Goal: Transaction & Acquisition: Purchase product/service

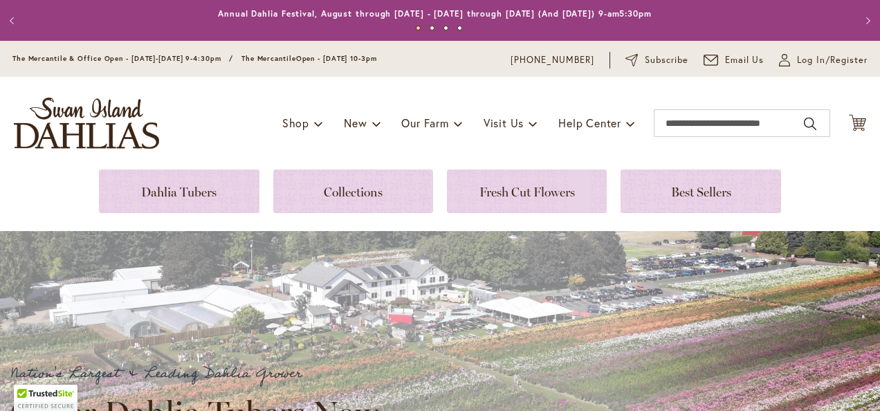
click at [292, 99] on div "Toggle Nav Shop Dahlia Tubers Collections Fresh Cut Dahlias Gardening Supplies …" at bounding box center [440, 123] width 880 height 93
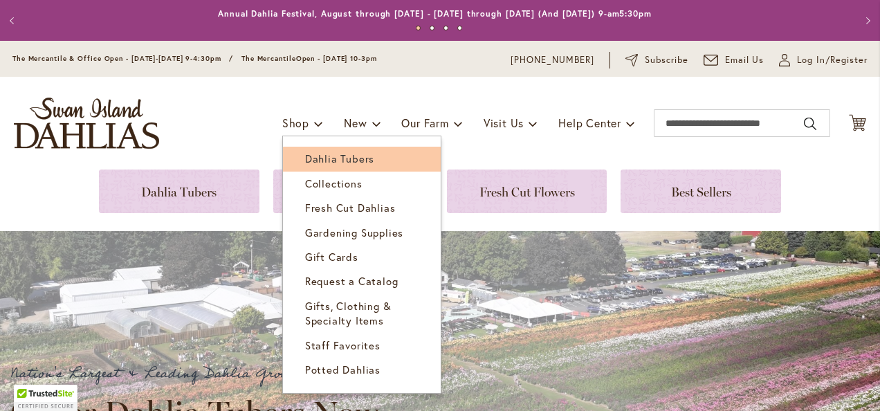
click at [329, 167] on link "Dahlia Tubers" at bounding box center [362, 159] width 158 height 24
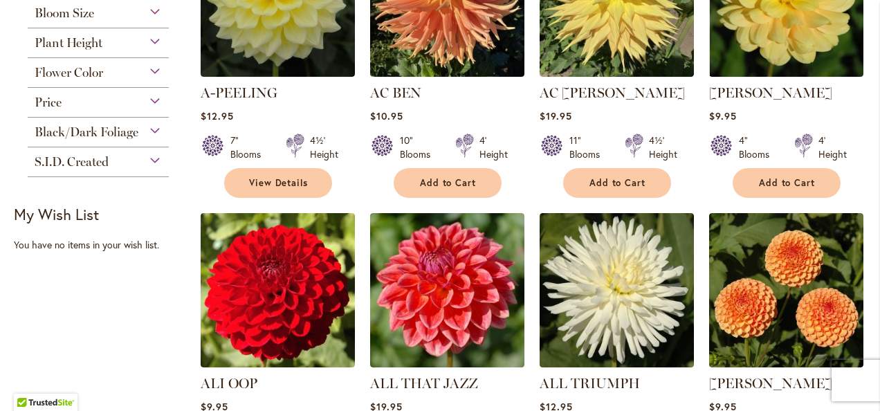
scroll to position [455, 0]
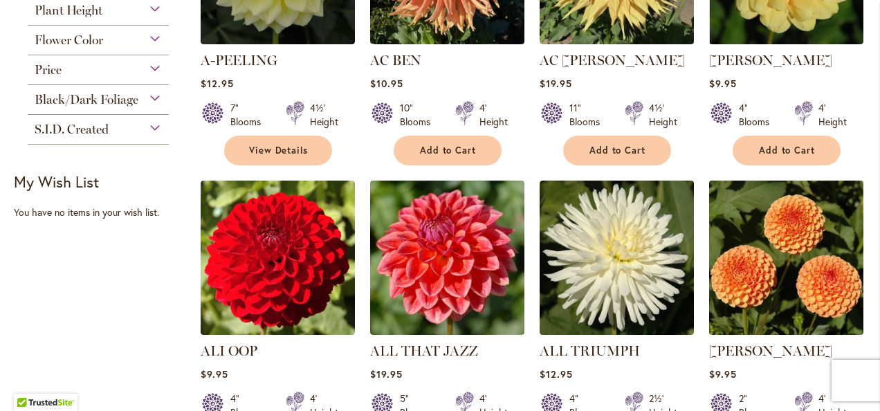
click at [793, 243] on img at bounding box center [786, 258] width 162 height 162
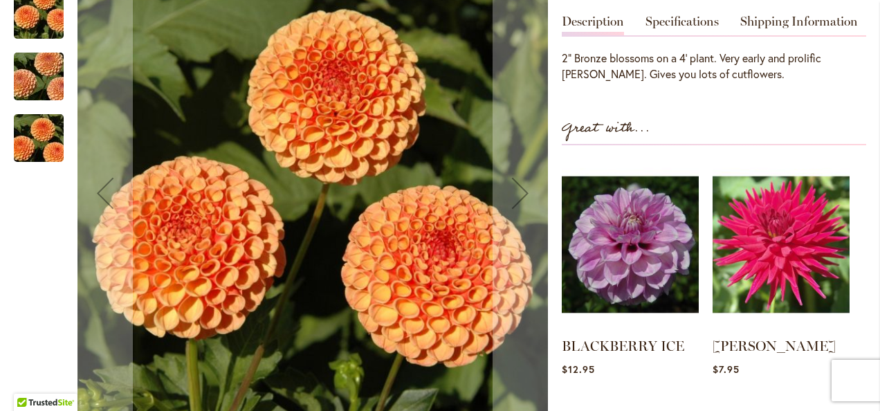
scroll to position [465, 0]
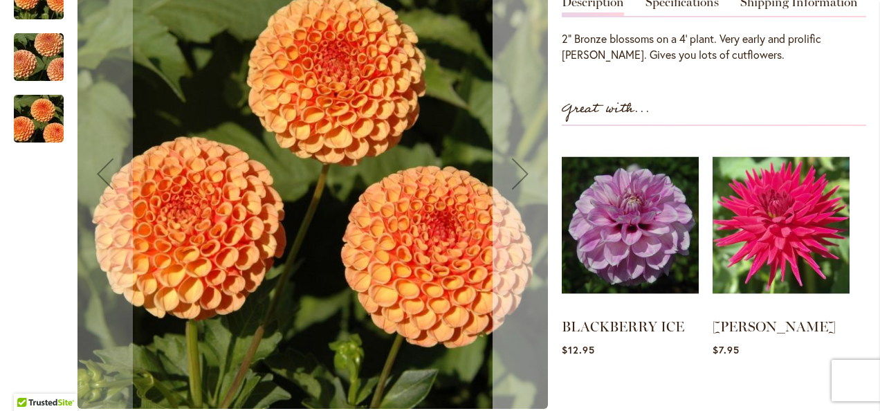
click at [512, 176] on div "Next" at bounding box center [520, 174] width 55 height 55
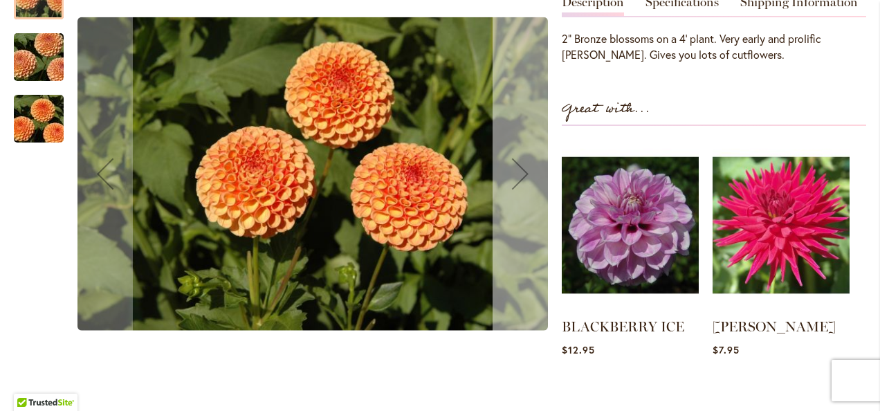
click at [512, 176] on div "Next" at bounding box center [520, 174] width 55 height 55
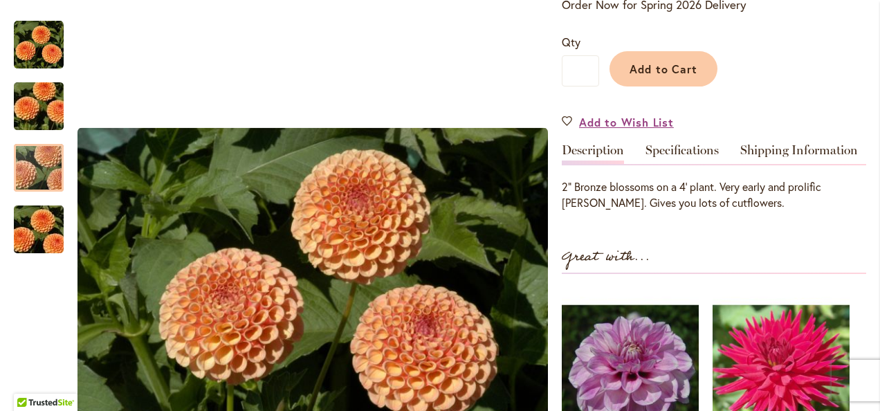
scroll to position [302, 0]
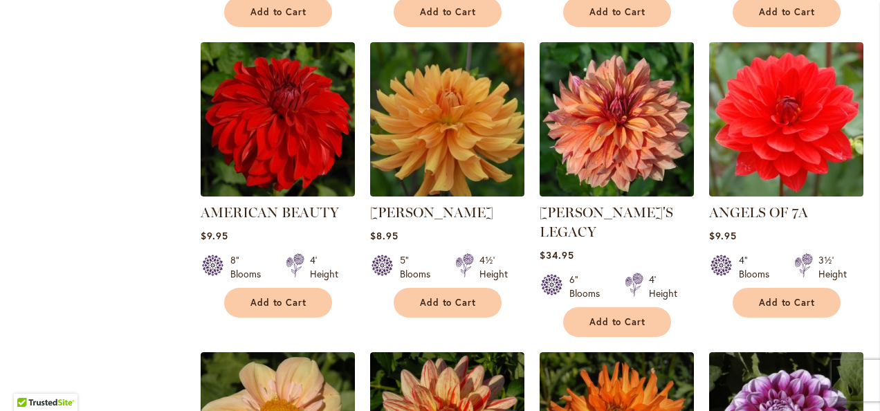
scroll to position [889, 0]
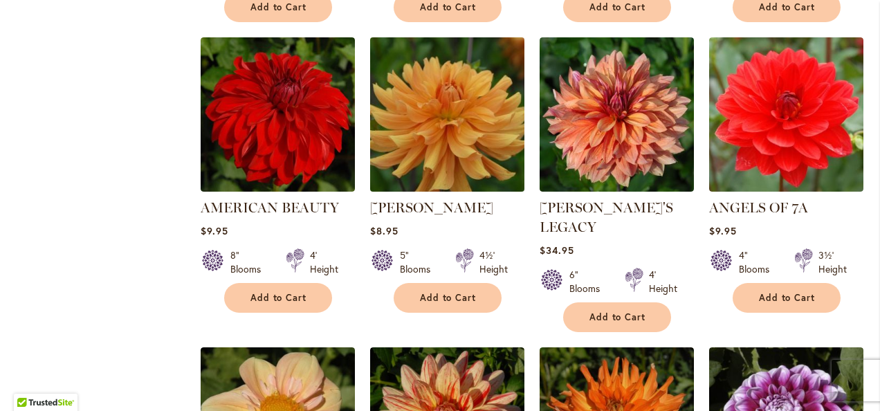
click at [480, 123] on img at bounding box center [447, 115] width 162 height 162
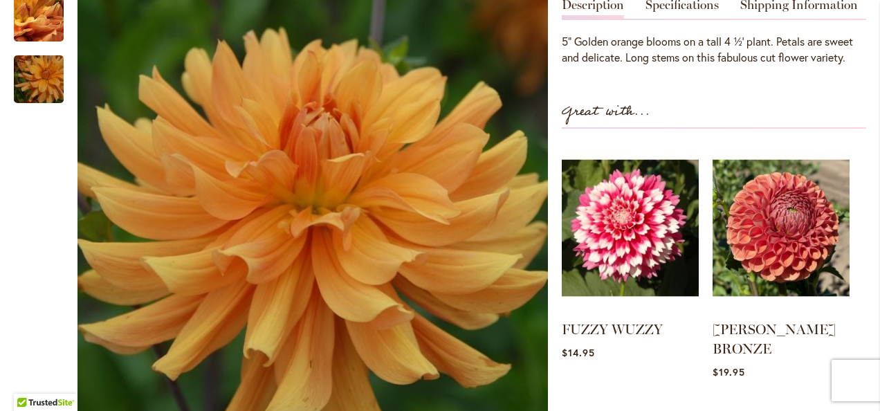
scroll to position [491, 0]
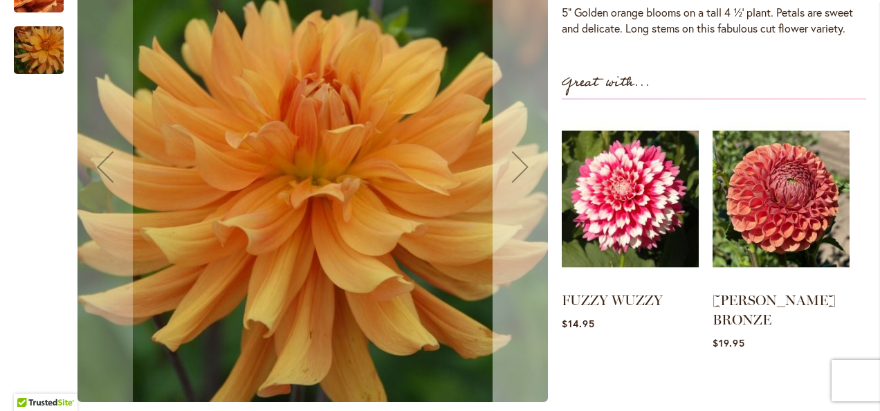
click at [526, 193] on div "Next" at bounding box center [520, 167] width 55 height 55
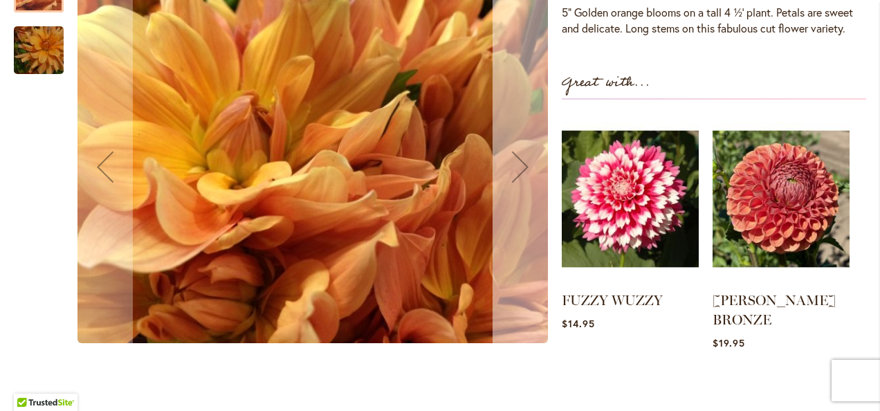
click at [526, 193] on div "Next" at bounding box center [520, 167] width 55 height 55
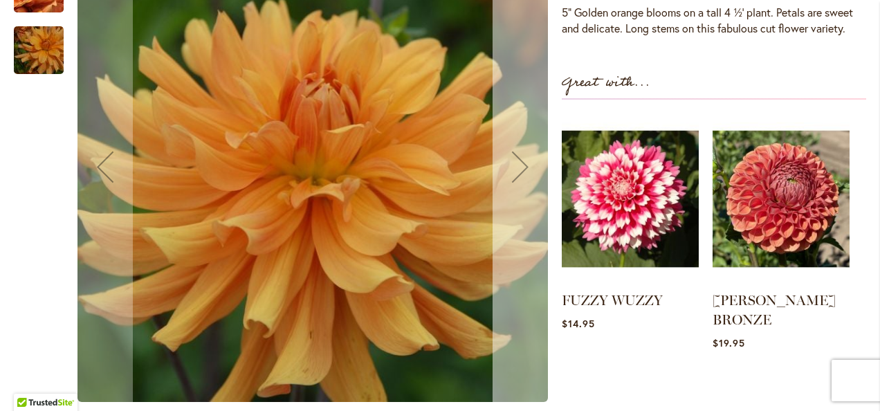
click at [526, 193] on div "Next" at bounding box center [520, 167] width 55 height 55
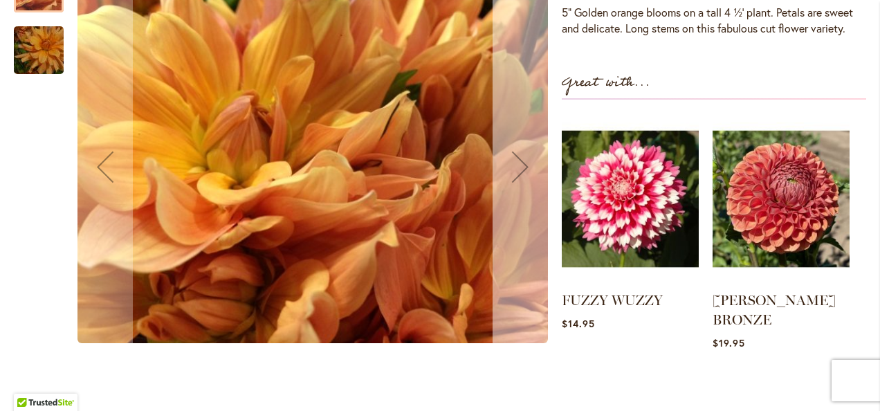
click at [526, 193] on div "Next" at bounding box center [520, 167] width 55 height 55
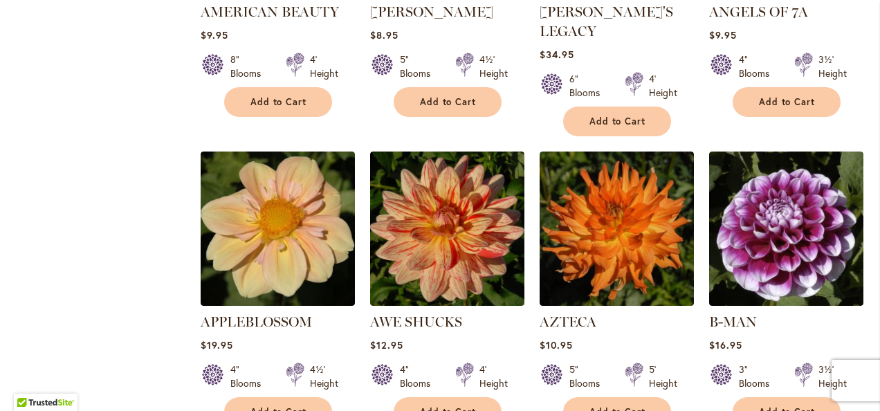
scroll to position [1155, 0]
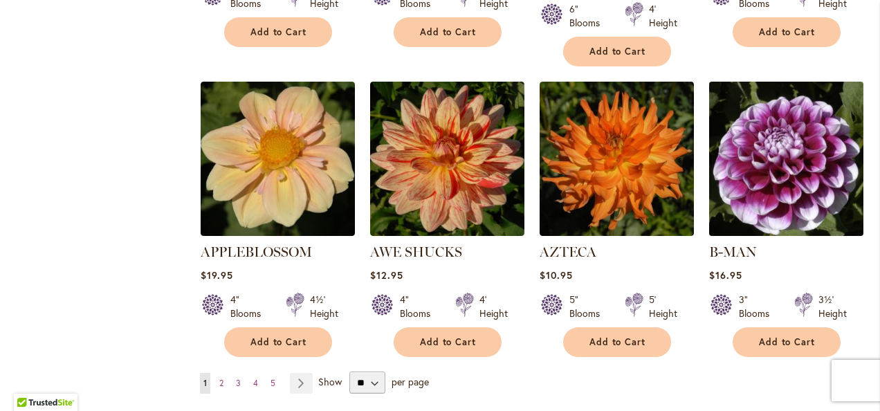
click at [736, 130] on img at bounding box center [786, 159] width 162 height 162
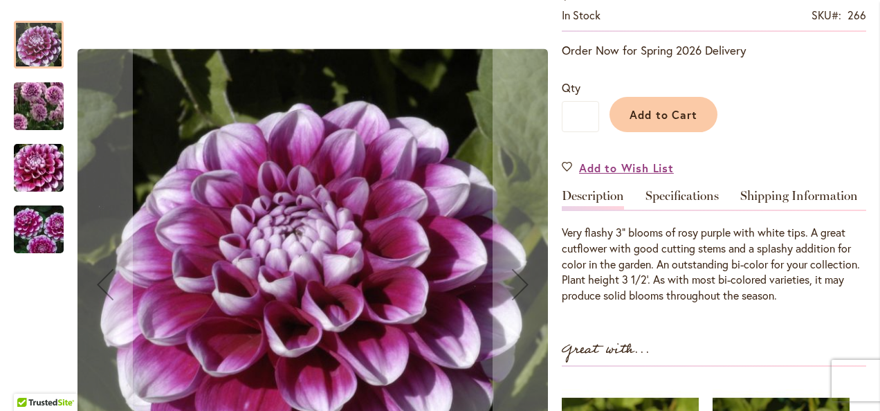
scroll to position [323, 0]
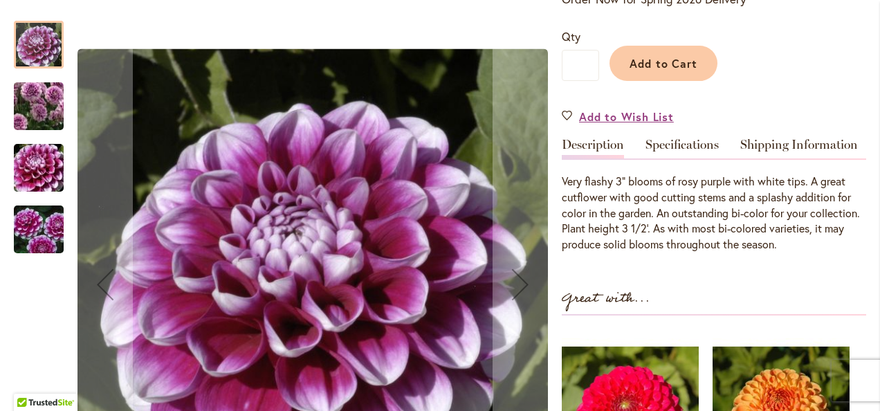
click at [26, 109] on img "B-MAN" at bounding box center [39, 106] width 100 height 87
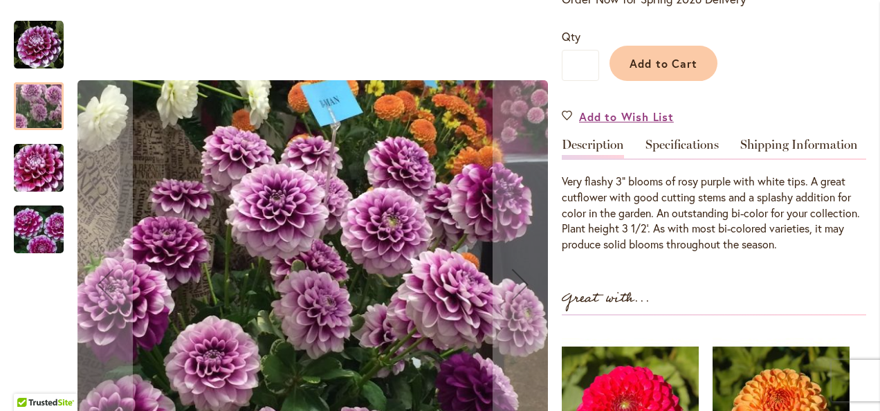
click at [24, 175] on img "B-MAN" at bounding box center [39, 168] width 100 height 66
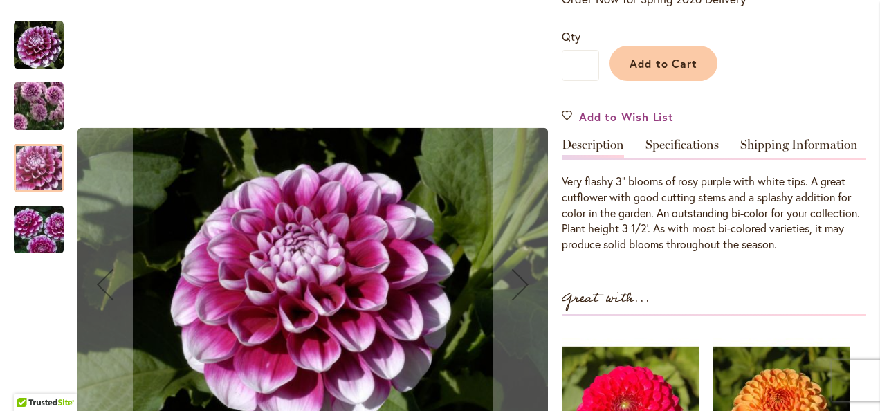
click at [35, 225] on img "B-MAN" at bounding box center [39, 230] width 100 height 66
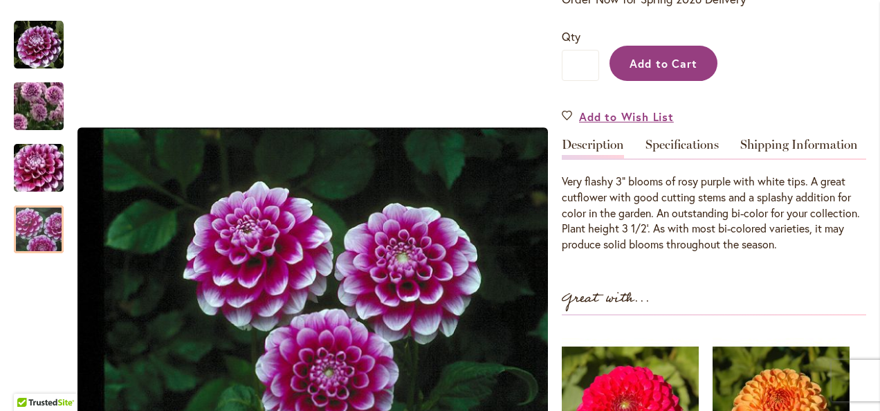
click at [630, 60] on span "Add to Cart" at bounding box center [664, 63] width 69 height 15
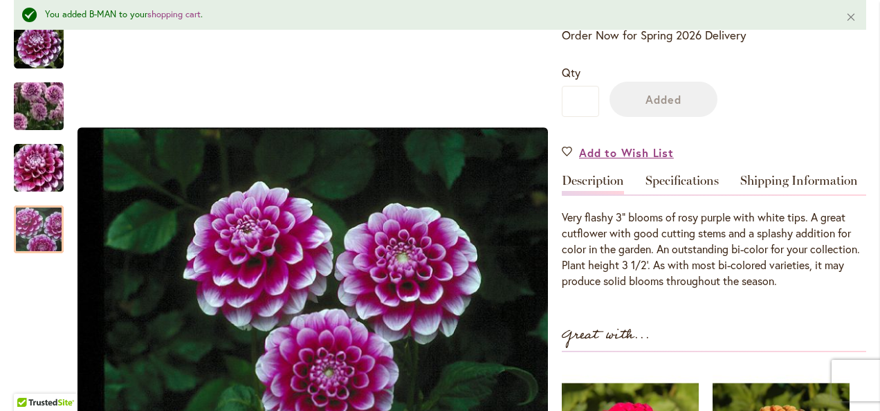
scroll to position [359, 0]
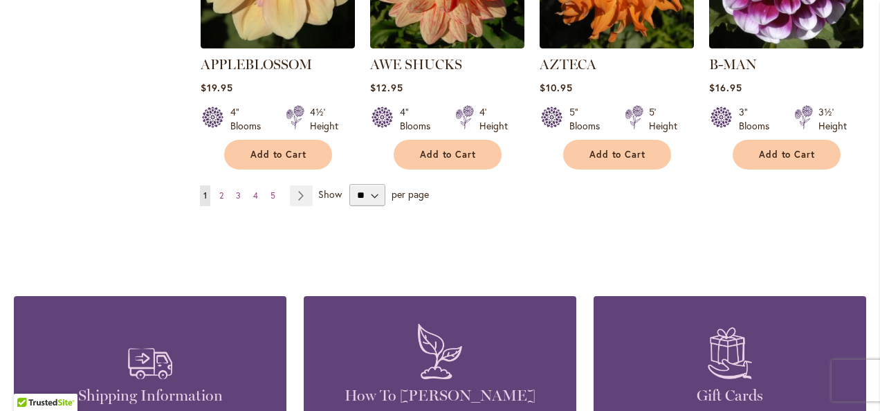
scroll to position [1365, 0]
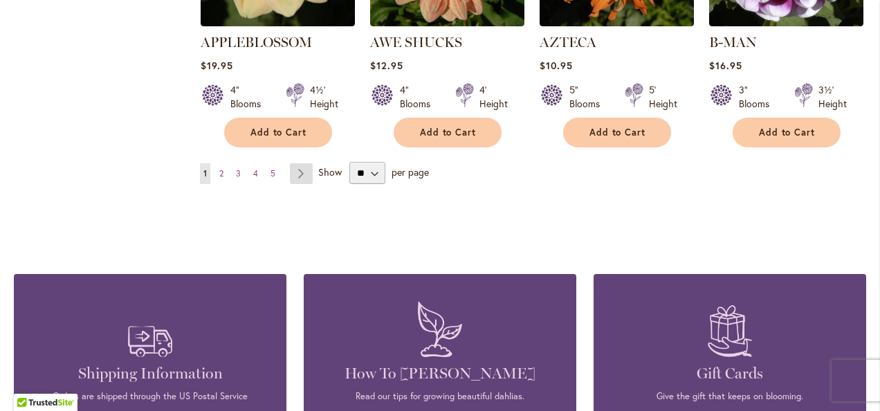
click at [302, 163] on link "Page Next" at bounding box center [301, 173] width 23 height 21
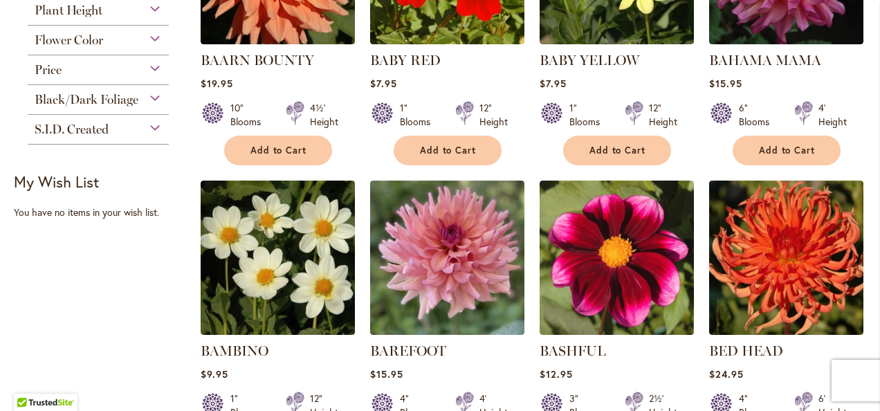
scroll to position [461, 0]
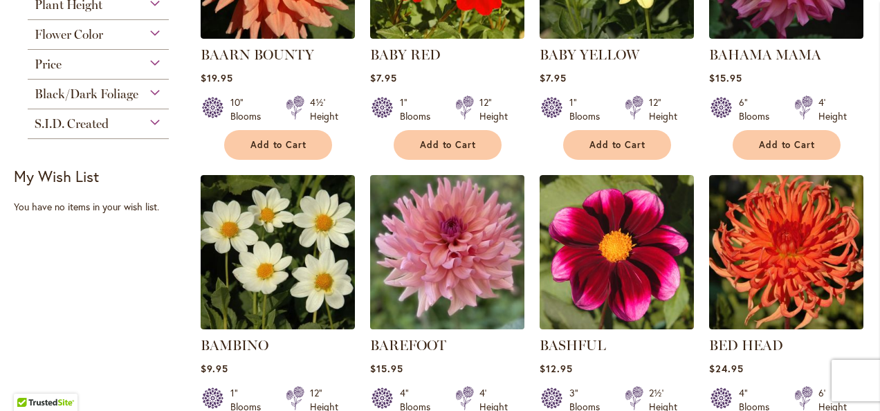
click at [433, 278] on img at bounding box center [447, 253] width 162 height 162
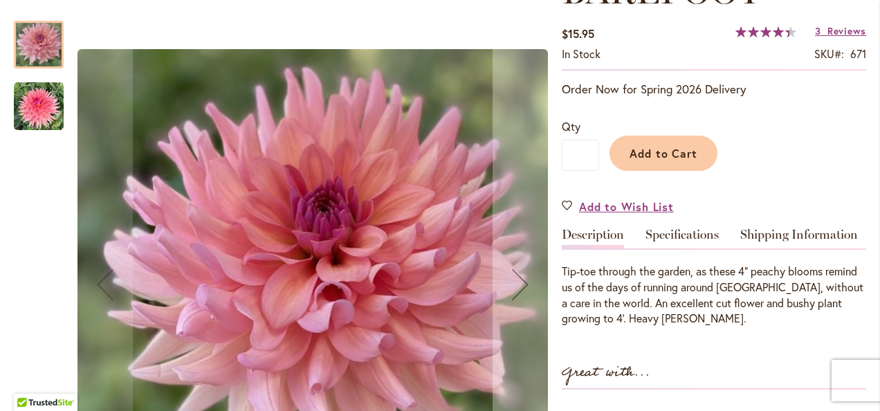
scroll to position [224, 0]
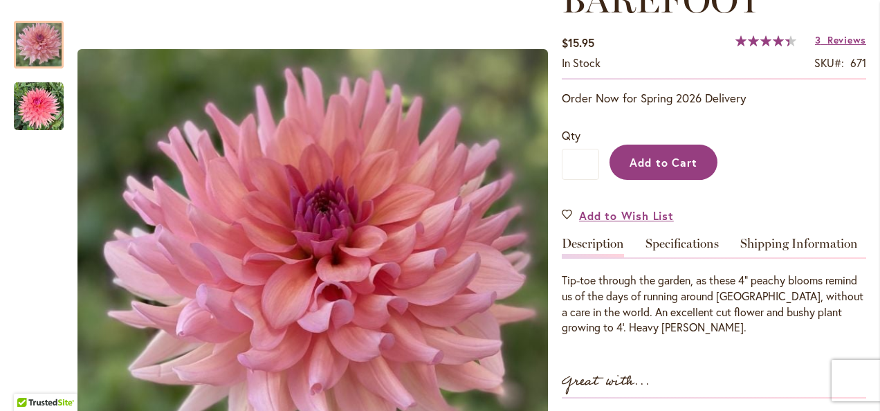
click at [689, 170] on button "Add to Cart" at bounding box center [664, 162] width 108 height 35
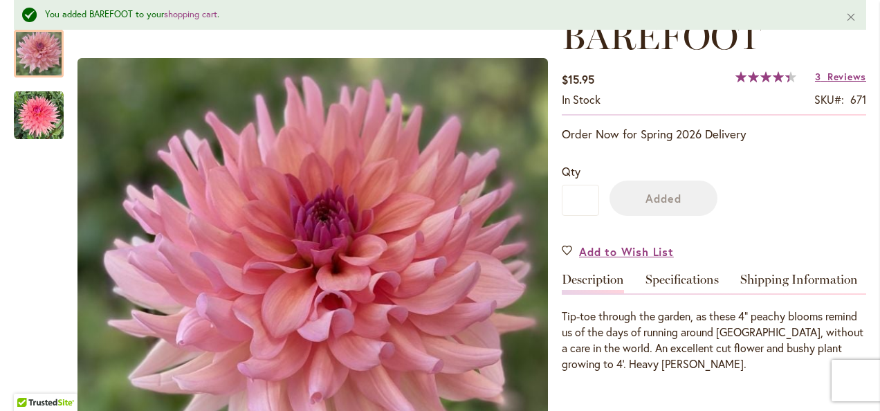
scroll to position [260, 0]
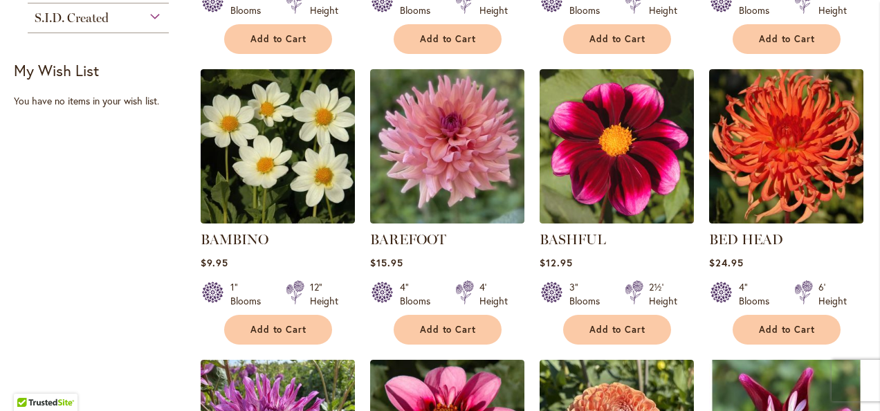
scroll to position [781, 0]
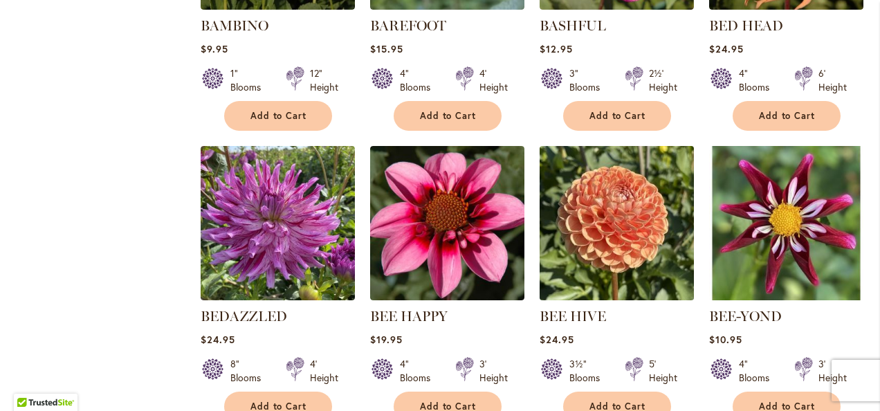
click at [605, 235] on img at bounding box center [617, 224] width 162 height 162
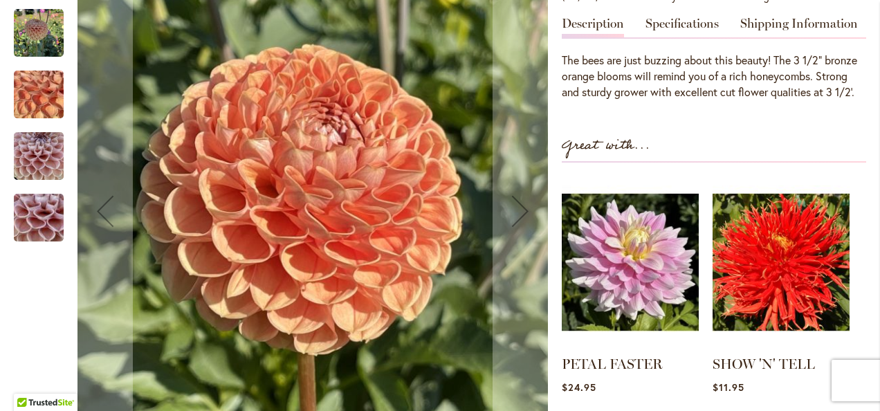
scroll to position [615, 0]
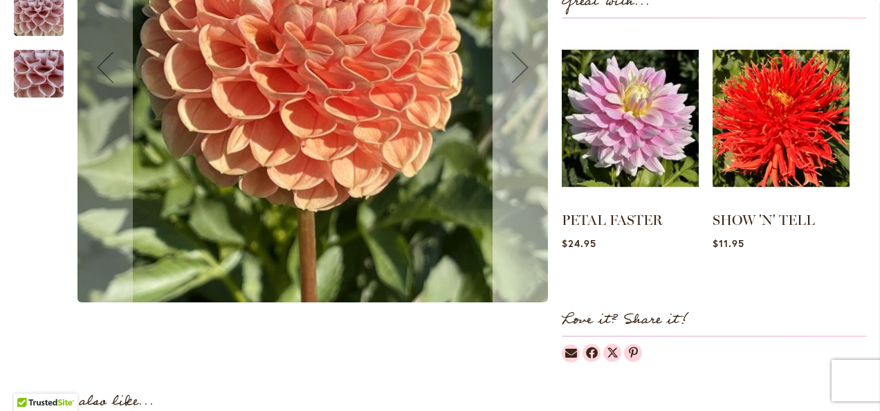
click at [514, 89] on div "Next" at bounding box center [520, 66] width 55 height 55
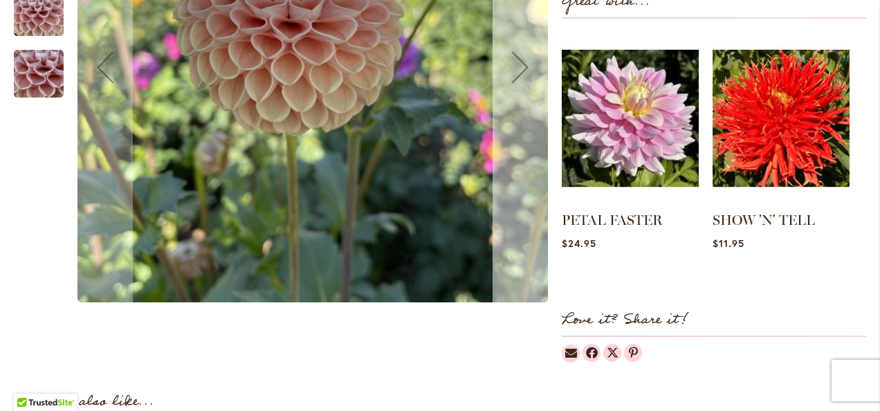
click at [514, 89] on div "Next" at bounding box center [520, 66] width 55 height 55
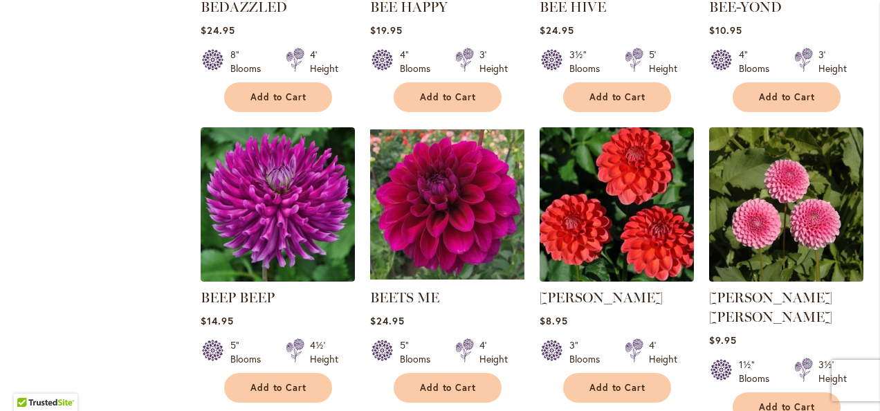
scroll to position [1142, 0]
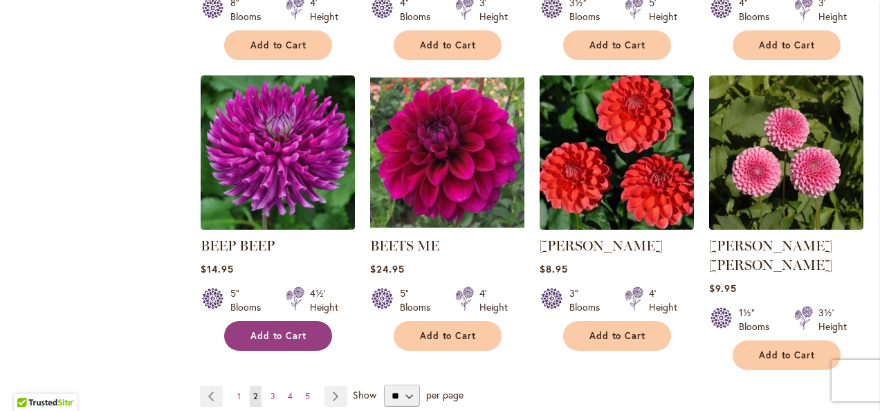
click at [303, 335] on span "Add to Cart" at bounding box center [279, 336] width 57 height 12
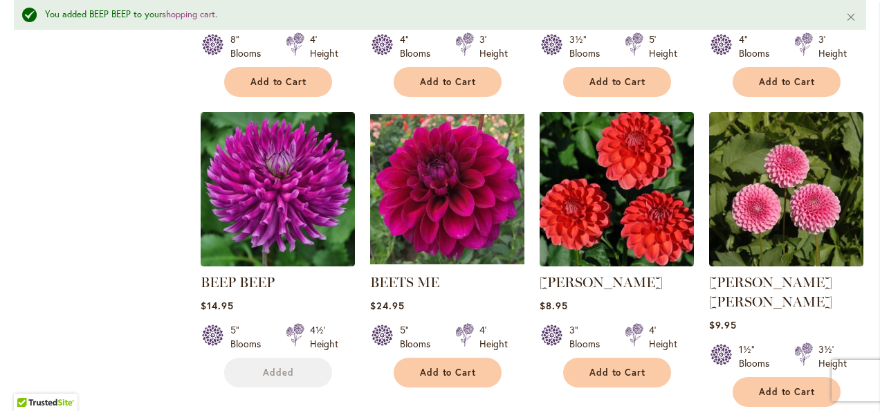
scroll to position [1178, 0]
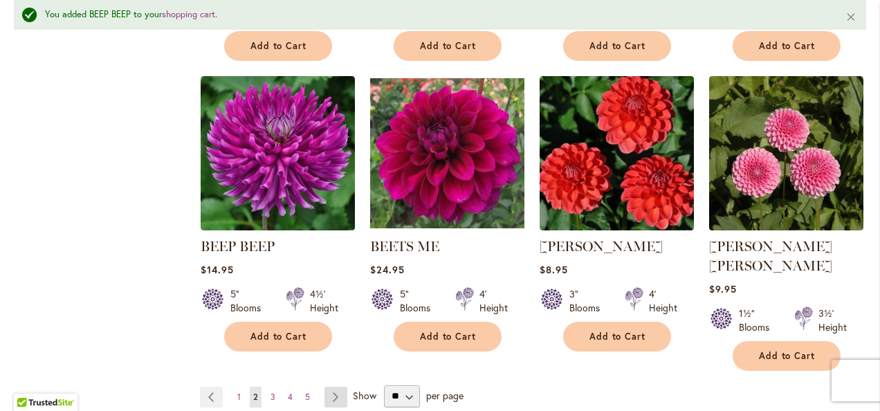
click at [336, 387] on link "Page Next" at bounding box center [336, 397] width 23 height 21
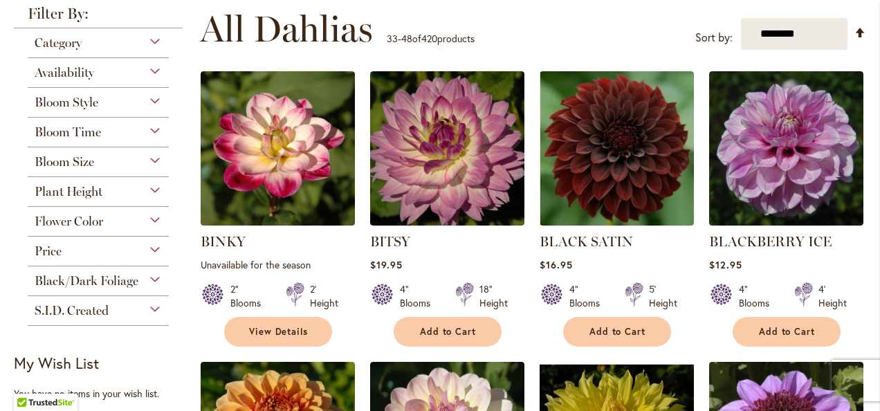
scroll to position [269, 0]
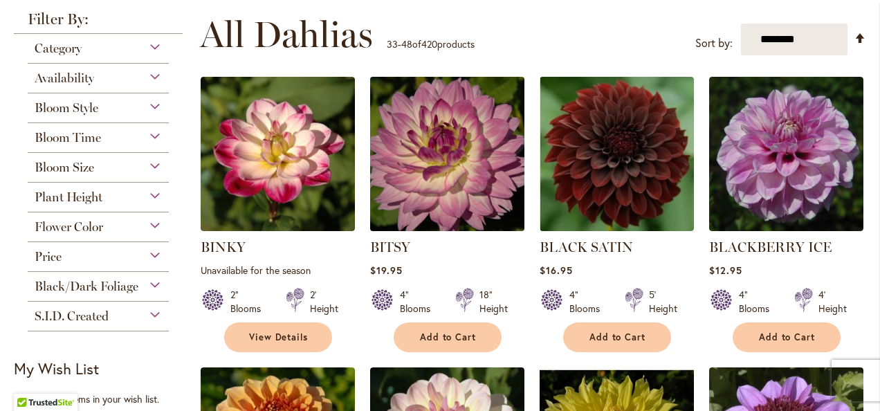
click at [471, 166] on img at bounding box center [447, 154] width 162 height 162
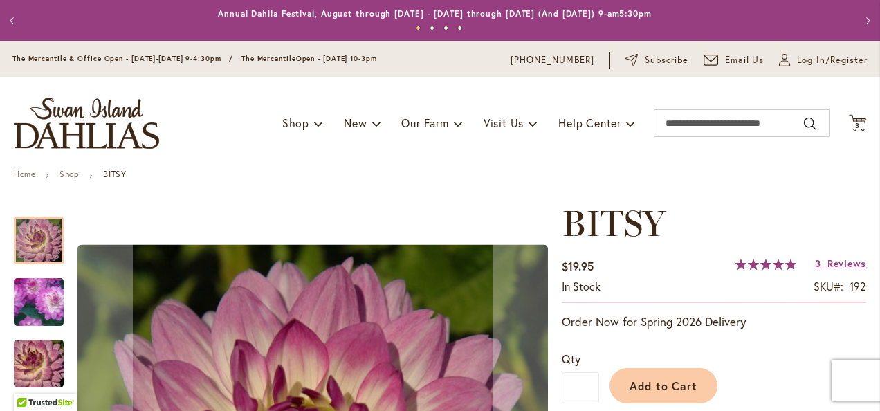
click at [39, 290] on img "BITSY" at bounding box center [39, 303] width 98 height 96
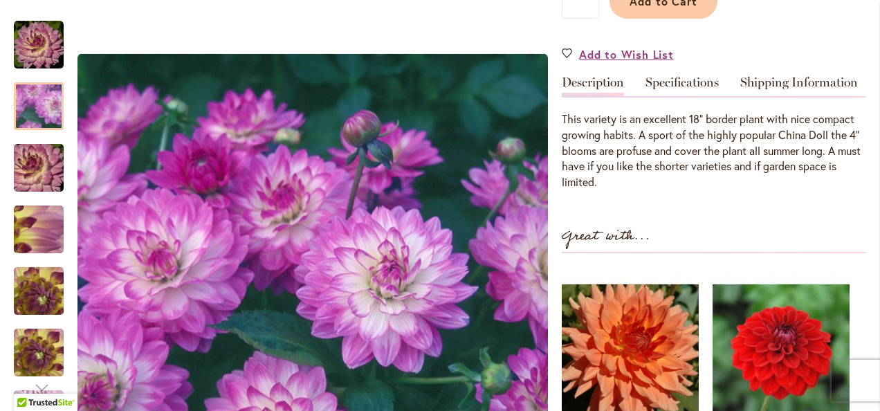
scroll to position [374, 0]
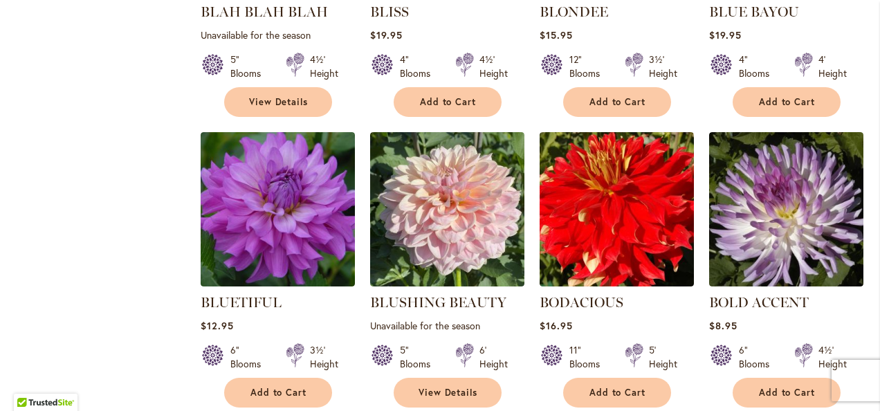
scroll to position [833, 0]
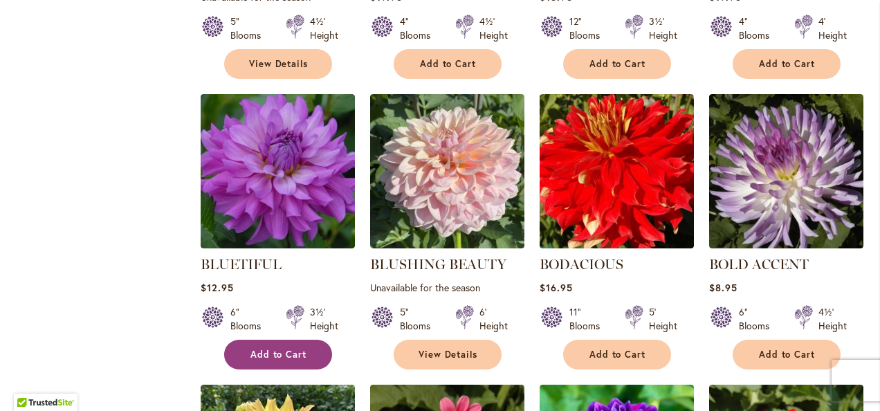
click at [285, 342] on button "Add to Cart" at bounding box center [278, 355] width 108 height 30
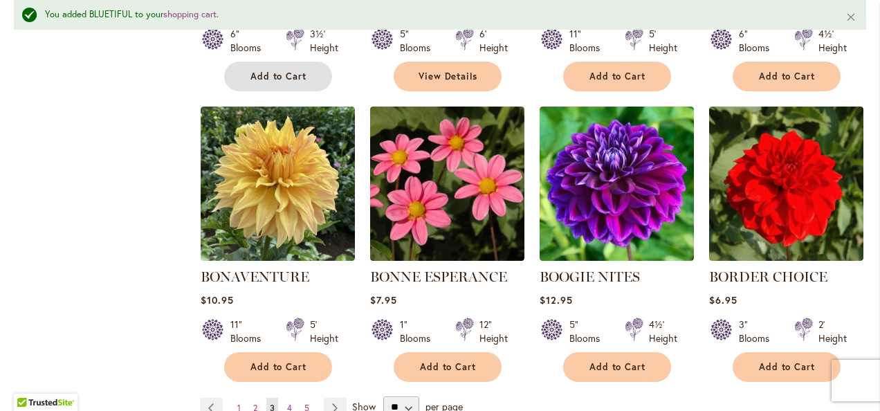
scroll to position [1189, 0]
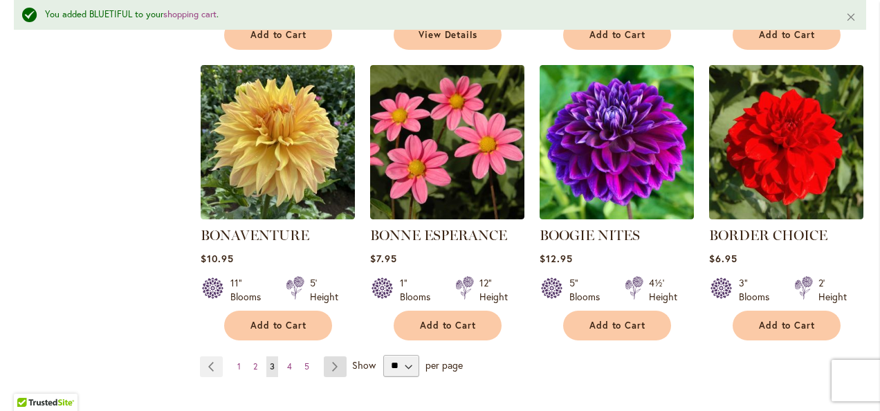
click at [336, 361] on link "Page Next" at bounding box center [335, 366] width 23 height 21
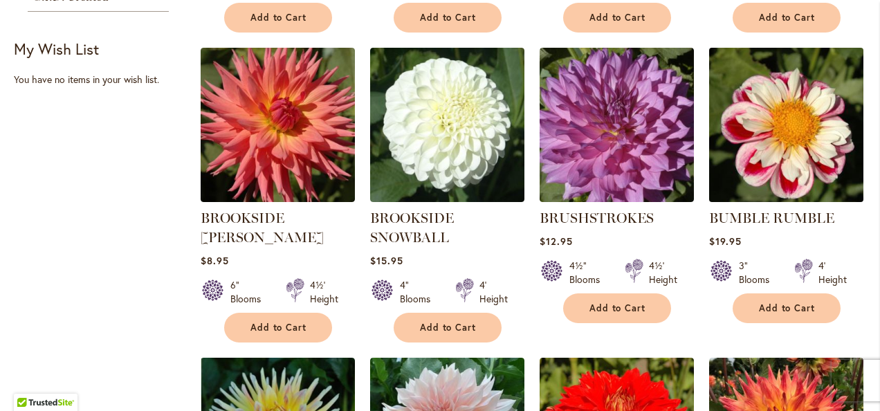
scroll to position [597, 0]
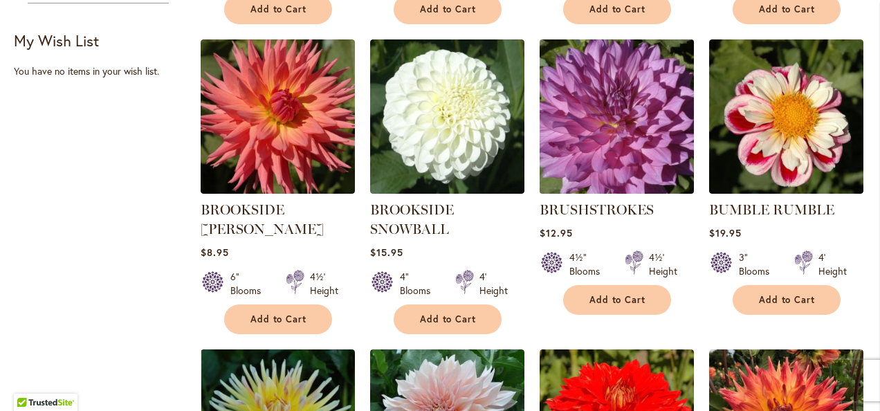
click at [613, 123] on img at bounding box center [617, 117] width 162 height 162
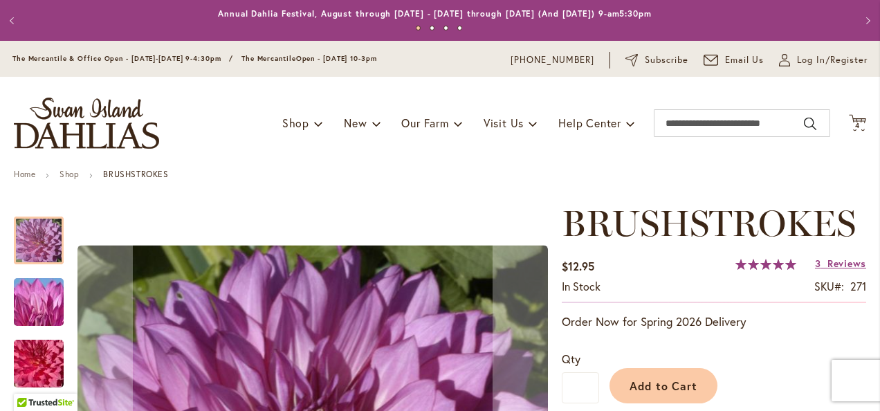
click at [37, 324] on img "BRUSHSTROKES" at bounding box center [39, 302] width 100 height 75
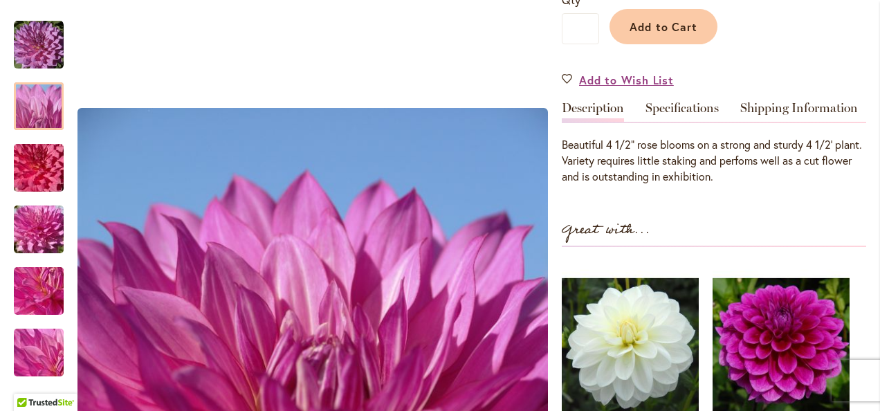
scroll to position [537, 0]
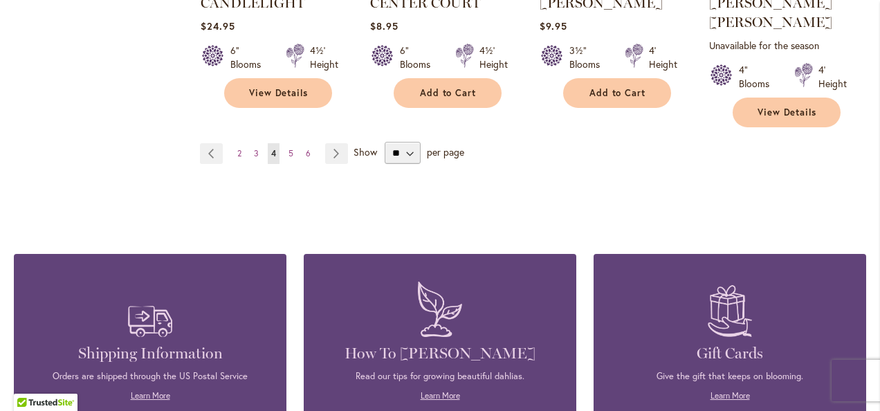
scroll to position [1391, 0]
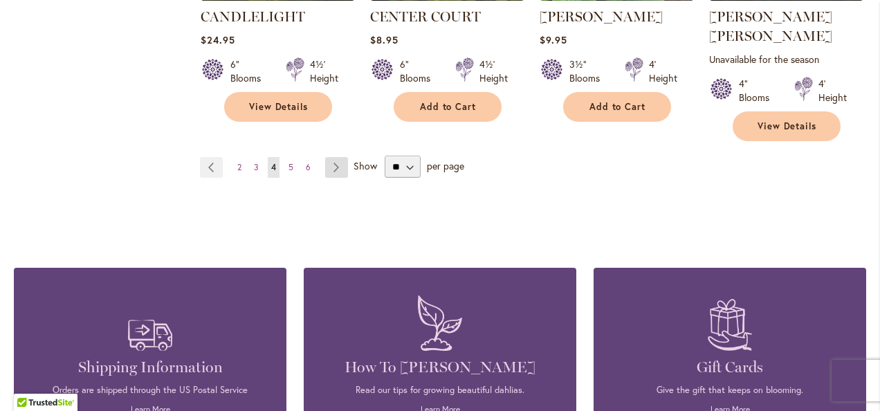
click at [334, 157] on link "Page Next" at bounding box center [336, 167] width 23 height 21
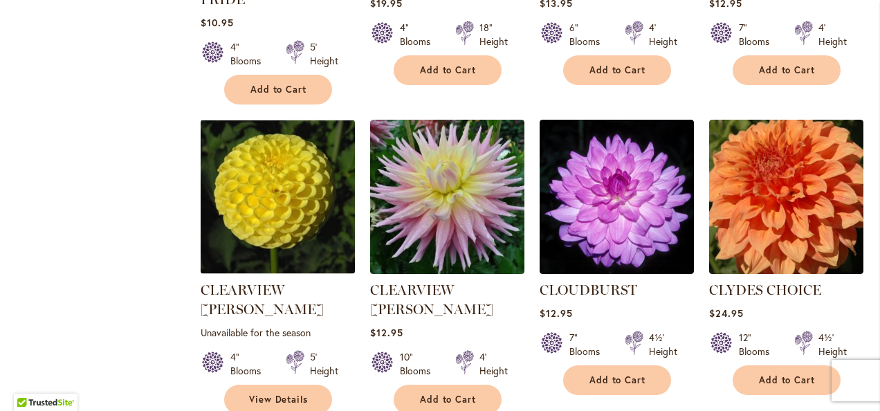
scroll to position [1166, 0]
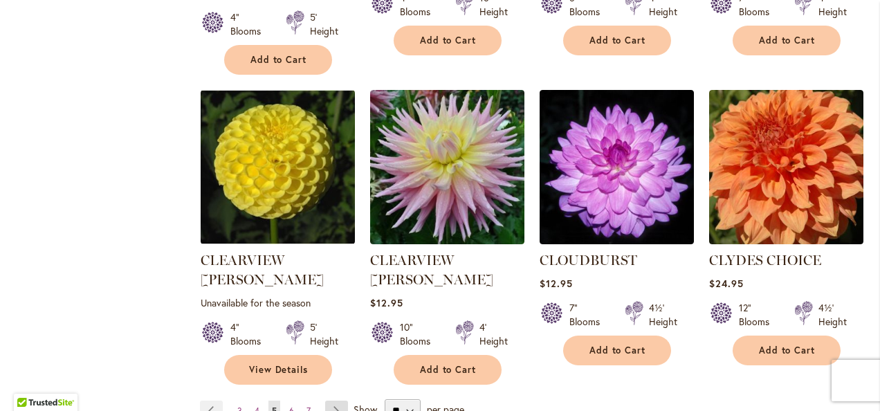
click at [342, 401] on link "Page Next" at bounding box center [336, 411] width 23 height 21
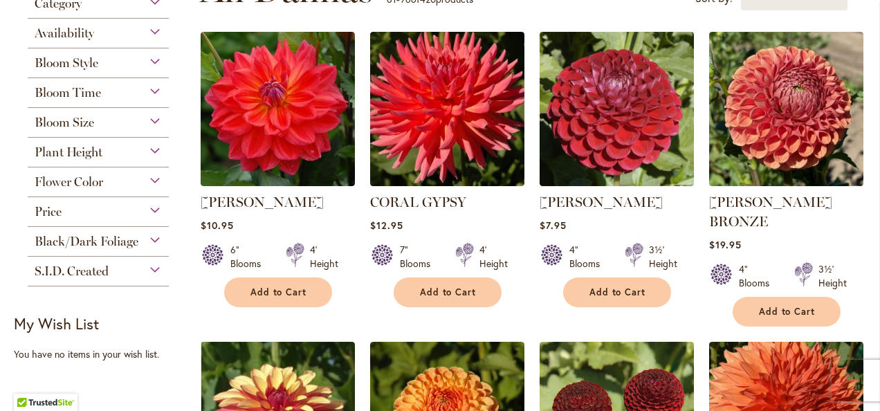
scroll to position [297, 0]
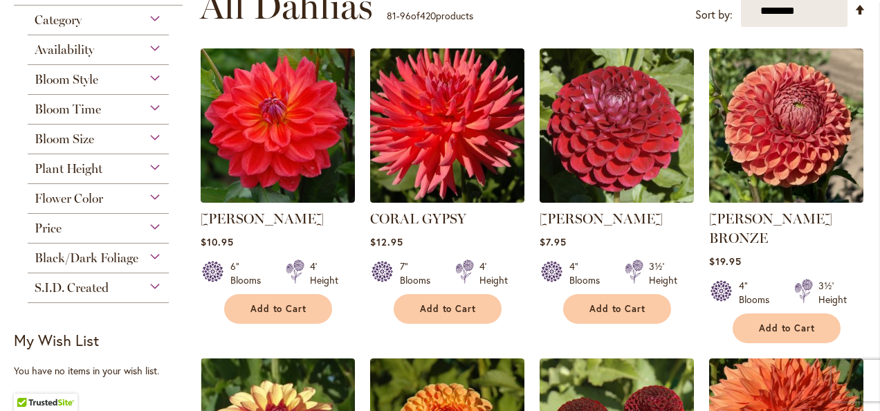
drag, startPoint x: 868, startPoint y: 93, endPoint x: 873, endPoint y: 70, distance: 23.5
click at [875, 73] on body "Skip to Accessibility Information The store will not work correctly in the case…" at bounding box center [440, 205] width 880 height 411
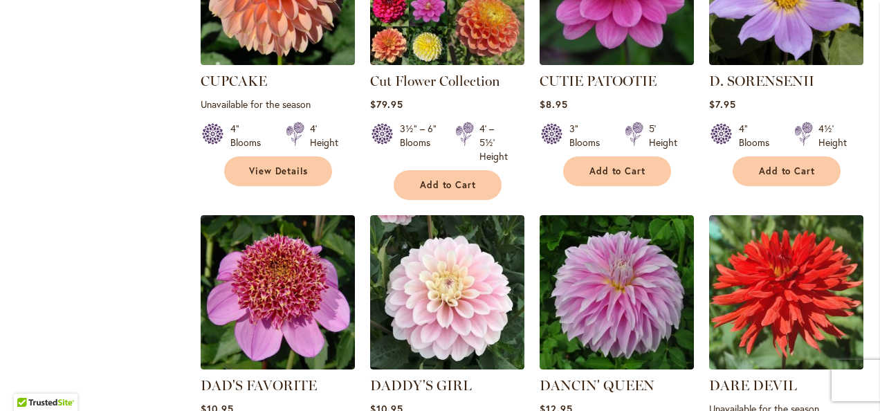
scroll to position [1175, 0]
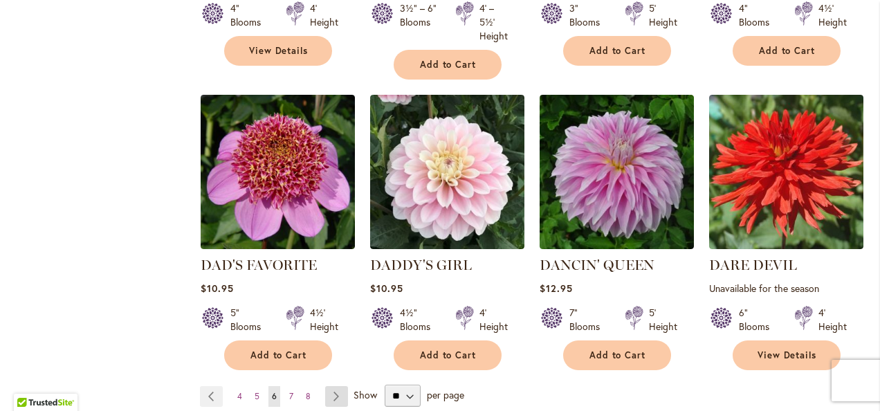
click at [325, 386] on link "Page Next" at bounding box center [336, 396] width 23 height 21
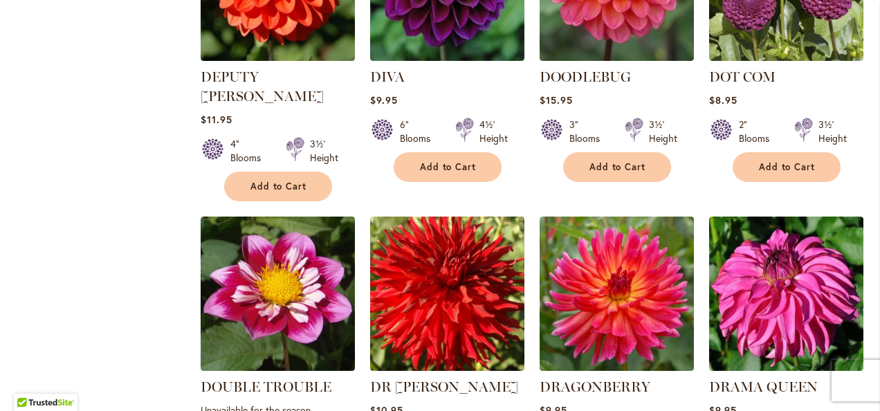
scroll to position [773, 0]
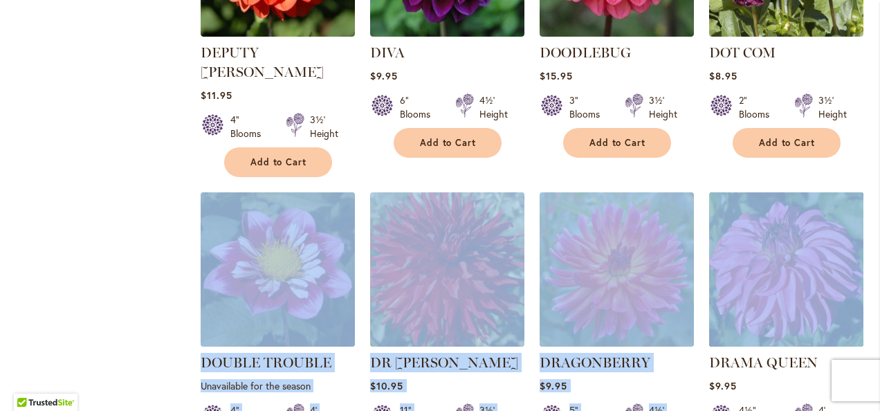
drag, startPoint x: 844, startPoint y: 108, endPoint x: 845, endPoint y: 188, distance: 80.3
click at [845, 188] on ol "DARK MAGIC Rating: 100% 3 Reviews $12.95 6" Blooms 4' Height Add to Cart" at bounding box center [533, 166] width 667 height 1188
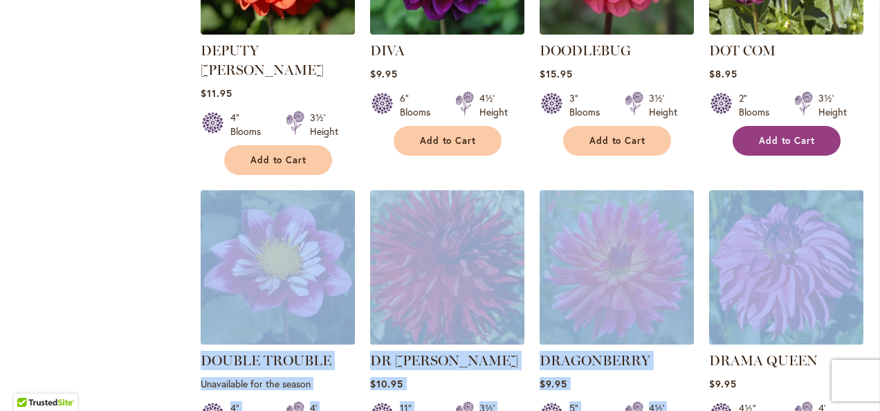
scroll to position [749, 0]
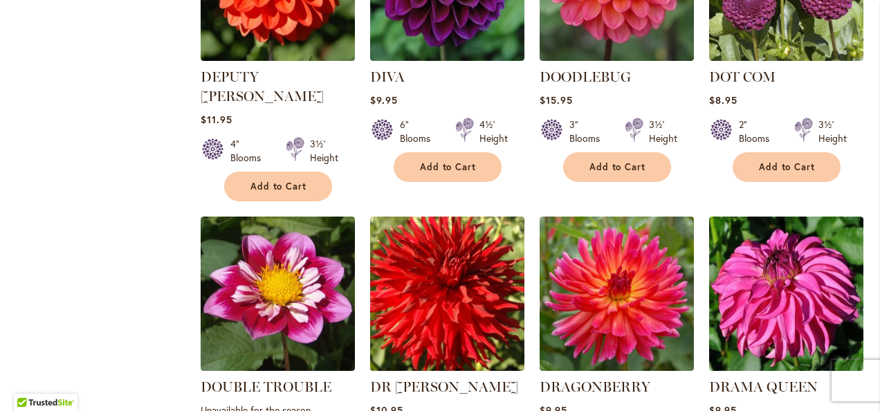
click at [33, 51] on div "Filter by: Filter By: Category Best Sellers 32 items New 9 items New & Exclusiv…" at bounding box center [440, 199] width 853 height 1337
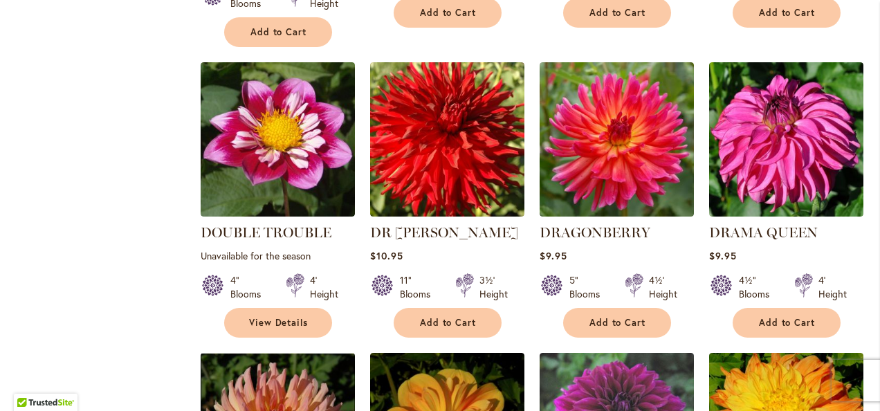
scroll to position [898, 0]
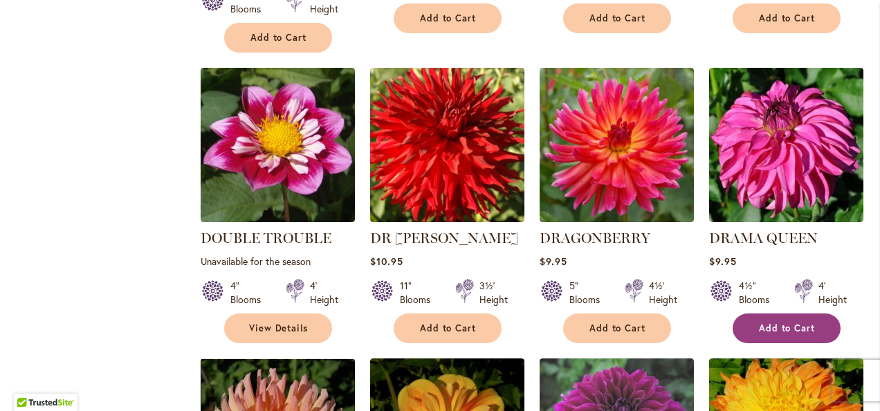
click at [797, 323] on span "Add to Cart" at bounding box center [787, 329] width 57 height 12
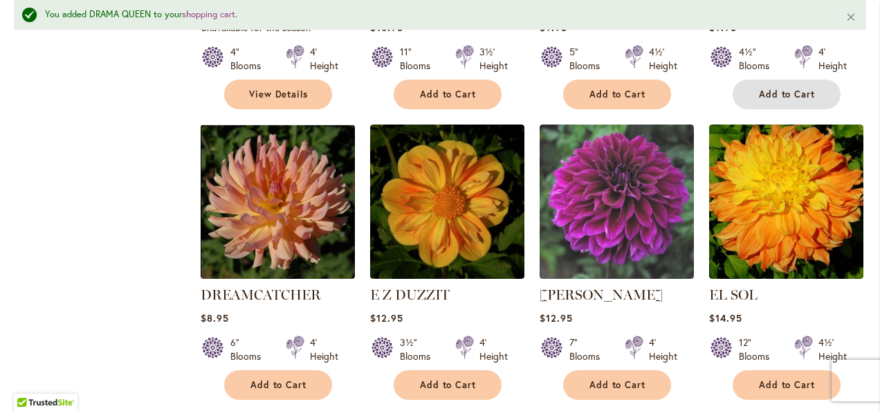
scroll to position [1196, 0]
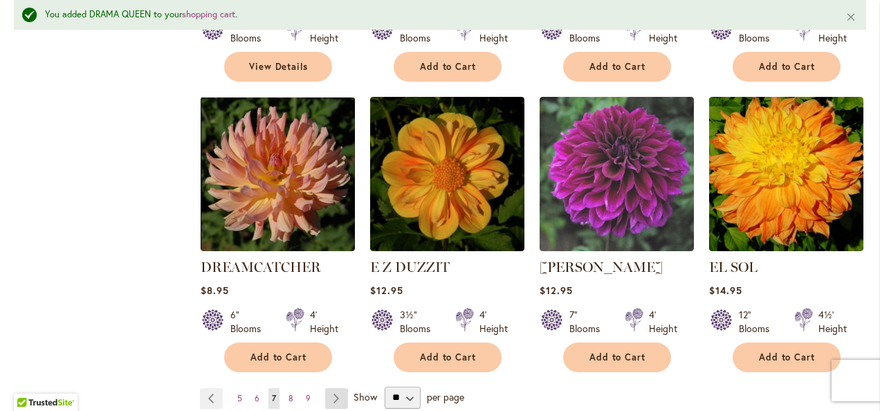
click at [342, 388] on link "Page Next" at bounding box center [336, 398] width 23 height 21
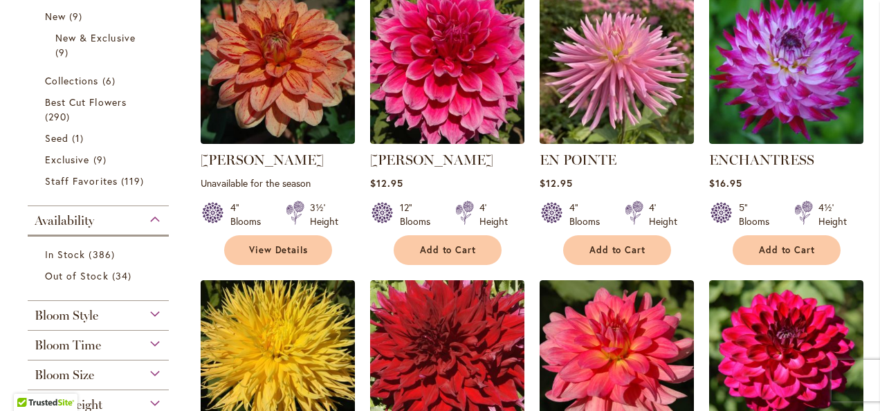
scroll to position [309, 0]
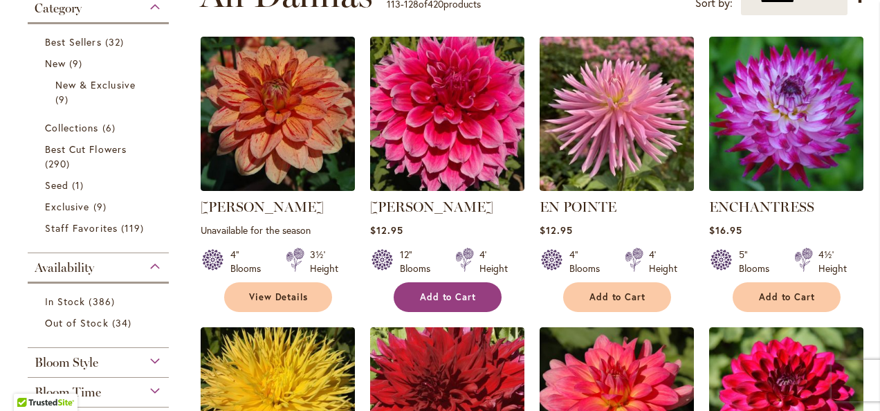
click at [446, 292] on span "Add to Cart" at bounding box center [448, 297] width 57 height 12
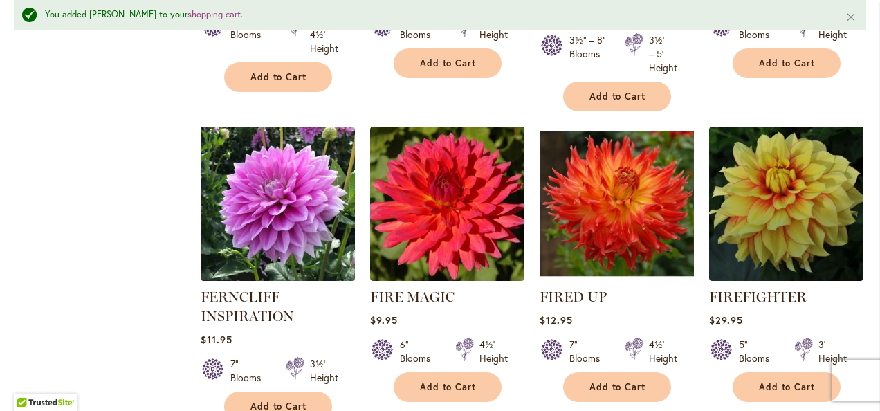
scroll to position [1215, 0]
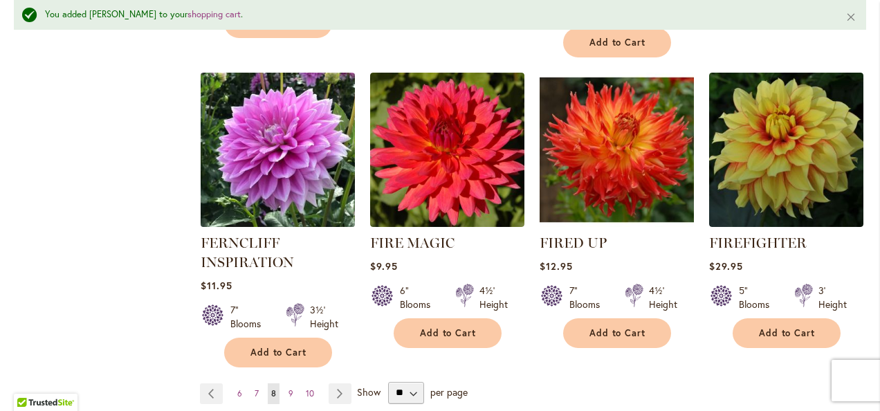
click at [295, 181] on img at bounding box center [278, 150] width 162 height 162
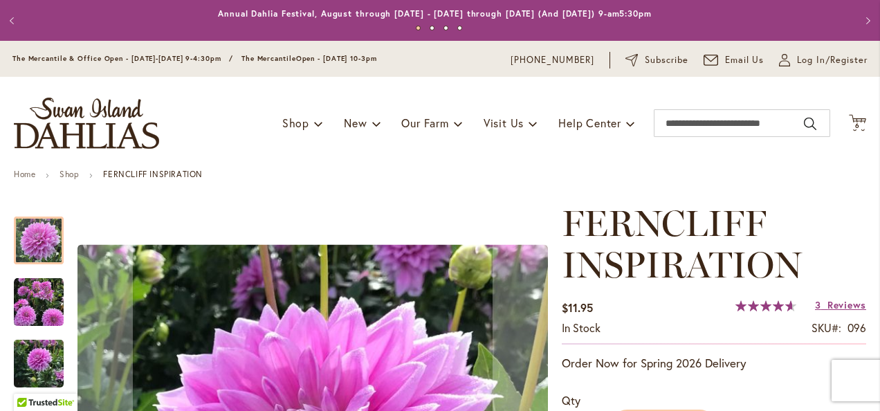
scroll to position [244, 0]
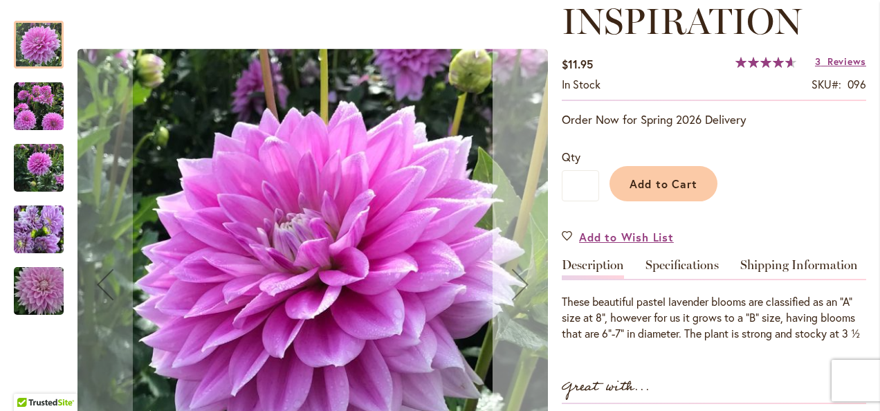
click at [518, 266] on div "Next" at bounding box center [520, 284] width 55 height 55
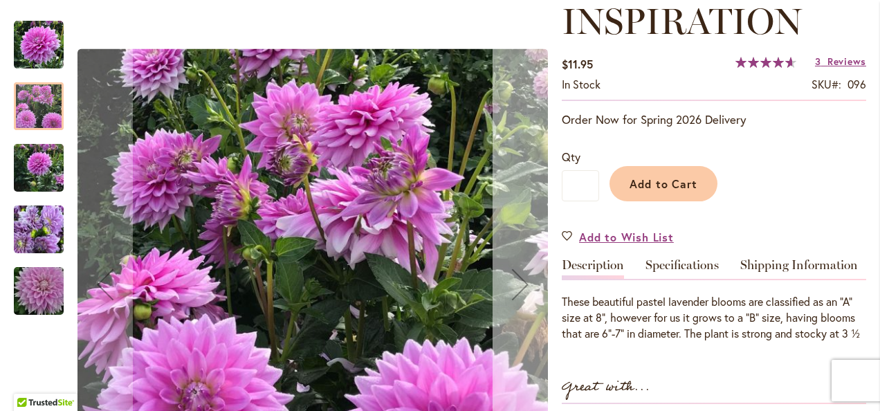
click at [518, 266] on div "Next" at bounding box center [520, 284] width 55 height 55
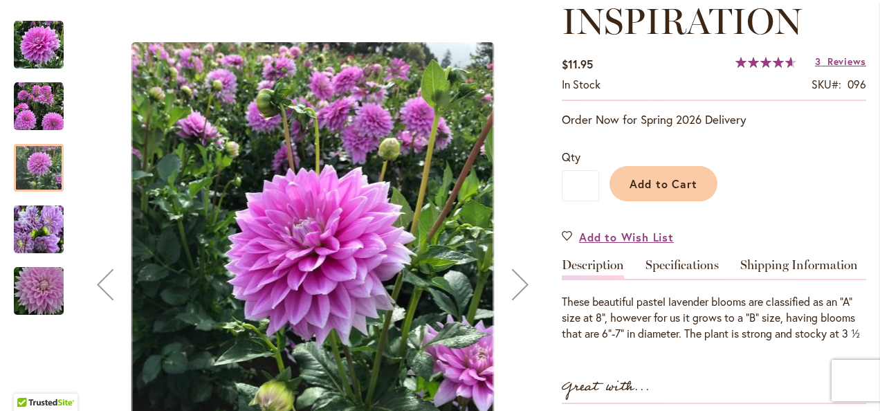
click at [518, 266] on div "Next" at bounding box center [520, 284] width 55 height 55
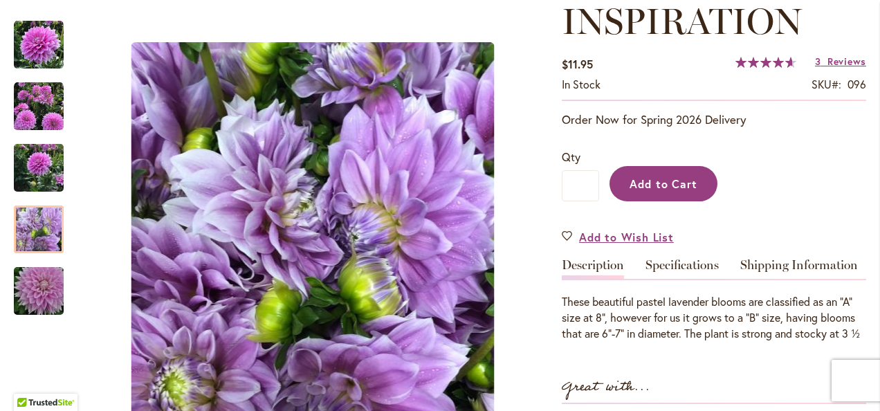
click at [660, 171] on button "Add to Cart" at bounding box center [664, 183] width 108 height 35
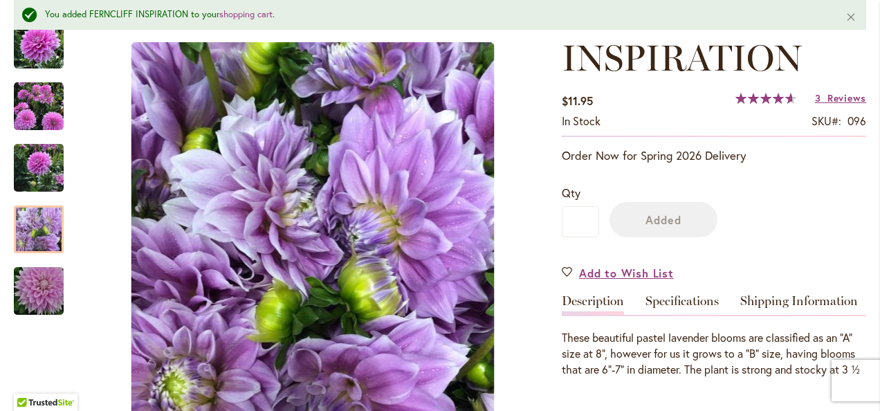
scroll to position [280, 0]
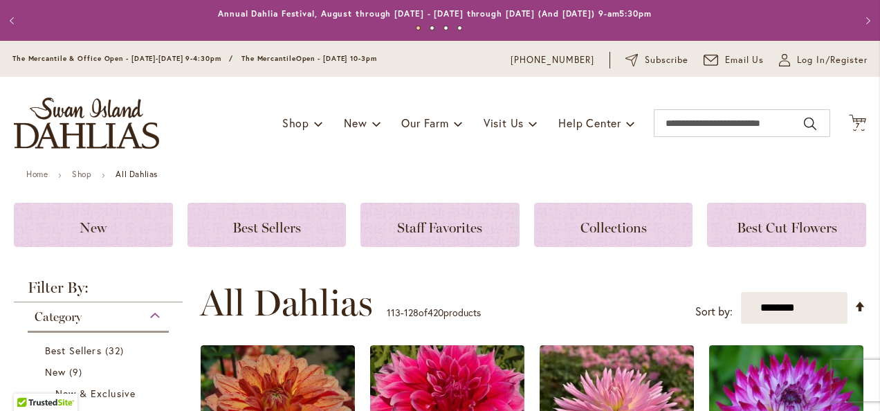
drag, startPoint x: 868, startPoint y: 28, endPoint x: 858, endPoint y: 78, distance: 50.2
click at [851, 88] on body "Skip to Accessibility Information The store will not work correctly in the case…" at bounding box center [440, 205] width 880 height 411
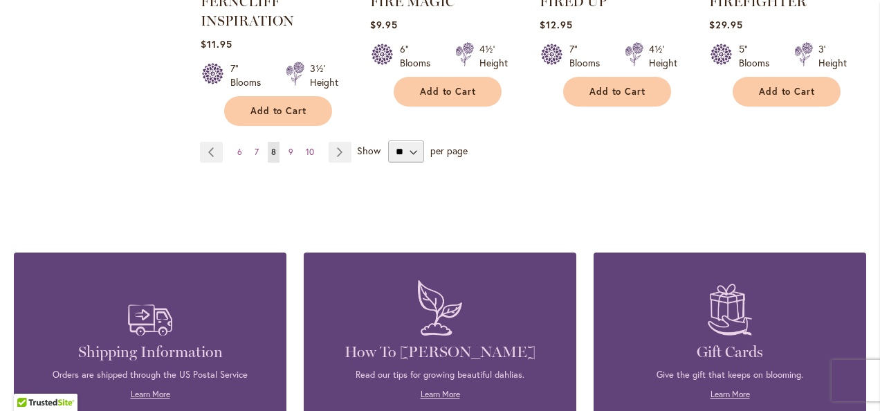
scroll to position [1425, 0]
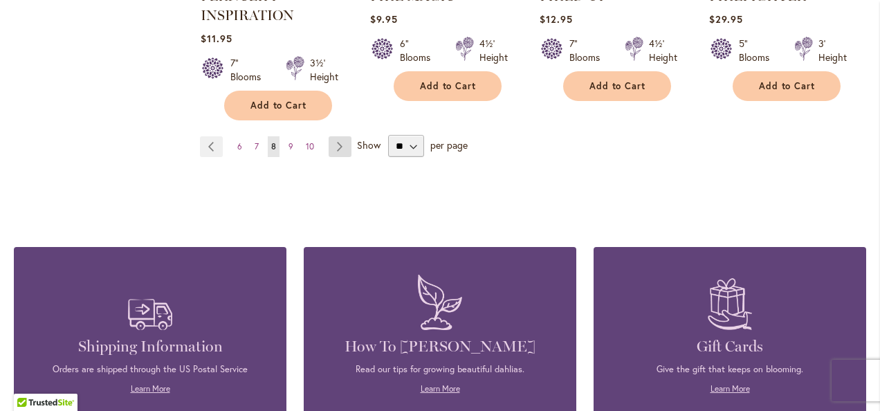
click at [347, 143] on link "Page Next" at bounding box center [340, 146] width 23 height 21
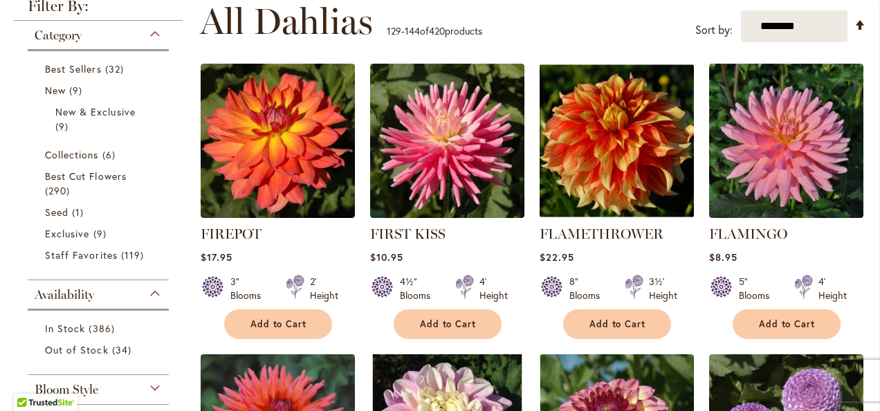
scroll to position [298, 0]
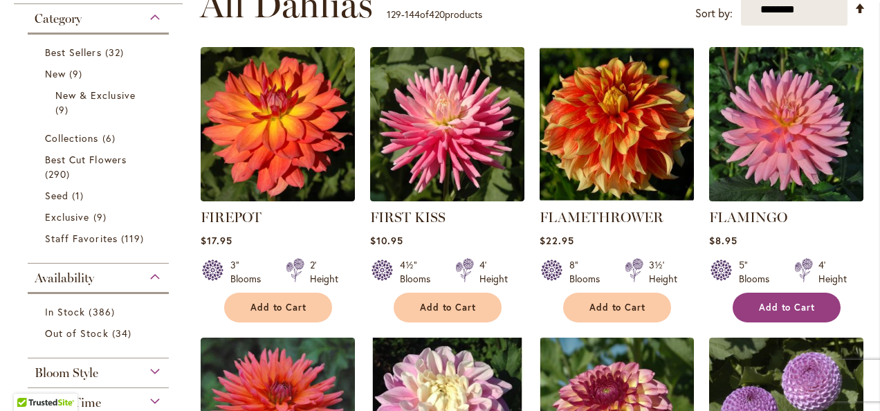
click at [774, 305] on span "Add to Cart" at bounding box center [787, 308] width 57 height 12
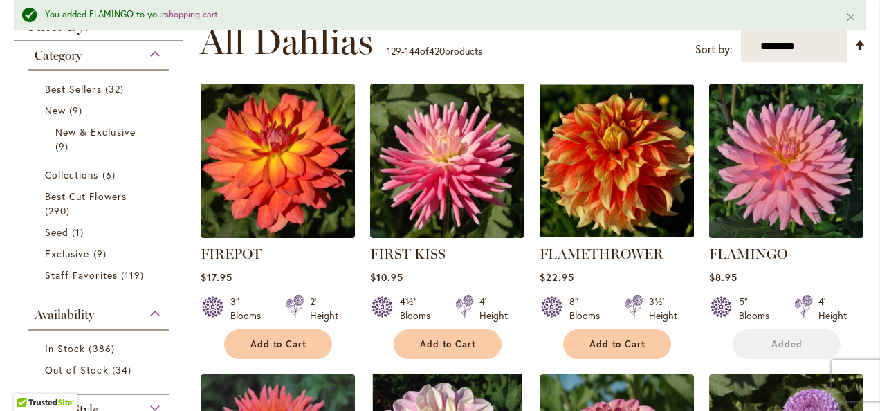
scroll to position [334, 0]
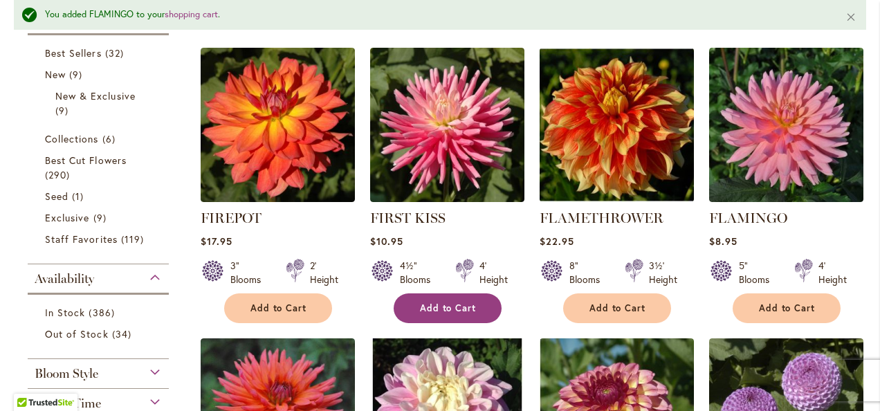
click at [453, 306] on span "Add to Cart" at bounding box center [448, 308] width 57 height 12
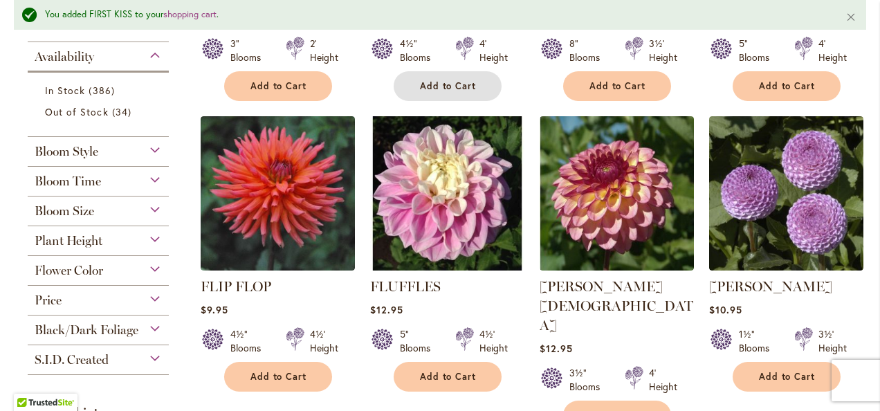
scroll to position [634, 0]
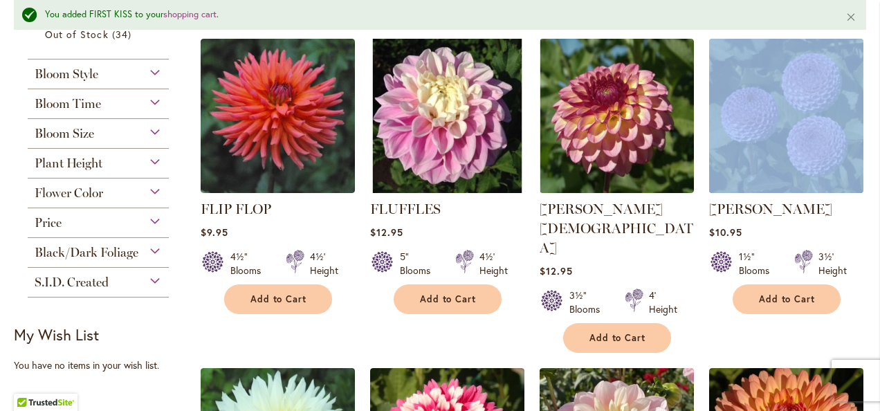
drag, startPoint x: 866, startPoint y: 137, endPoint x: 860, endPoint y: 172, distance: 35.8
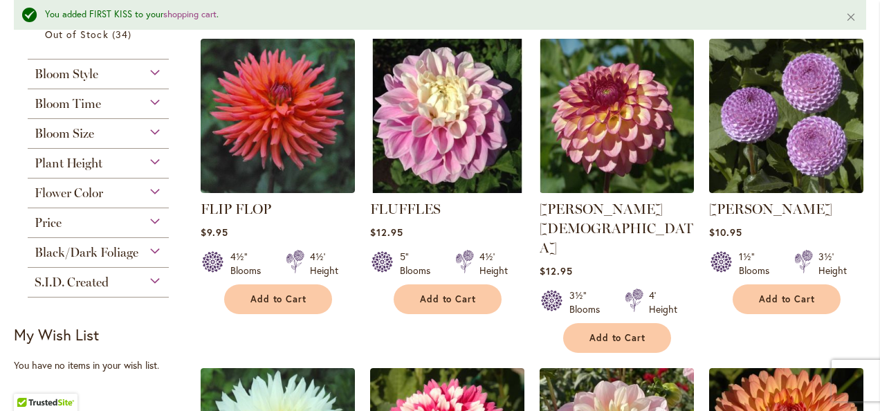
drag, startPoint x: 860, startPoint y: 172, endPoint x: 839, endPoint y: 233, distance: 63.7
click at [839, 233] on div "$10.95" at bounding box center [786, 232] width 154 height 13
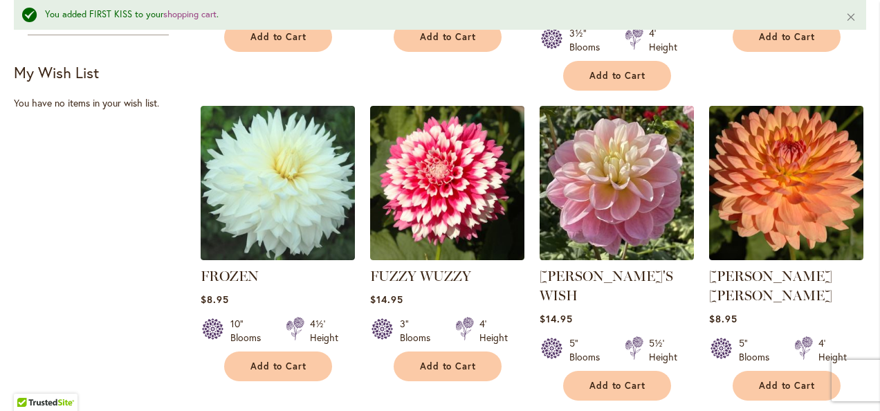
scroll to position [887, 0]
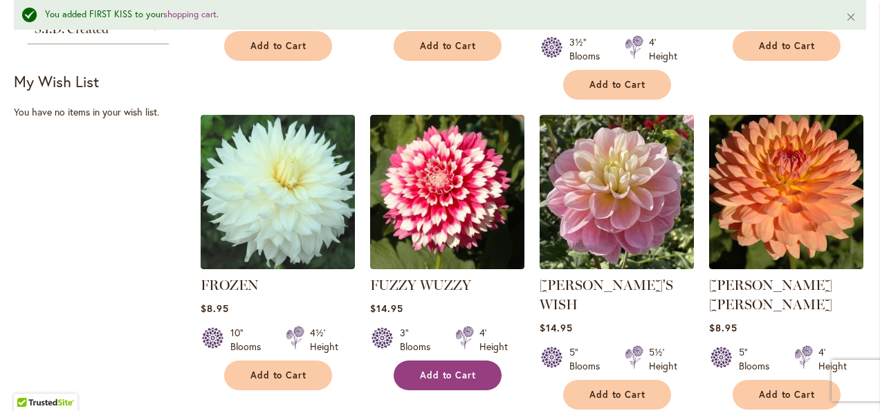
click at [437, 370] on span "Add to Cart" at bounding box center [448, 376] width 57 height 12
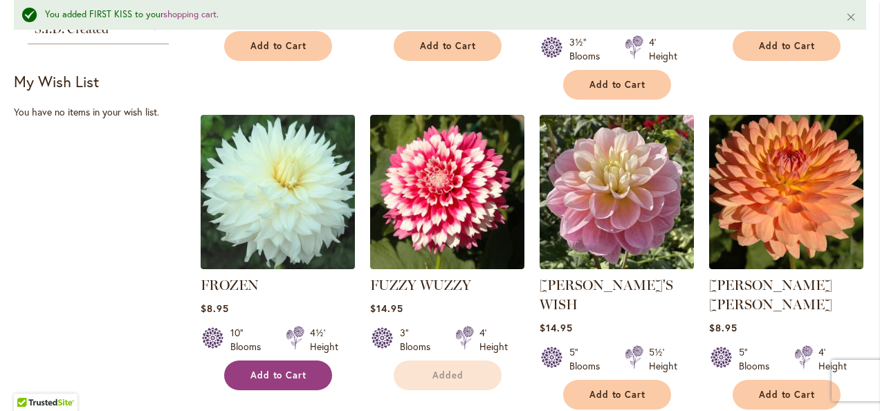
click at [282, 370] on span "Add to Cart" at bounding box center [279, 376] width 57 height 12
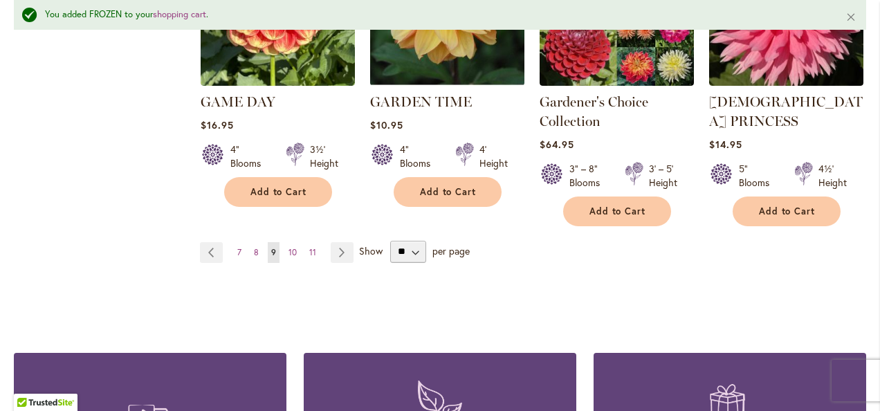
scroll to position [1369, 0]
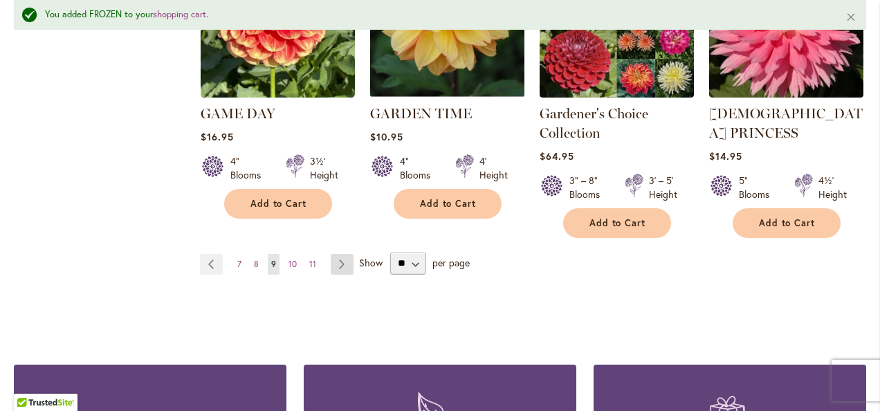
click at [338, 254] on link "Page Next" at bounding box center [342, 264] width 23 height 21
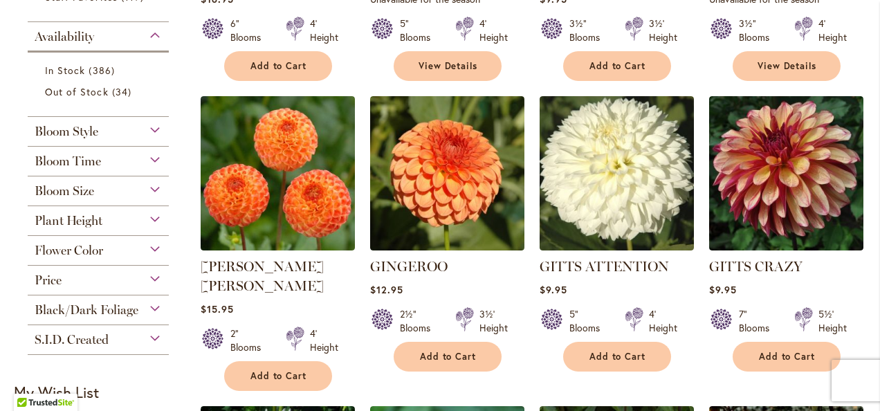
scroll to position [543, 0]
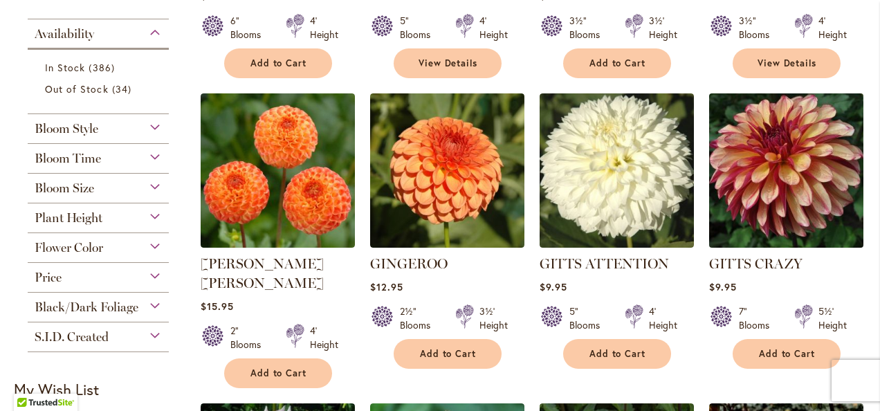
click at [782, 132] on img at bounding box center [786, 171] width 162 height 162
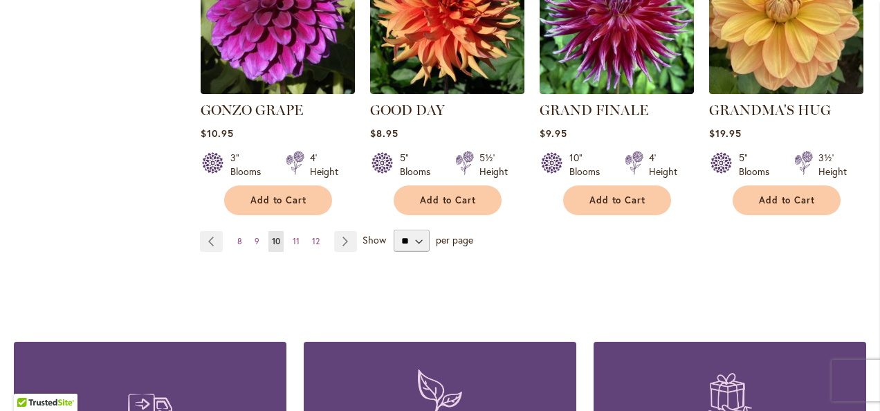
scroll to position [1307, 0]
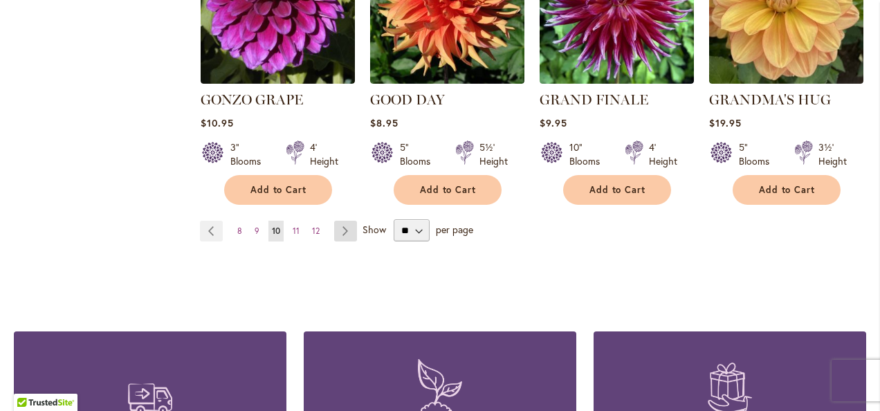
click at [347, 221] on link "Page Next" at bounding box center [345, 231] width 23 height 21
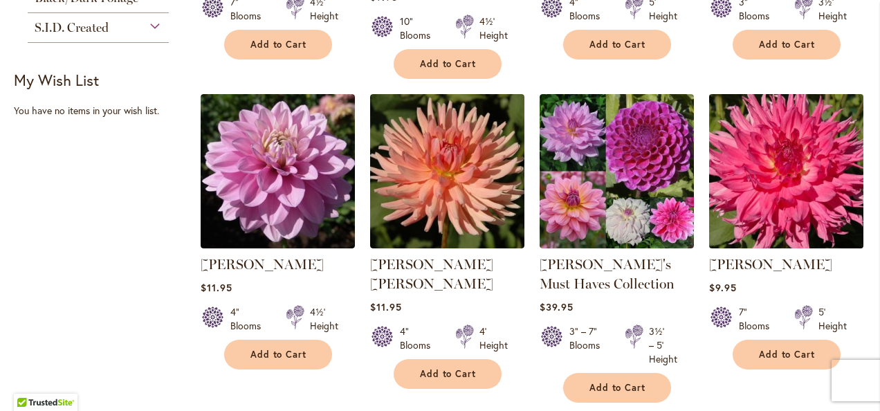
scroll to position [846, 0]
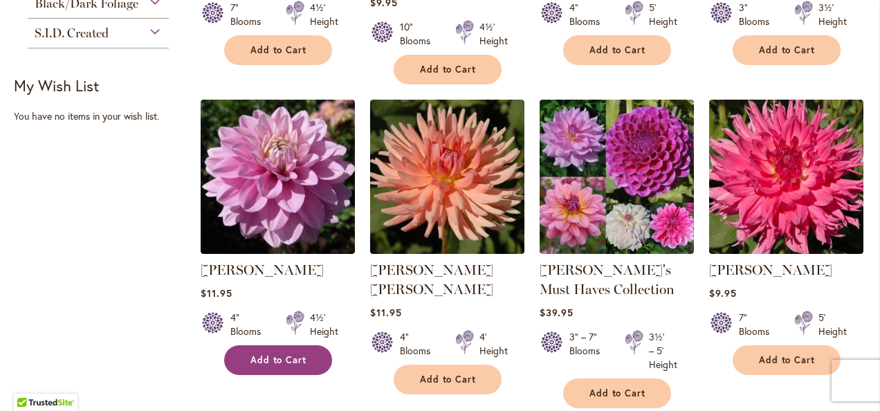
click at [284, 357] on span "Add to Cart" at bounding box center [279, 360] width 57 height 12
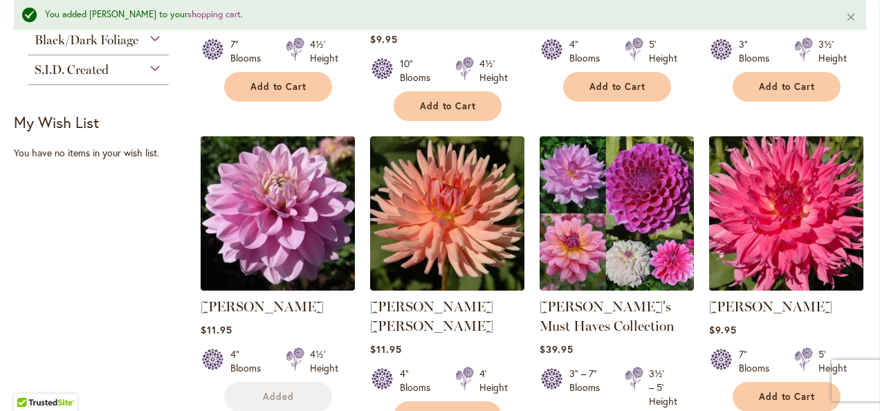
scroll to position [883, 0]
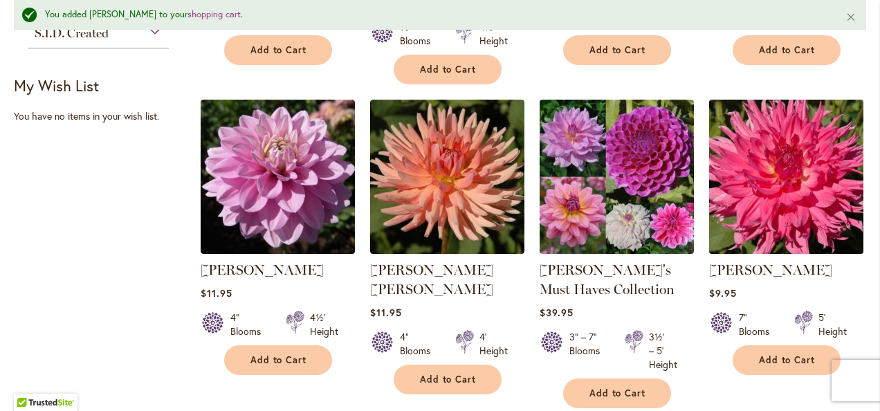
click at [786, 155] on img at bounding box center [786, 177] width 162 height 162
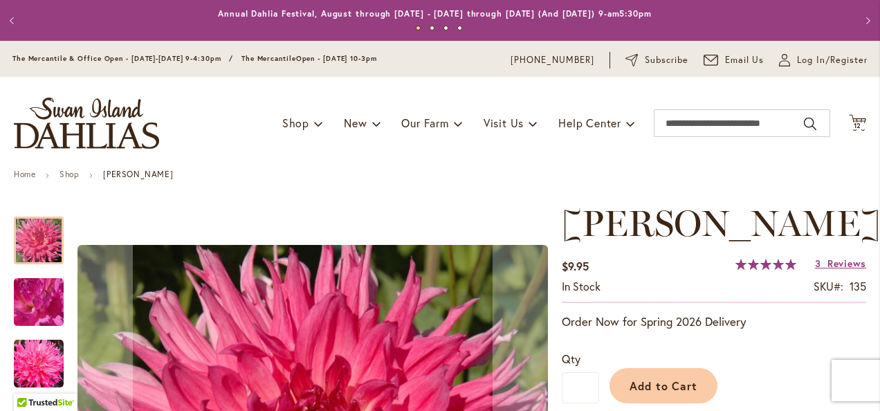
scroll to position [216, 0]
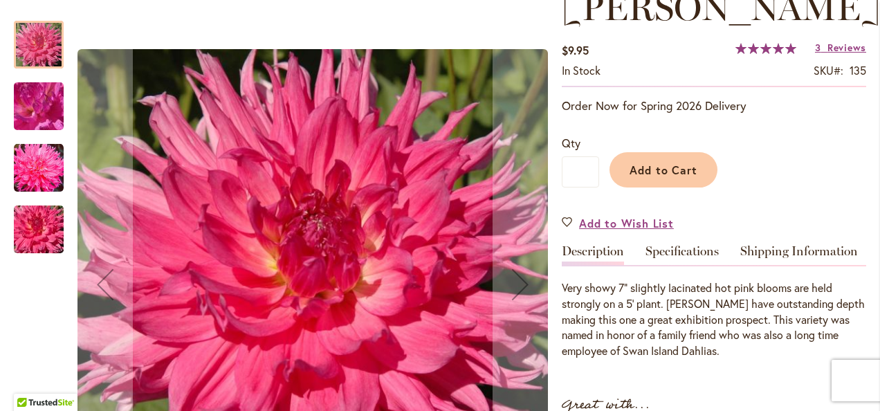
click at [22, 114] on img "HELEN RICHMOND" at bounding box center [39, 106] width 100 height 75
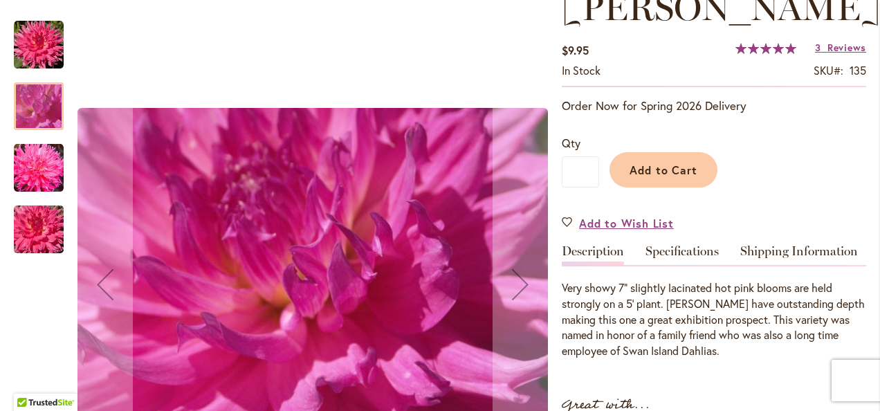
click at [31, 181] on img "HELEN RICHMOND" at bounding box center [39, 168] width 50 height 51
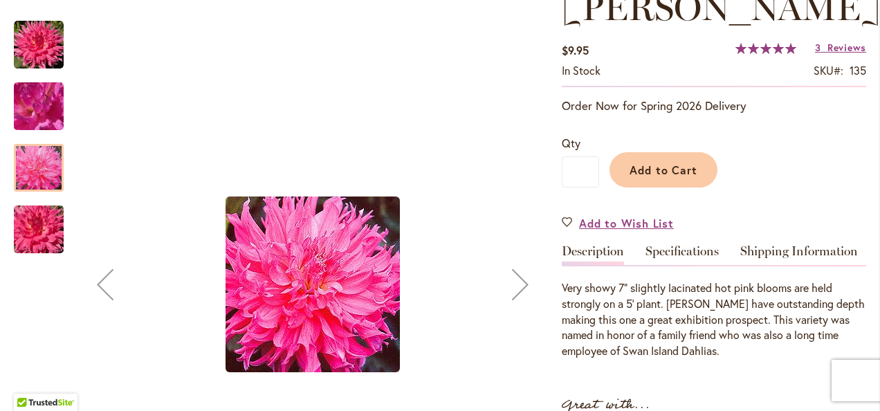
click at [32, 237] on img "HELEN RICHMOND" at bounding box center [39, 230] width 100 height 66
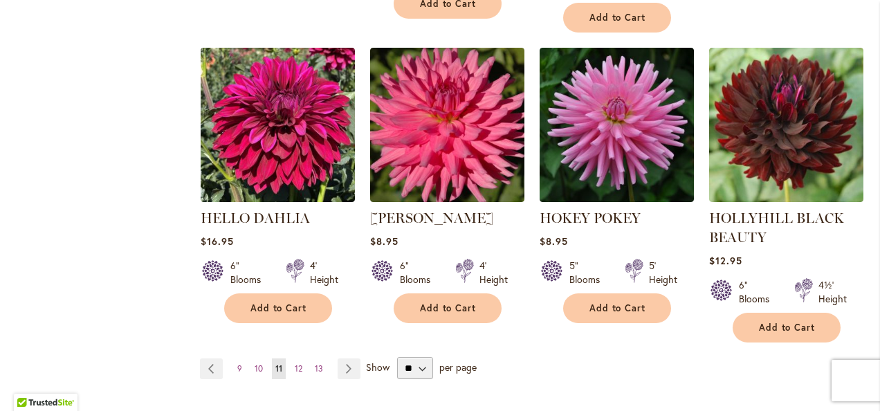
scroll to position [1225, 0]
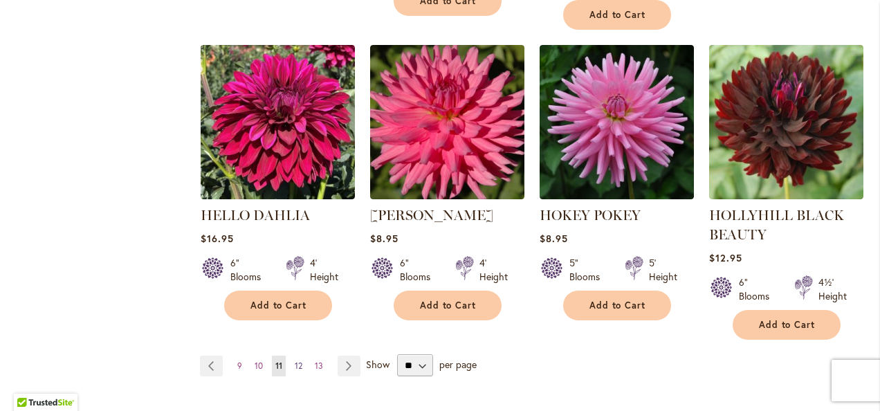
click at [298, 362] on span "12" at bounding box center [299, 366] width 8 height 10
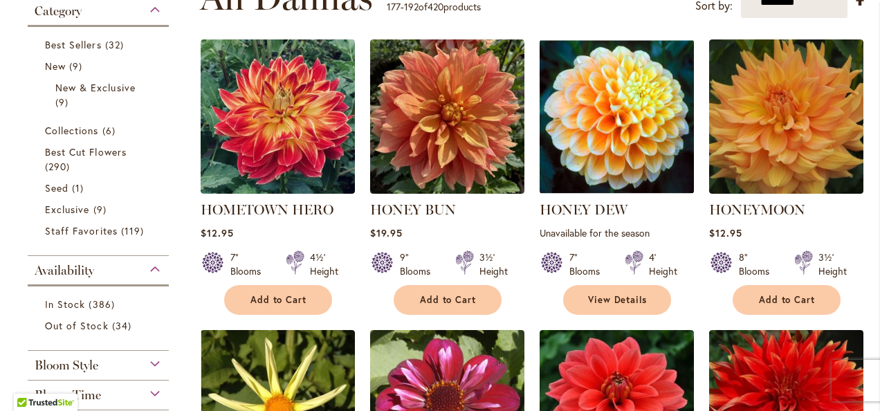
scroll to position [311, 0]
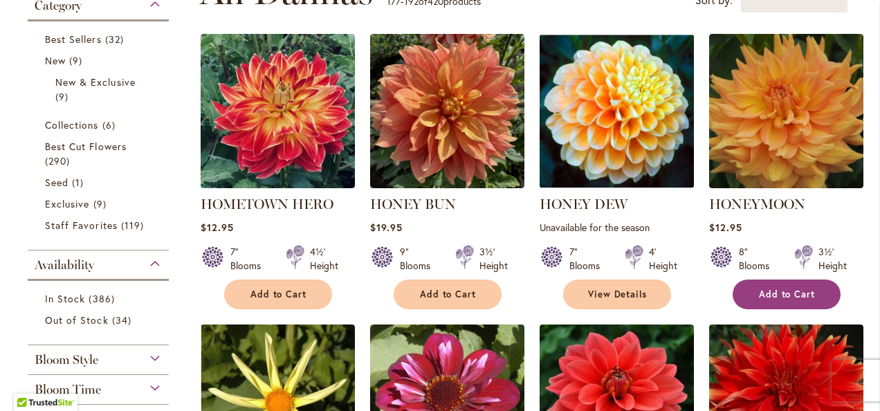
click at [761, 285] on button "Add to Cart" at bounding box center [787, 295] width 108 height 30
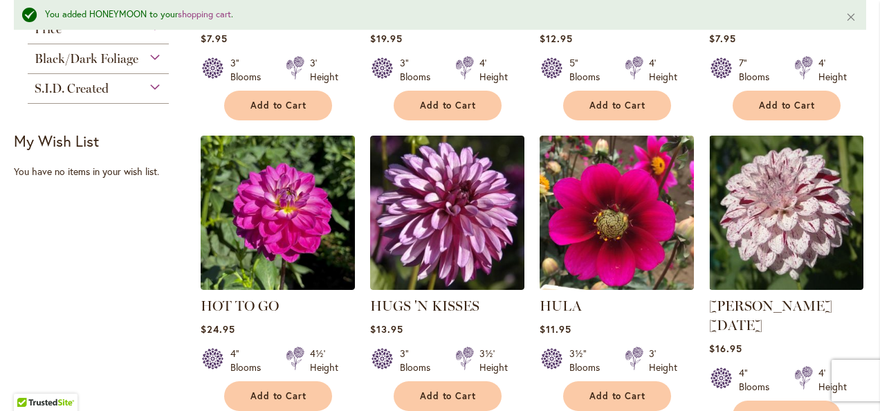
scroll to position [833, 0]
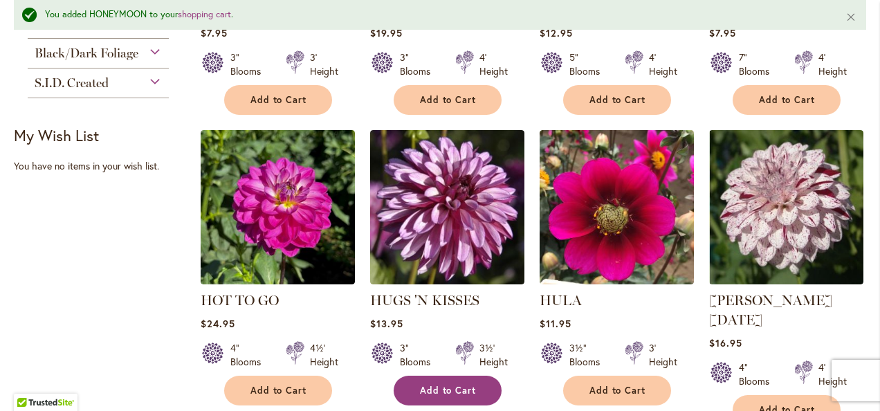
click at [477, 395] on button "Add to Cart" at bounding box center [448, 391] width 108 height 30
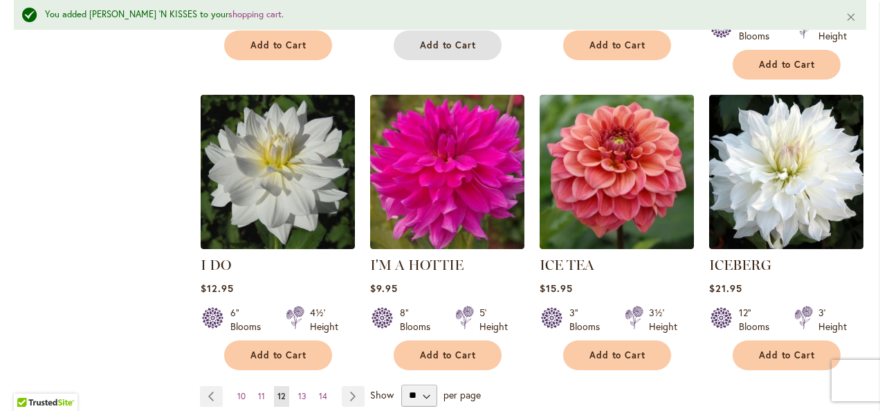
scroll to position [1176, 0]
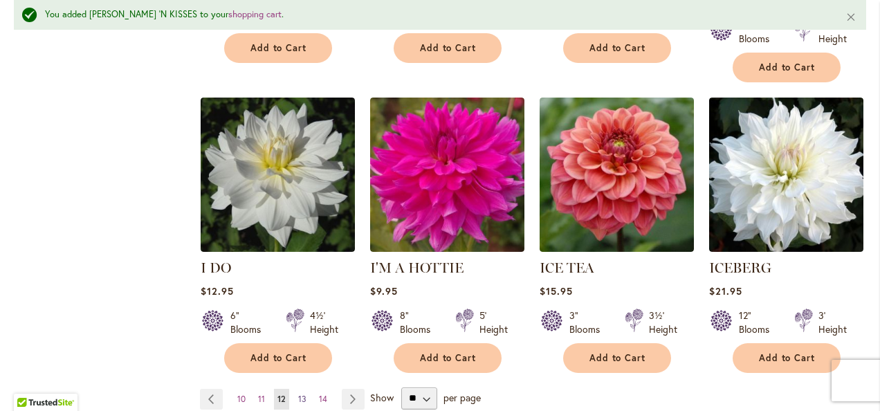
click at [306, 389] on link "Page 13" at bounding box center [302, 399] width 15 height 21
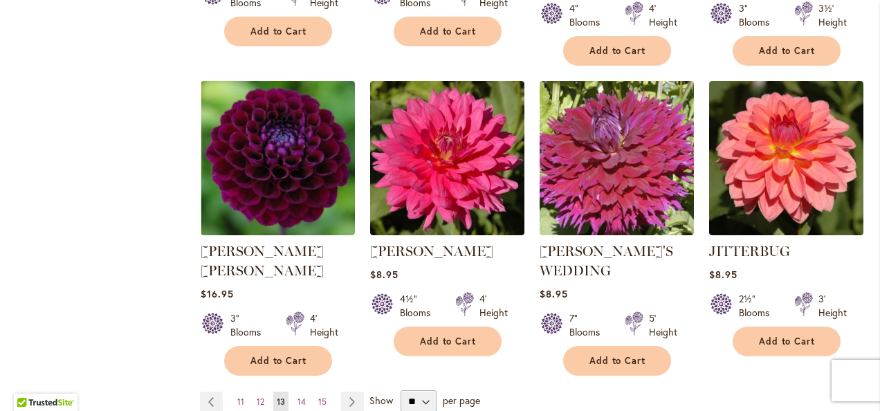
scroll to position [1172, 0]
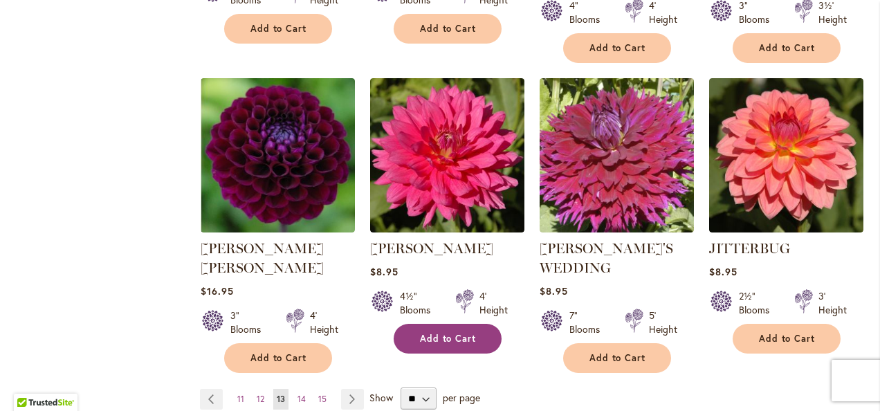
click at [471, 324] on button "Add to Cart" at bounding box center [448, 339] width 108 height 30
click at [354, 389] on link "Page Next" at bounding box center [352, 399] width 23 height 21
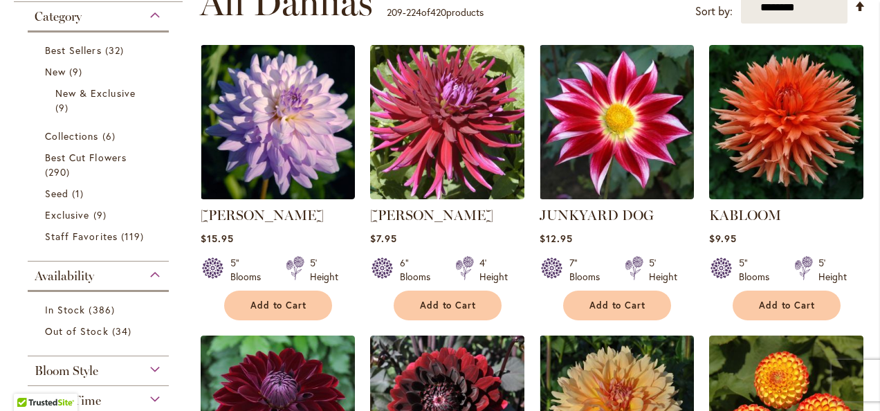
scroll to position [293, 0]
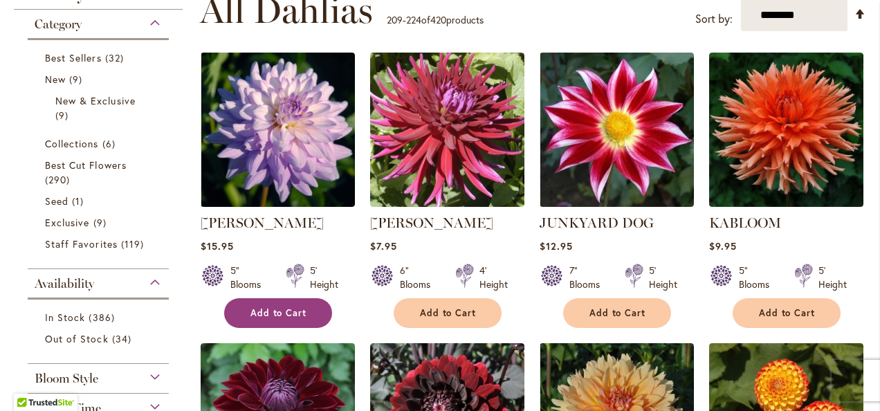
click at [280, 311] on span "Add to Cart" at bounding box center [279, 313] width 57 height 12
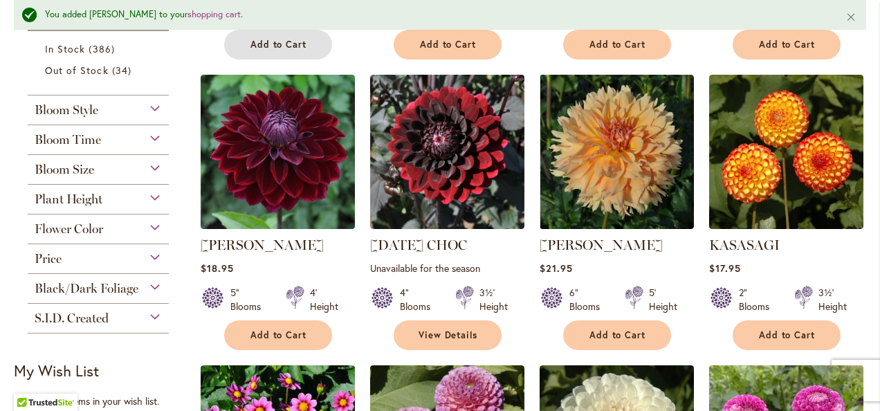
scroll to position [590, 0]
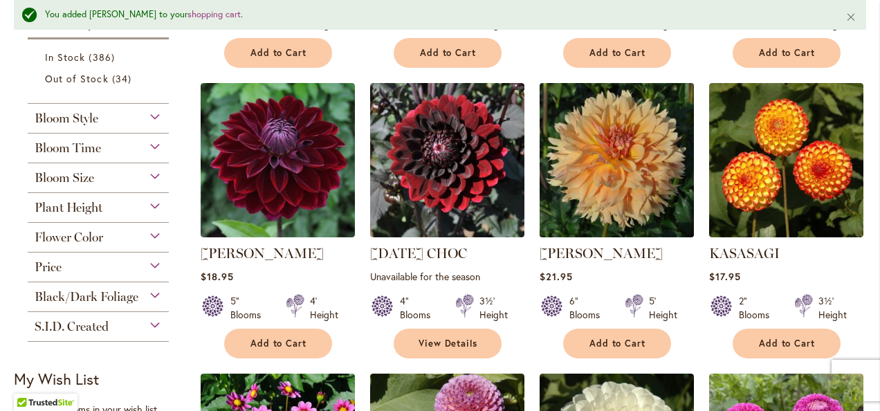
click at [613, 170] on img at bounding box center [617, 160] width 162 height 162
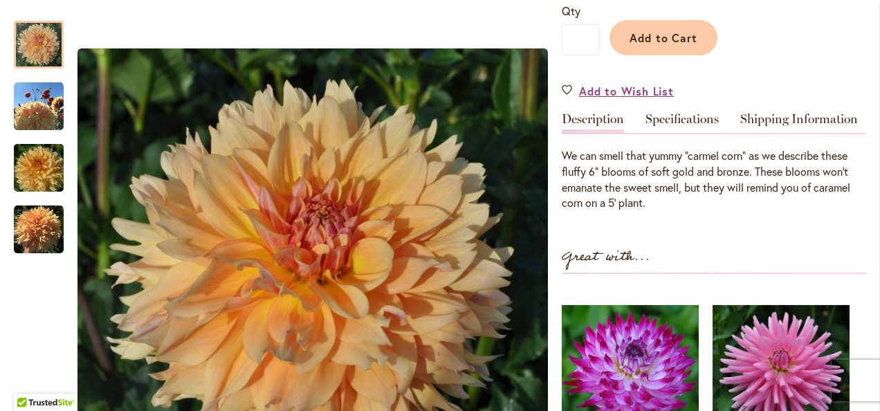
scroll to position [349, 0]
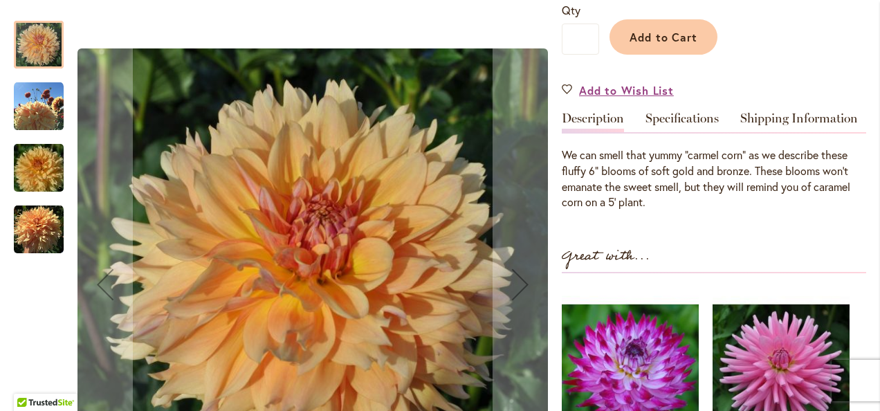
click at [41, 125] on img "KARMEL KORN" at bounding box center [39, 107] width 50 height 50
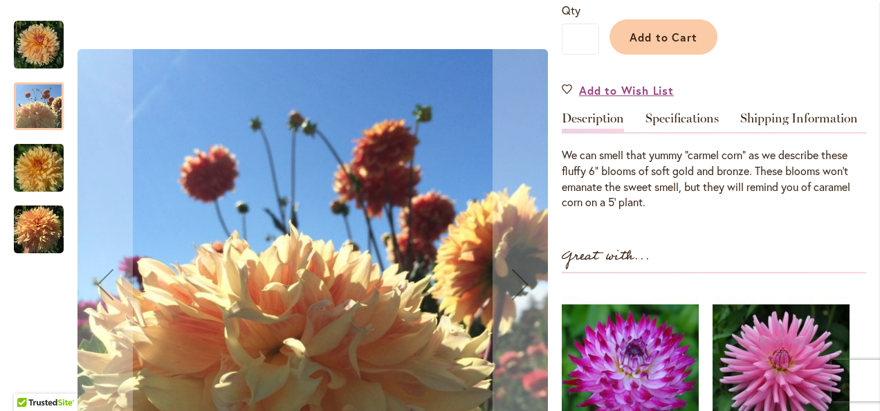
click at [26, 182] on img "KARMEL KORN" at bounding box center [39, 168] width 100 height 66
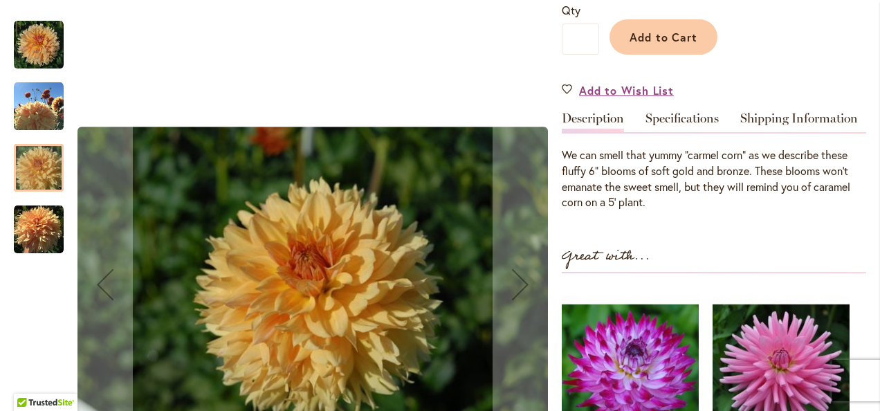
click at [20, 257] on div at bounding box center [39, 202] width 50 height 391
click at [35, 237] on img "KARMEL KORN" at bounding box center [39, 230] width 50 height 50
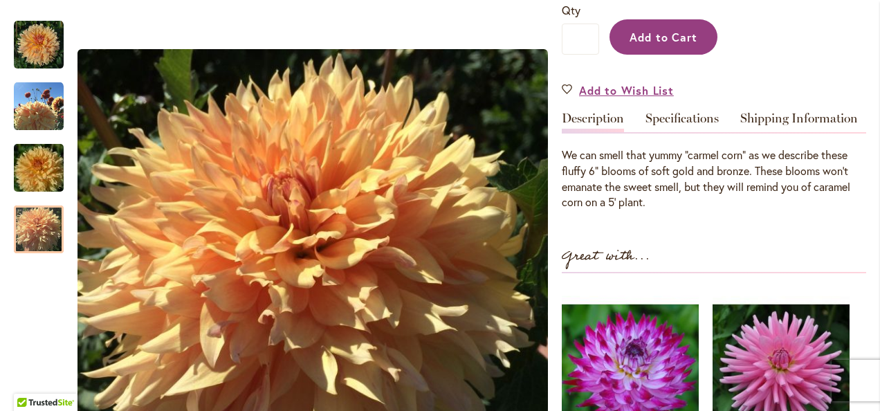
click at [703, 39] on button "Add to Cart" at bounding box center [664, 36] width 108 height 35
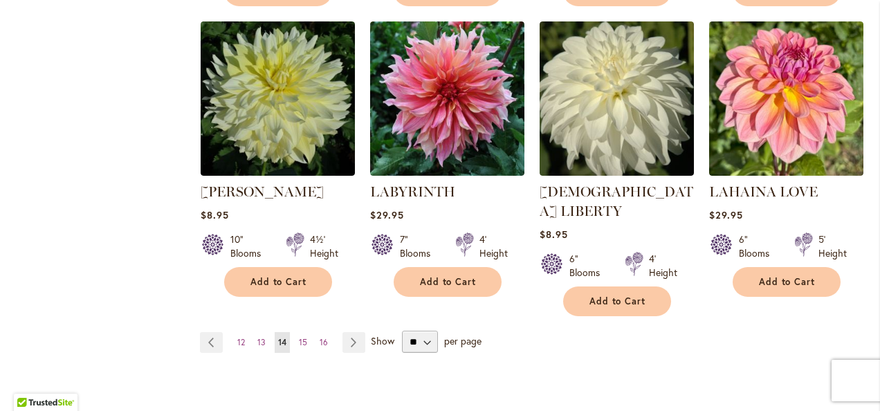
scroll to position [1286, 0]
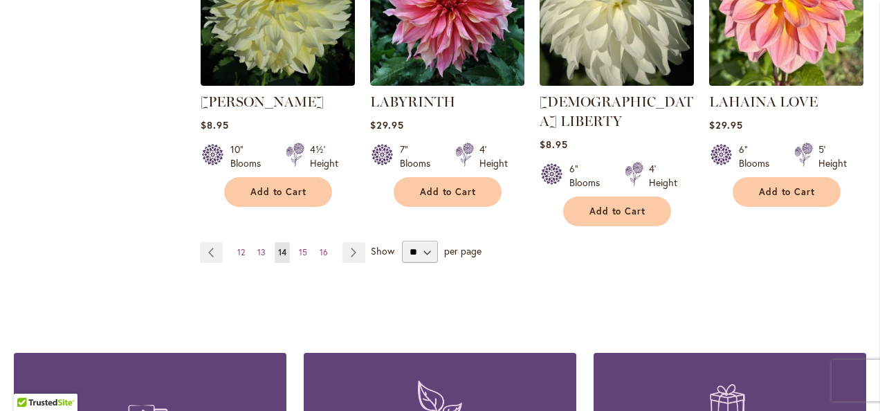
click at [475, 204] on li "LABYRINTH Rating: 87% 6 Reviews $29.95 7" Blooms 4' Height Add to Cart" at bounding box center [448, 79] width 156 height 296
click at [466, 188] on span "Add to Cart" at bounding box center [448, 192] width 57 height 12
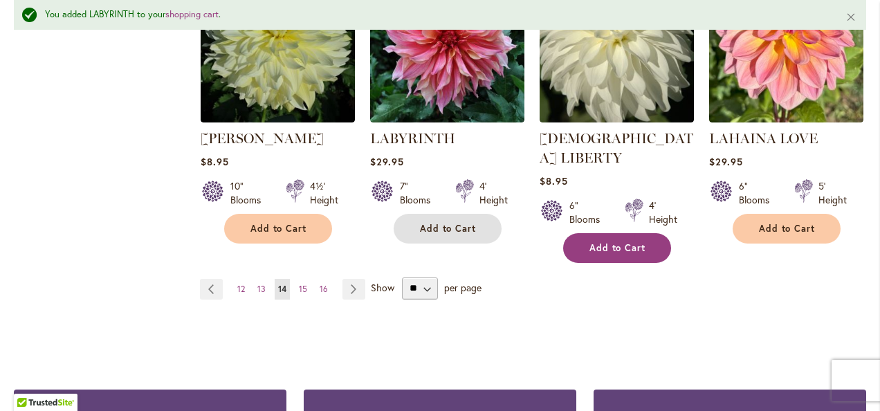
scroll to position [1322, 0]
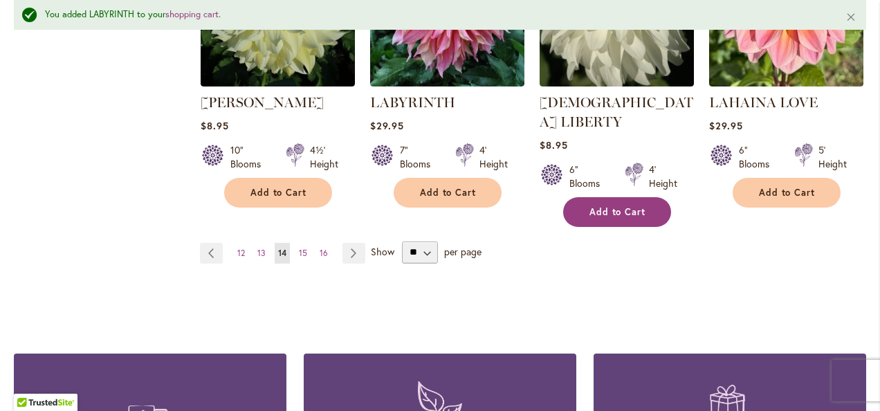
click at [620, 206] on span "Add to Cart" at bounding box center [618, 212] width 57 height 12
click at [353, 243] on link "Page Next" at bounding box center [354, 253] width 23 height 21
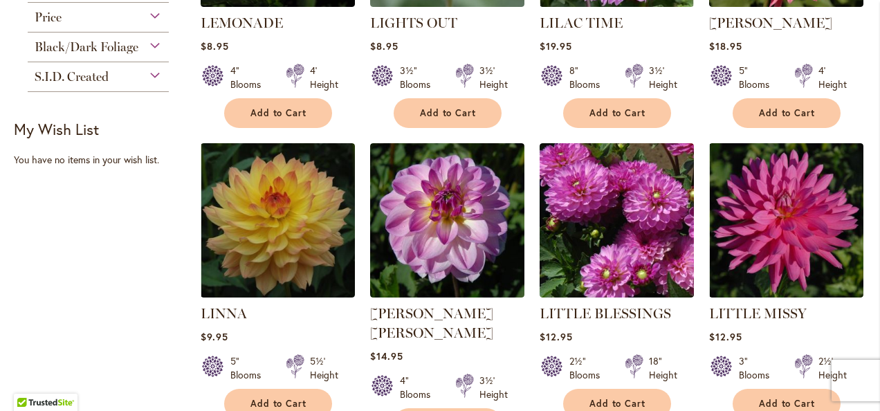
scroll to position [841, 0]
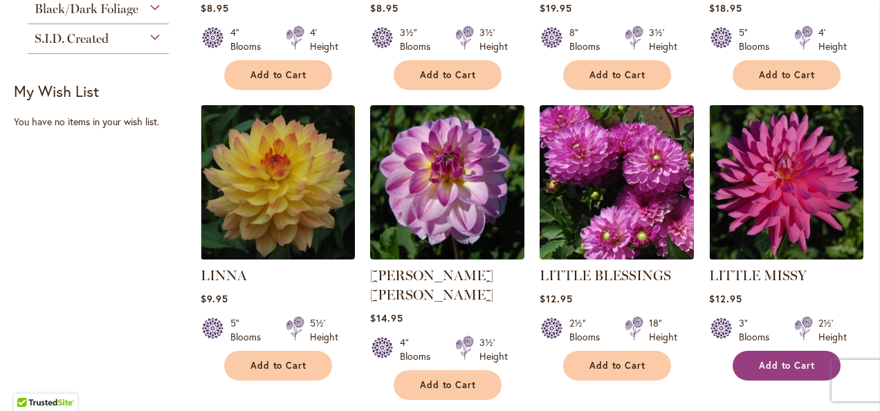
click at [789, 360] on span "Add to Cart" at bounding box center [787, 366] width 57 height 12
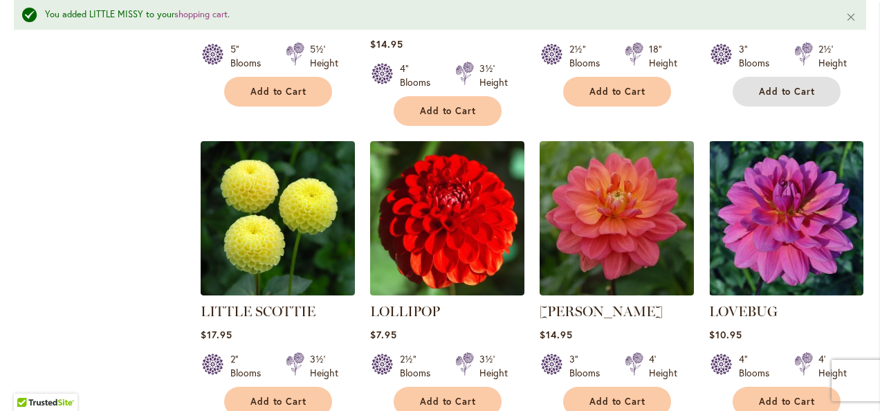
scroll to position [1143, 0]
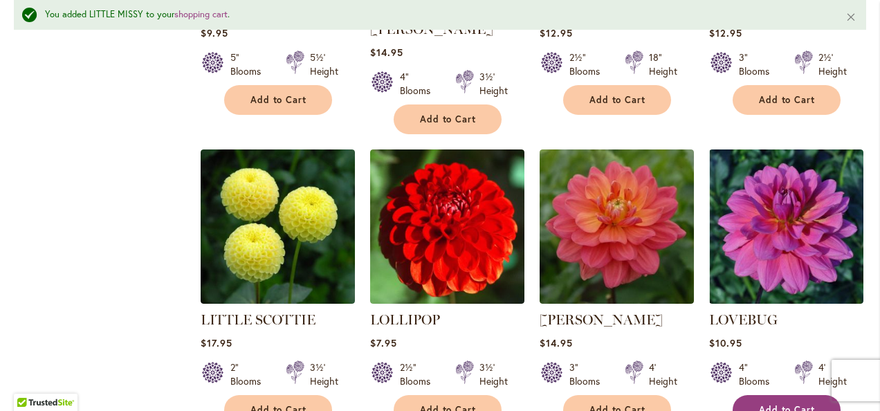
click at [781, 395] on button "Add to Cart" at bounding box center [787, 410] width 108 height 30
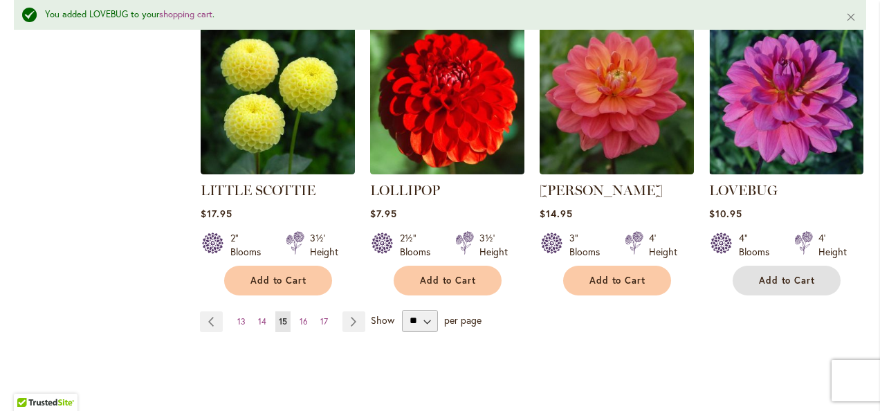
scroll to position [1416, 0]
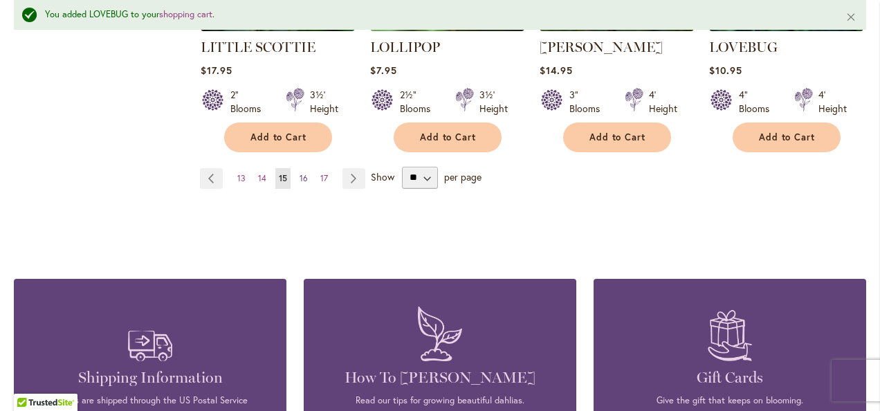
click at [307, 168] on link "Page 16" at bounding box center [303, 178] width 15 height 21
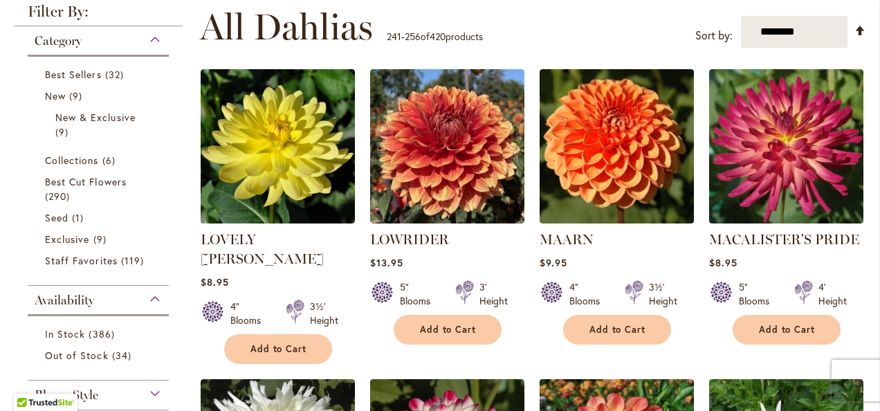
scroll to position [293, 0]
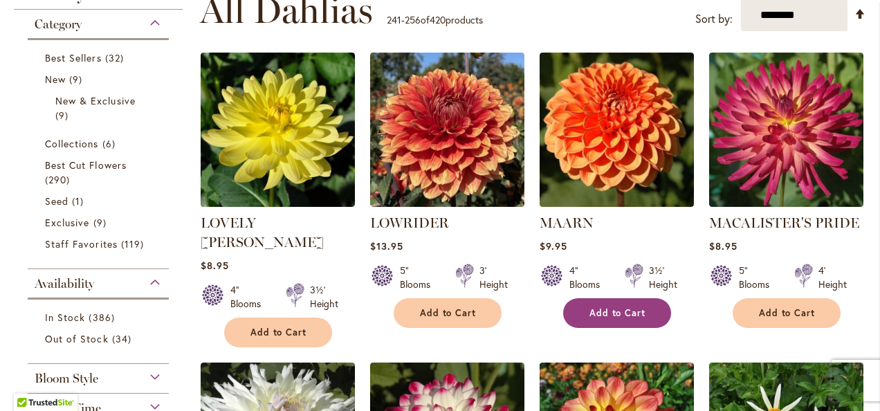
click at [628, 318] on button "Add to Cart" at bounding box center [617, 313] width 108 height 30
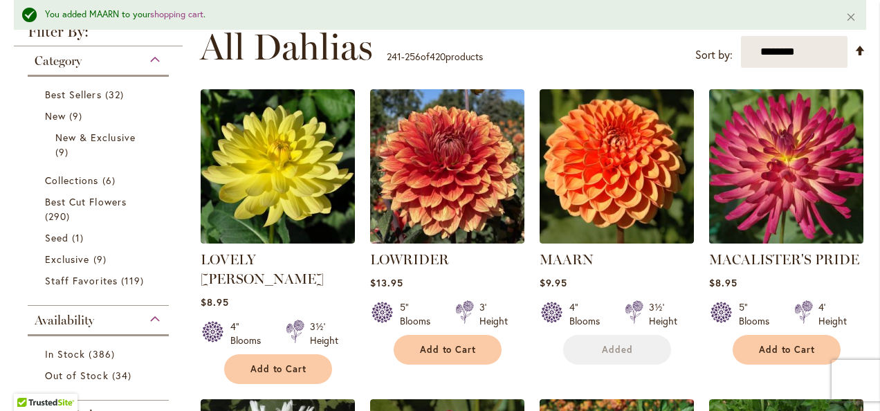
scroll to position [329, 0]
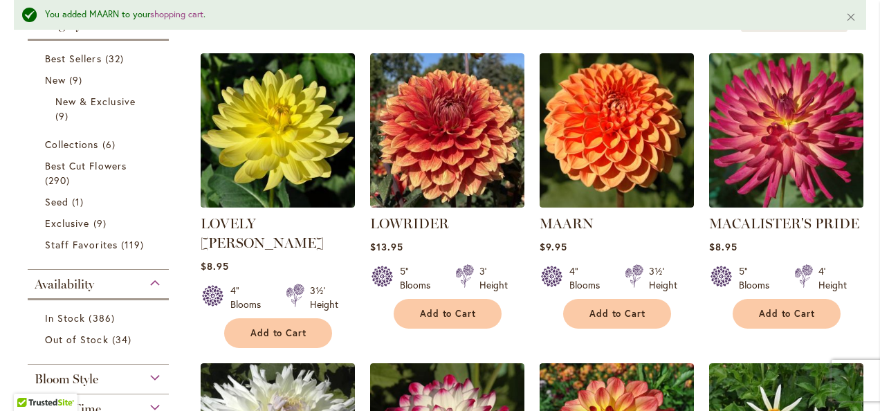
click at [789, 154] on img at bounding box center [786, 130] width 162 height 162
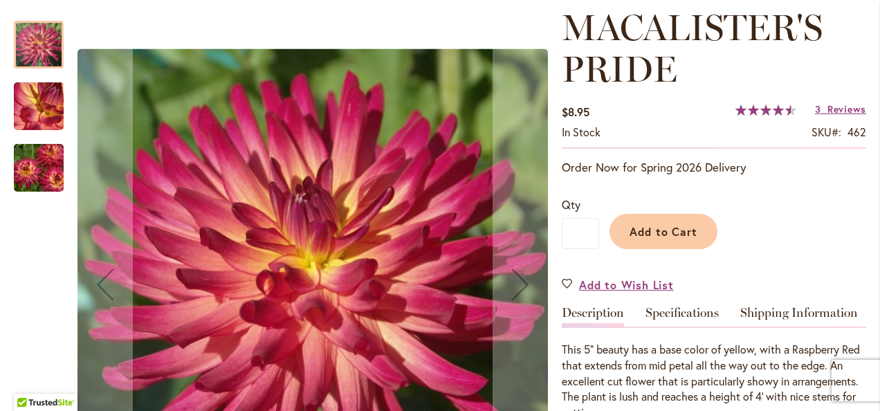
scroll to position [244, 0]
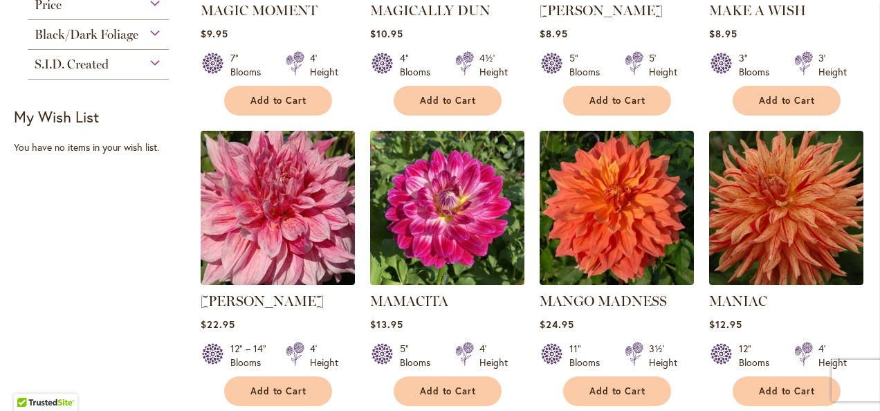
scroll to position [862, 0]
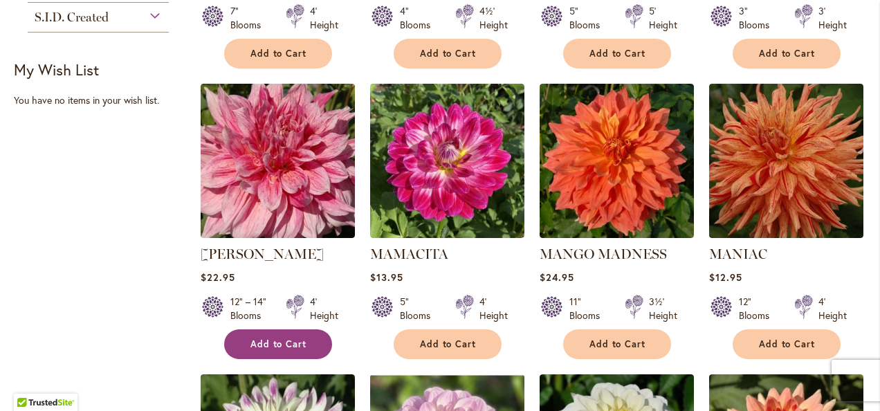
click at [266, 338] on span "Add to Cart" at bounding box center [279, 344] width 57 height 12
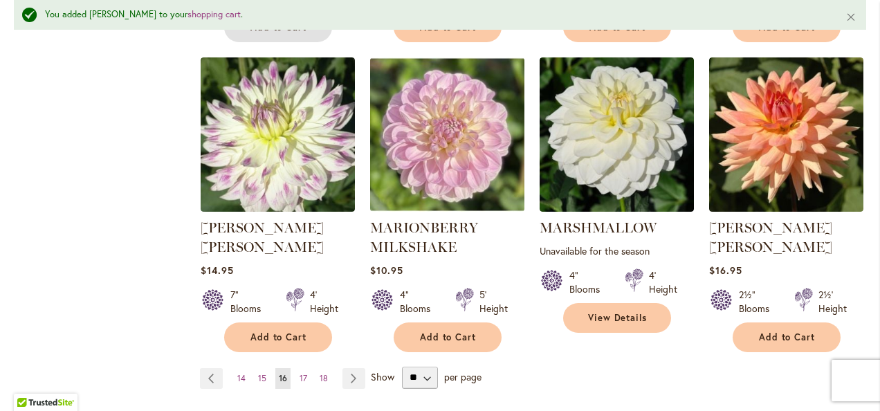
scroll to position [1222, 0]
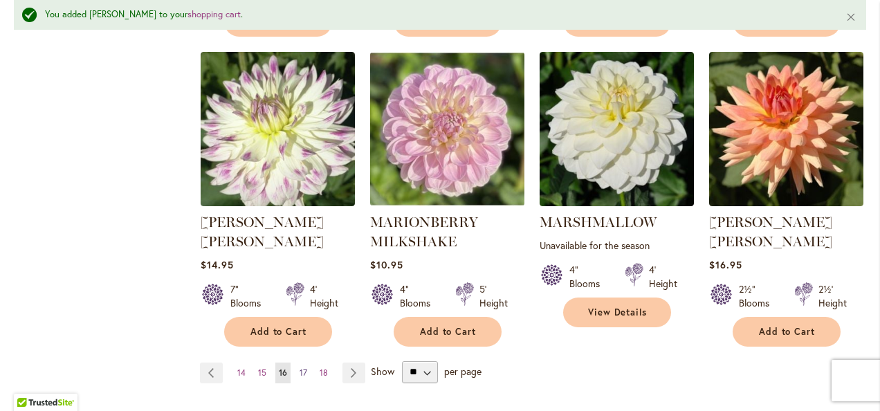
click at [300, 368] on span "17" at bounding box center [304, 373] width 8 height 10
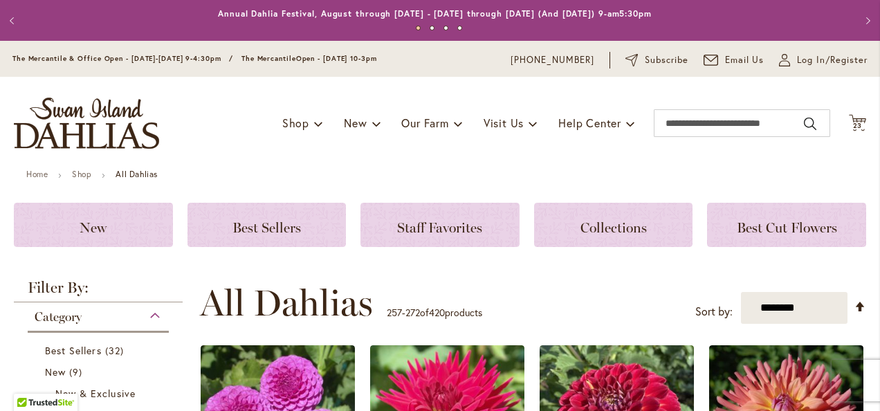
scroll to position [255, 0]
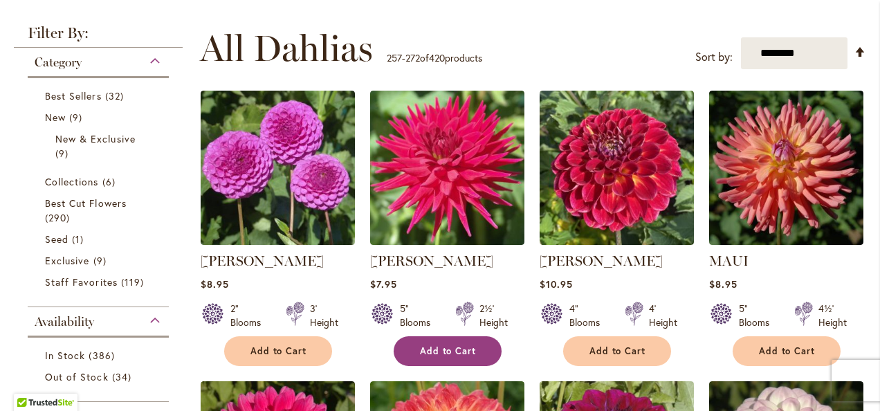
click at [434, 356] on button "Add to Cart" at bounding box center [448, 351] width 108 height 30
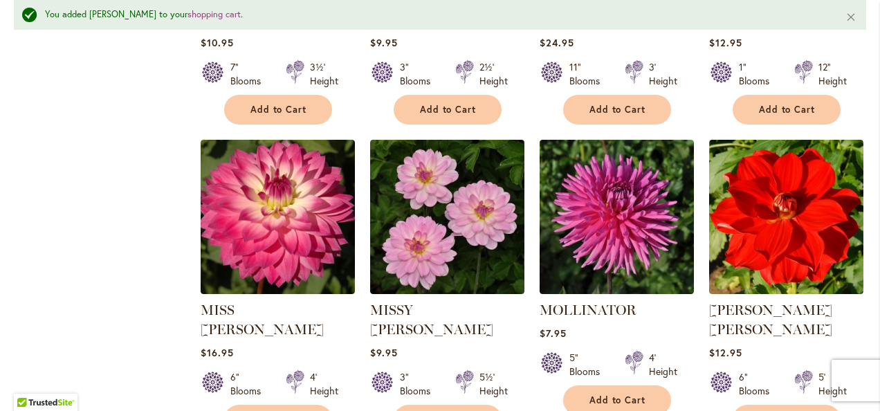
scroll to position [1131, 0]
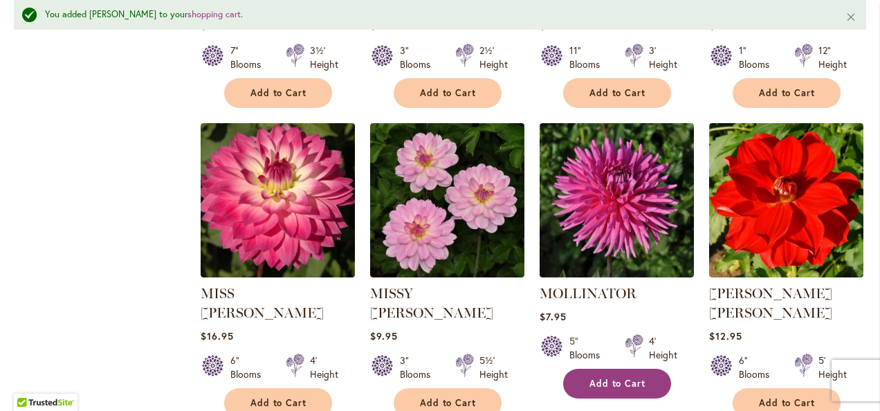
click at [642, 390] on button "Add to Cart" at bounding box center [617, 384] width 108 height 30
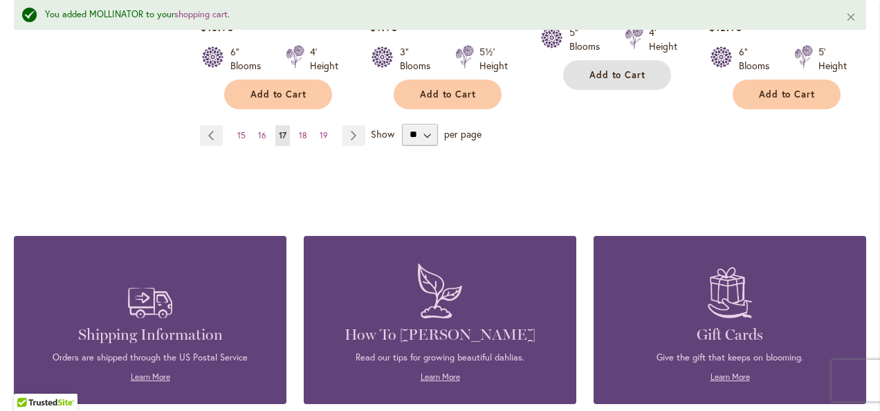
scroll to position [1418, 0]
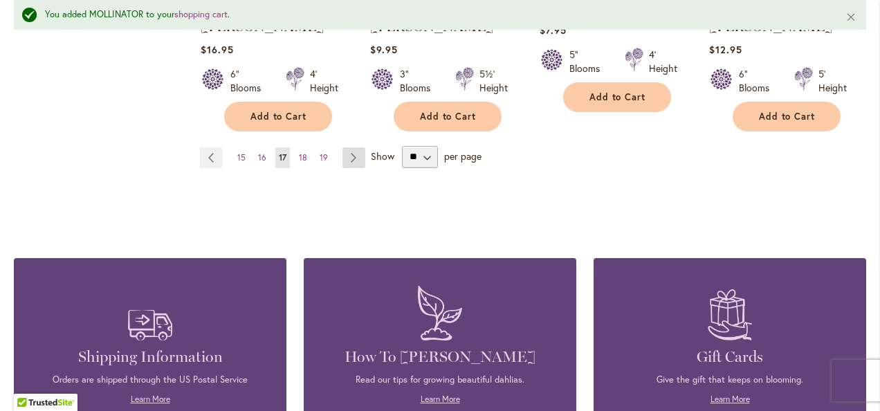
click at [358, 147] on link "Page Next" at bounding box center [354, 157] width 23 height 21
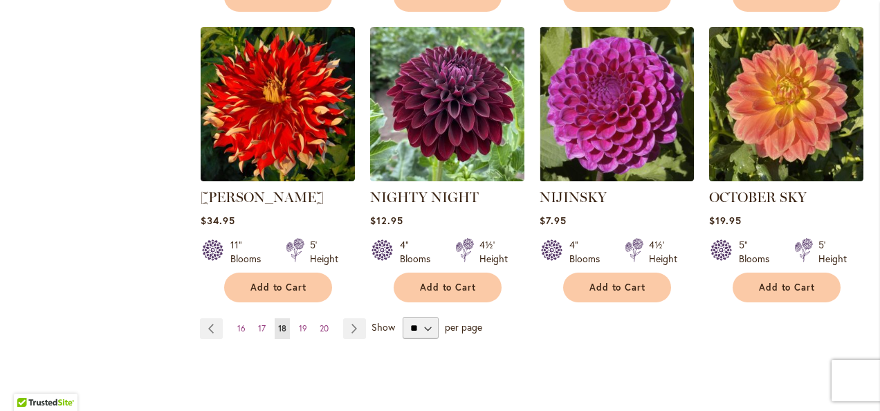
scroll to position [1264, 0]
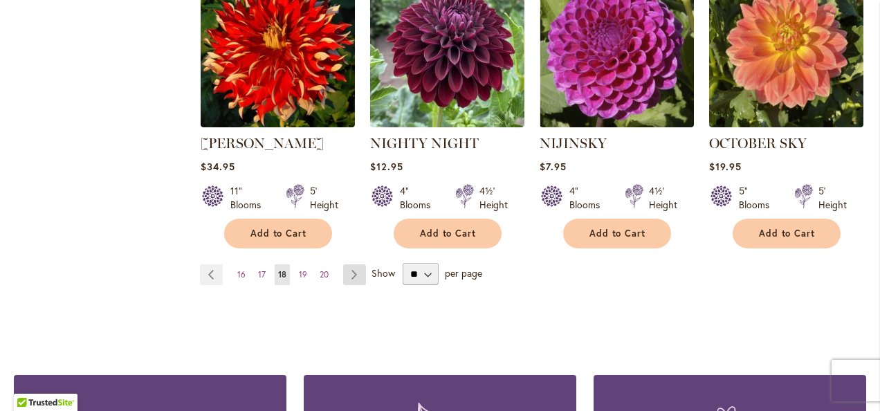
click at [359, 264] on link "Page Next" at bounding box center [354, 274] width 23 height 21
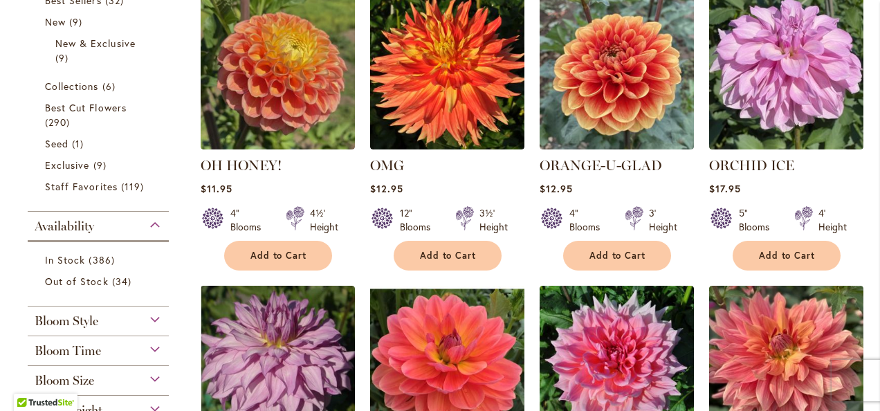
scroll to position [359, 0]
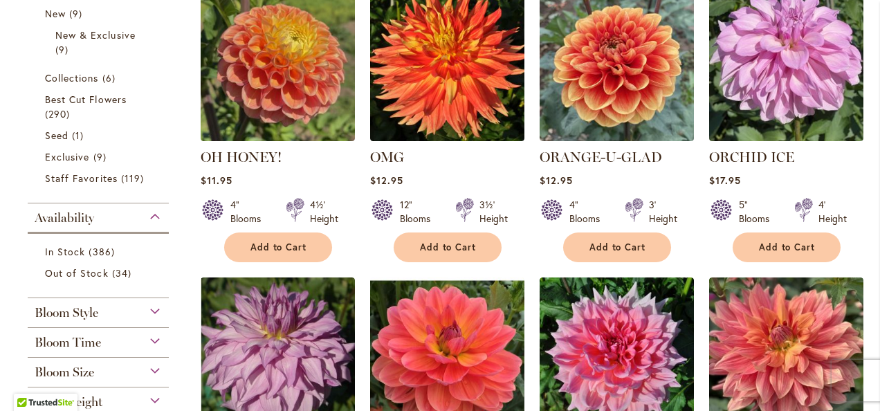
drag, startPoint x: 865, startPoint y: 115, endPoint x: 867, endPoint y: 95, distance: 20.1
click at [871, 92] on body "Skip to Accessibility Information The store will not work correctly in the case…" at bounding box center [440, 205] width 880 height 411
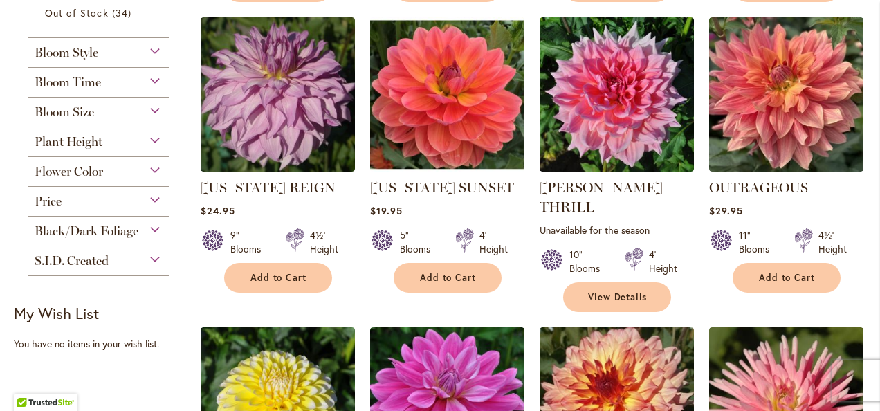
scroll to position [613, 0]
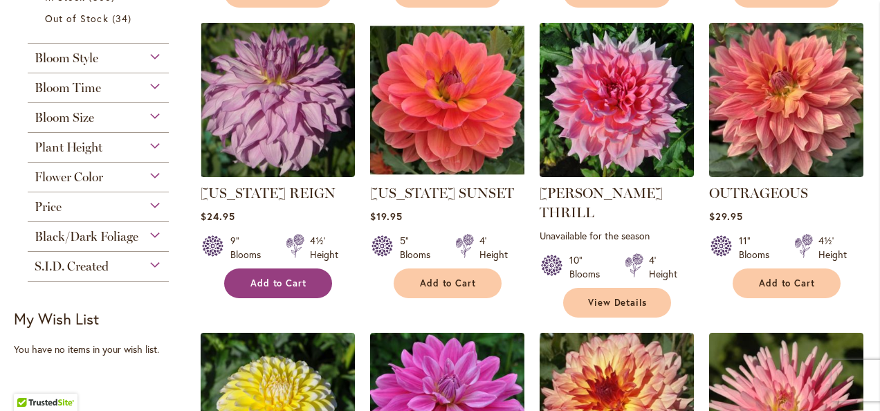
click at [284, 285] on span "Add to Cart" at bounding box center [279, 284] width 57 height 12
click at [872, 188] on body "Skip to Accessibility Information The store will not work correctly in the case…" at bounding box center [440, 205] width 880 height 411
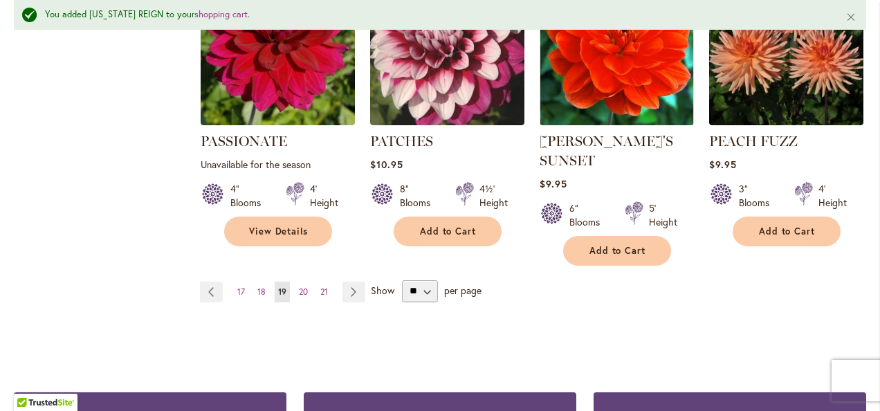
scroll to position [1344, 0]
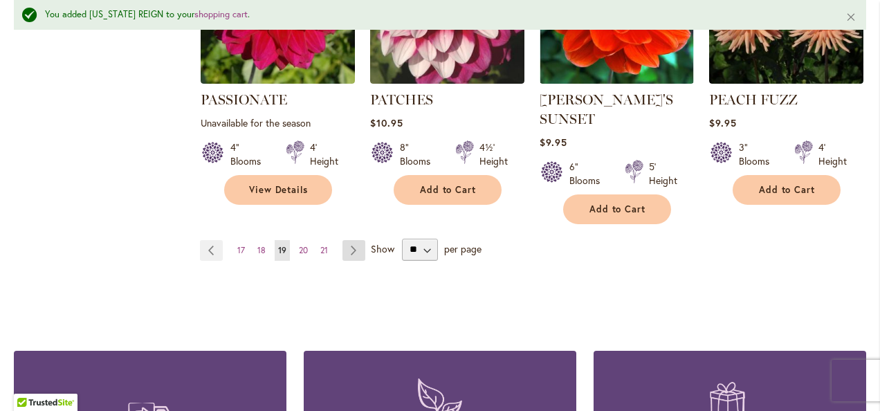
click at [360, 240] on link "Page Next" at bounding box center [354, 250] width 23 height 21
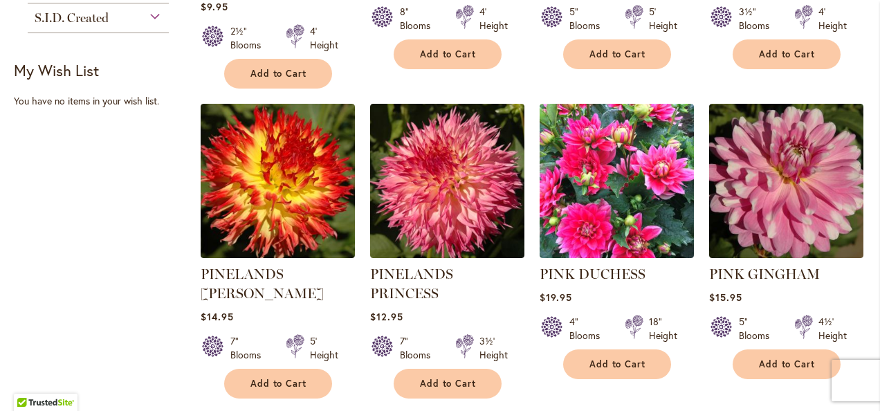
scroll to position [996, 0]
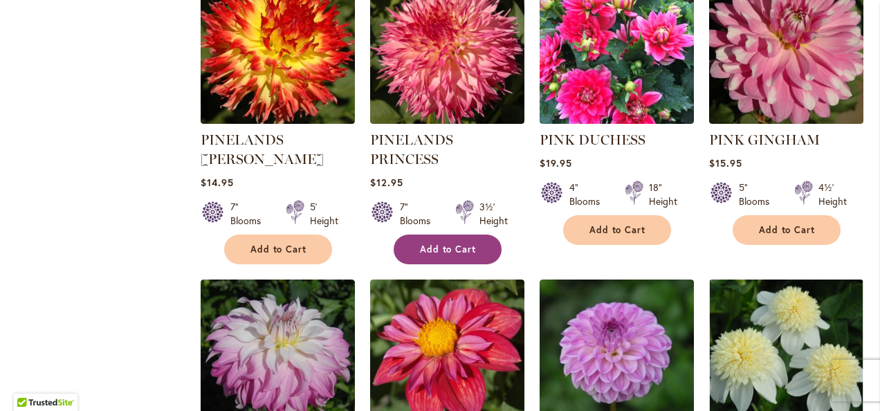
click at [449, 244] on span "Add to Cart" at bounding box center [448, 250] width 57 height 12
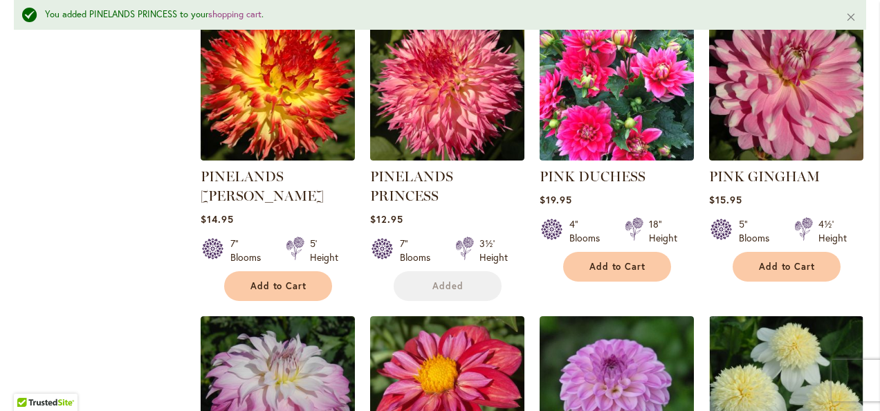
scroll to position [1303, 0]
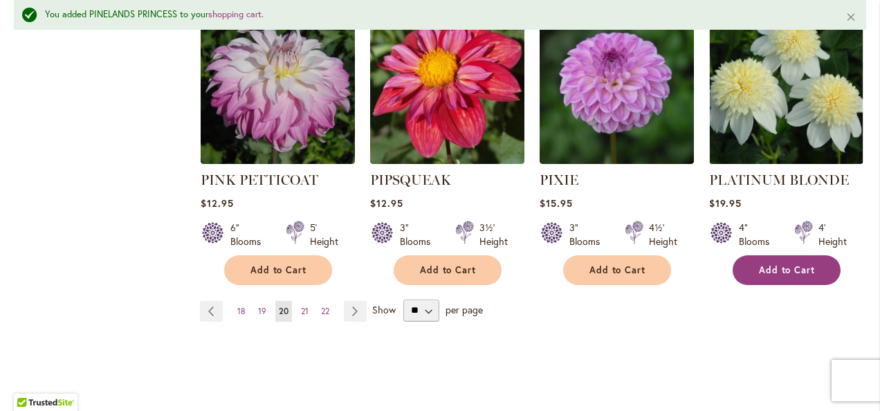
click at [815, 255] on button "Add to Cart" at bounding box center [787, 270] width 108 height 30
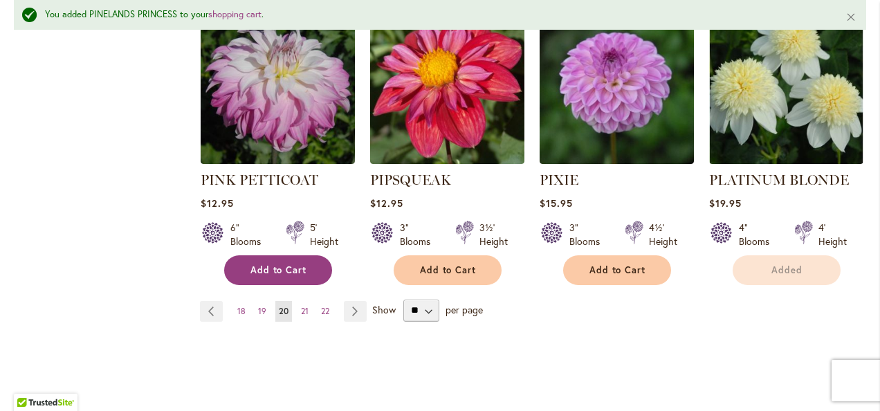
click at [279, 264] on span "Add to Cart" at bounding box center [279, 270] width 57 height 12
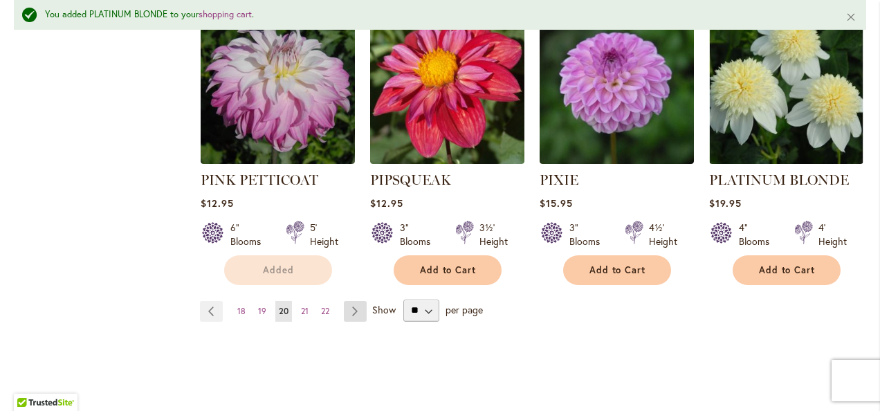
click at [352, 301] on link "Page Next" at bounding box center [355, 311] width 23 height 21
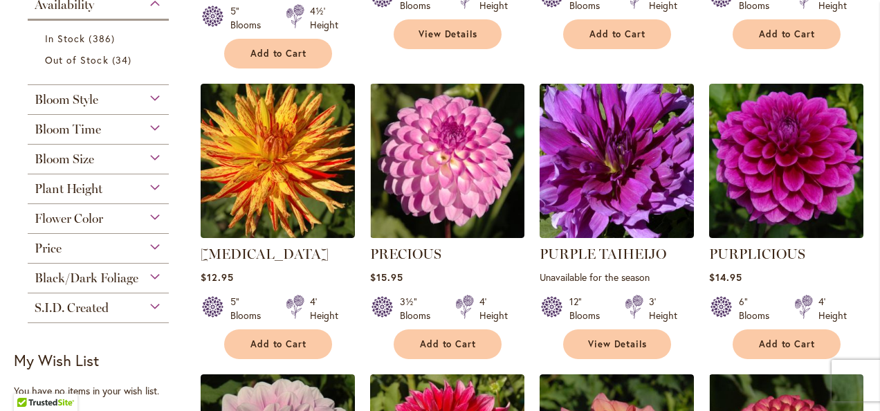
scroll to position [583, 0]
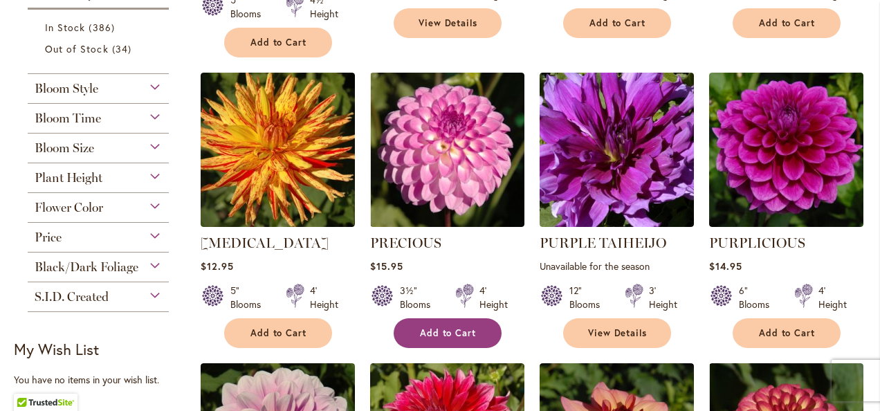
click at [442, 328] on span "Add to Cart" at bounding box center [448, 333] width 57 height 12
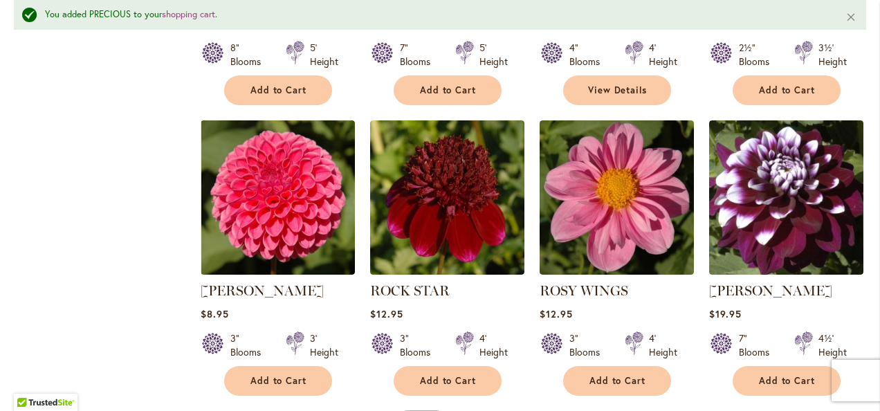
scroll to position [1195, 0]
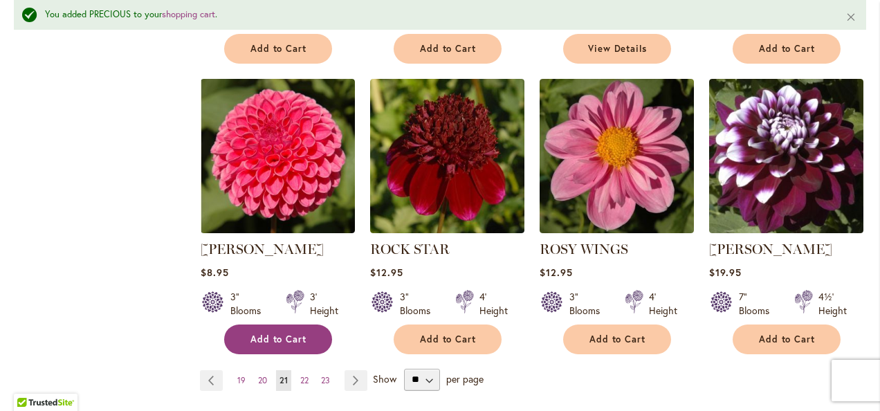
click at [251, 334] on span "Add to Cart" at bounding box center [279, 340] width 57 height 12
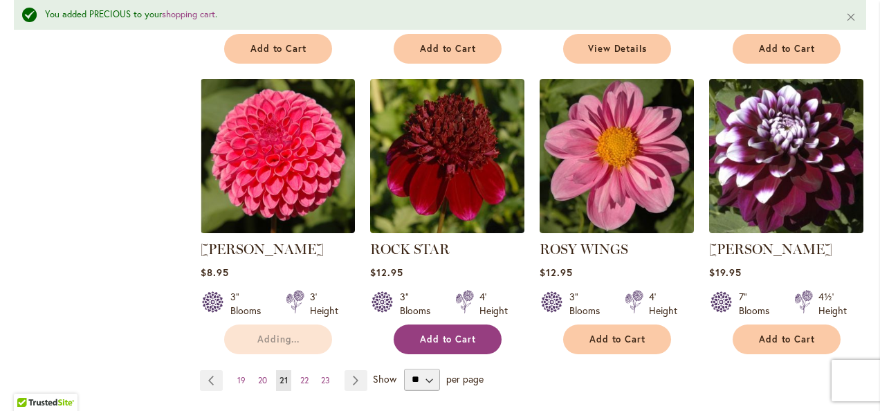
click at [469, 341] on span "Add to Cart" at bounding box center [448, 340] width 57 height 12
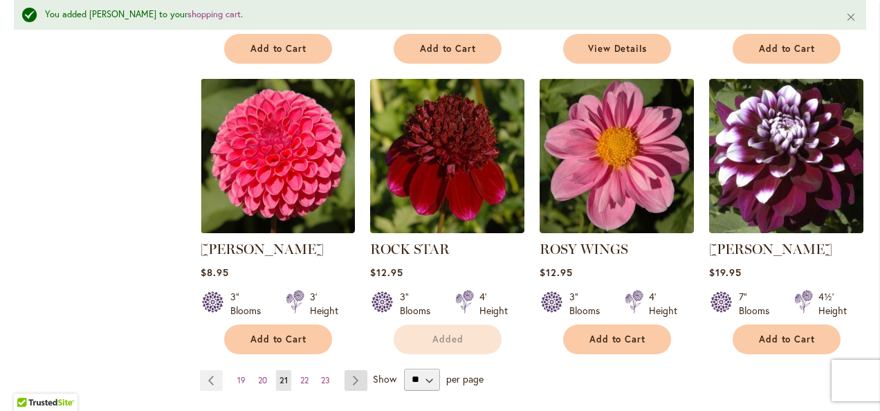
click at [356, 381] on link "Page Next" at bounding box center [356, 380] width 23 height 21
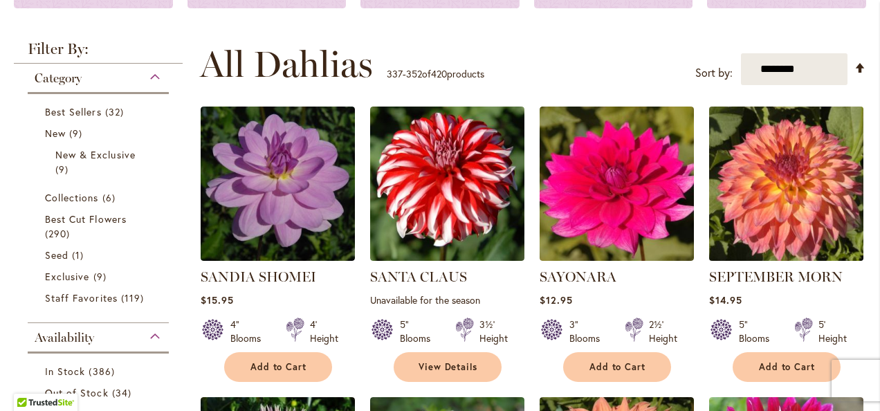
scroll to position [255, 0]
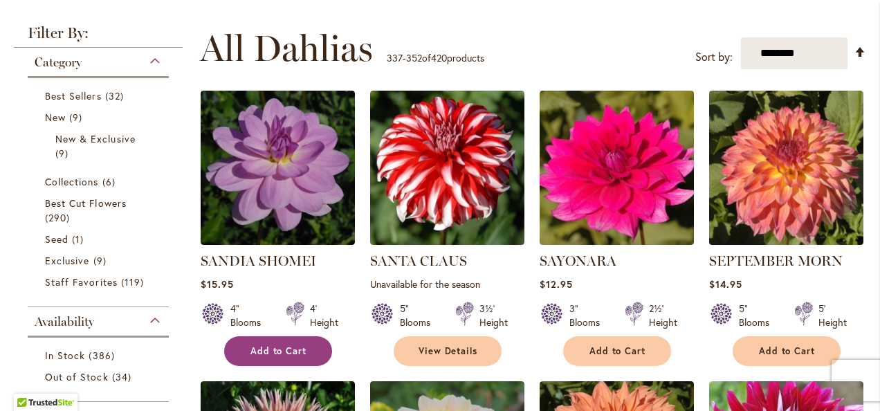
click at [246, 353] on button "Add to Cart" at bounding box center [278, 351] width 108 height 30
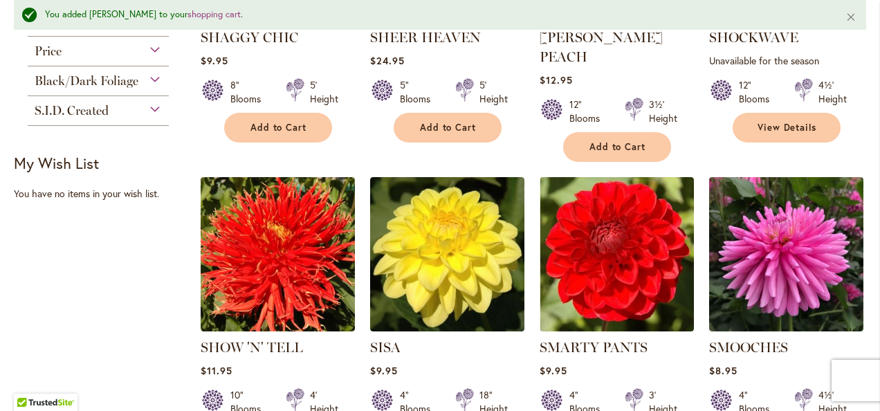
scroll to position [842, 0]
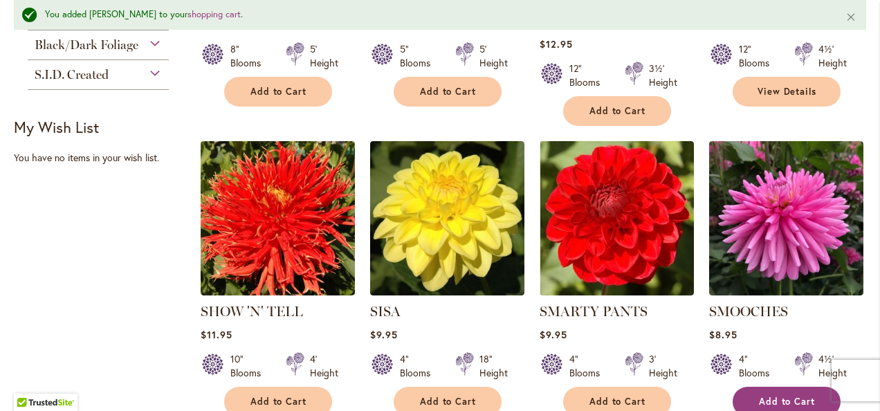
click at [777, 387] on button "Add to Cart" at bounding box center [787, 402] width 108 height 30
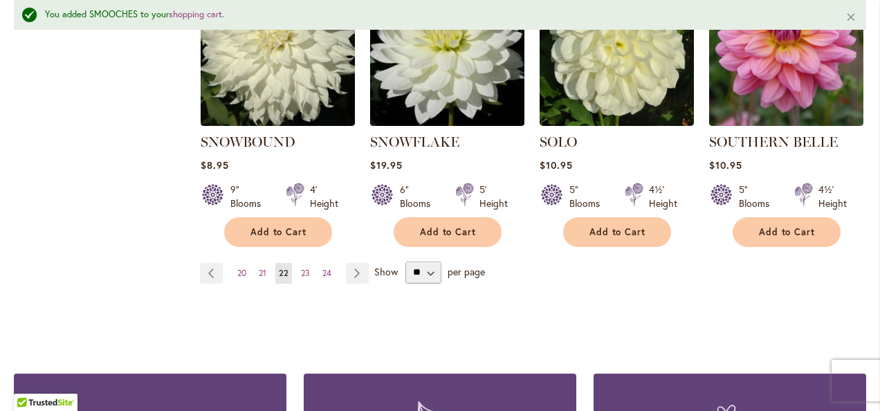
scroll to position [1305, 0]
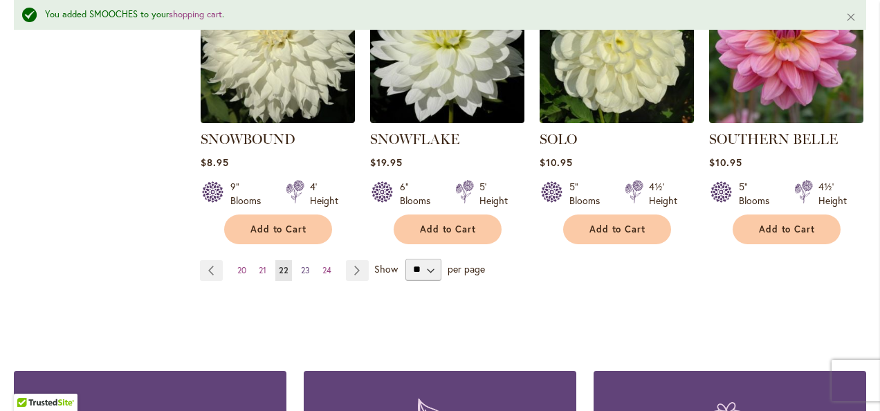
click at [303, 265] on span "23" at bounding box center [305, 270] width 9 height 10
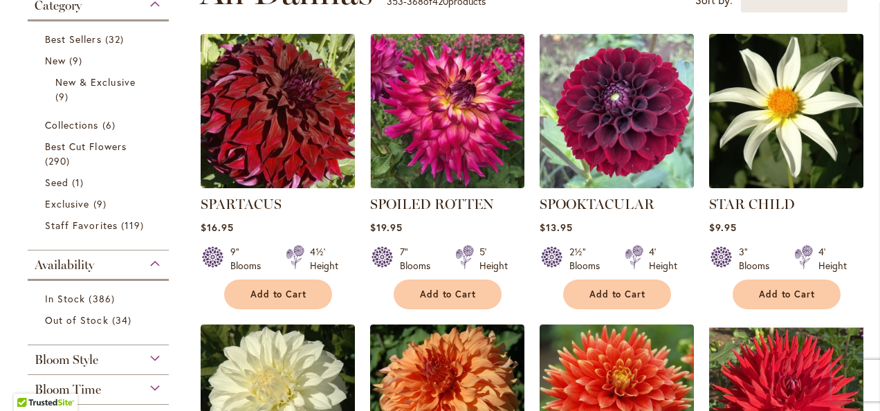
scroll to position [320, 0]
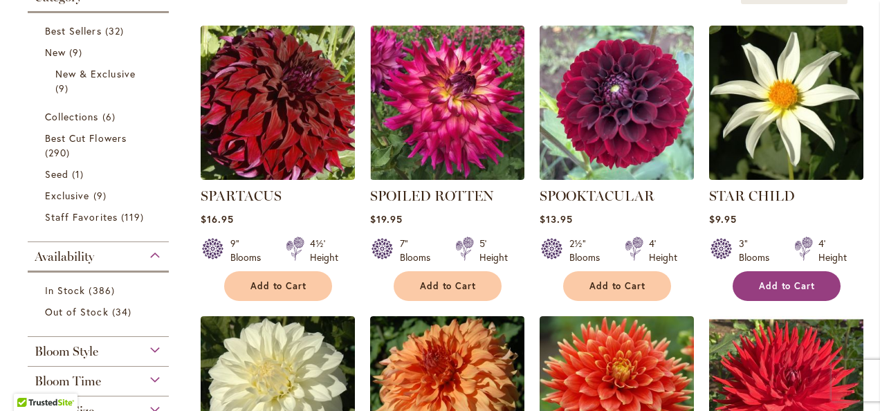
click at [785, 276] on button "Add to Cart" at bounding box center [787, 286] width 108 height 30
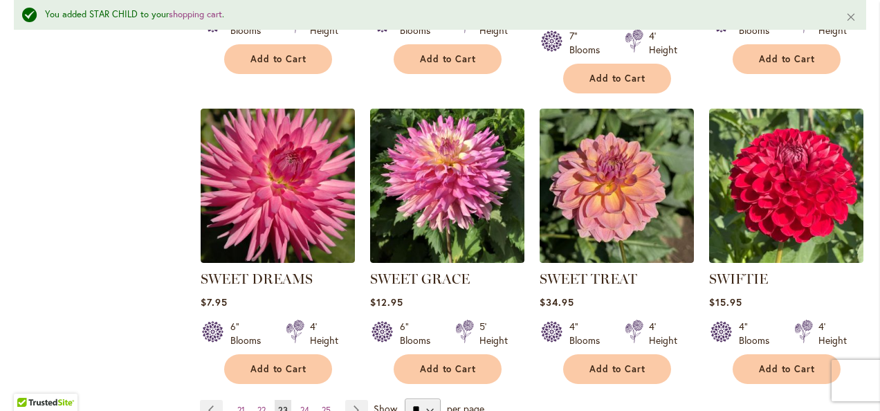
scroll to position [1162, 0]
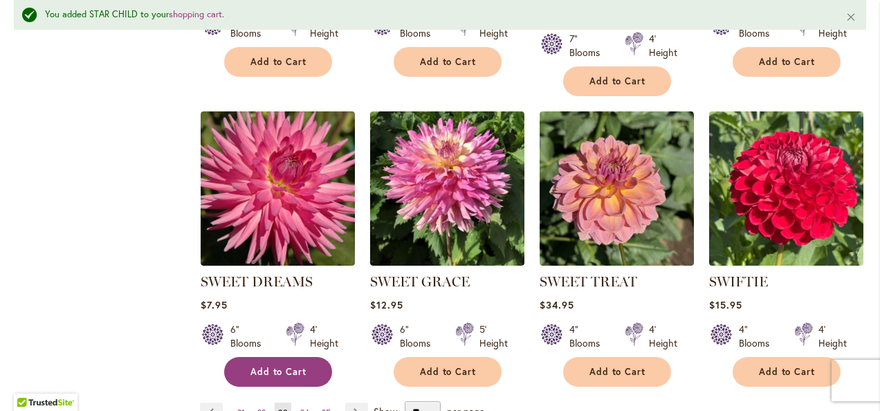
click at [302, 366] on span "Add to Cart" at bounding box center [279, 372] width 57 height 12
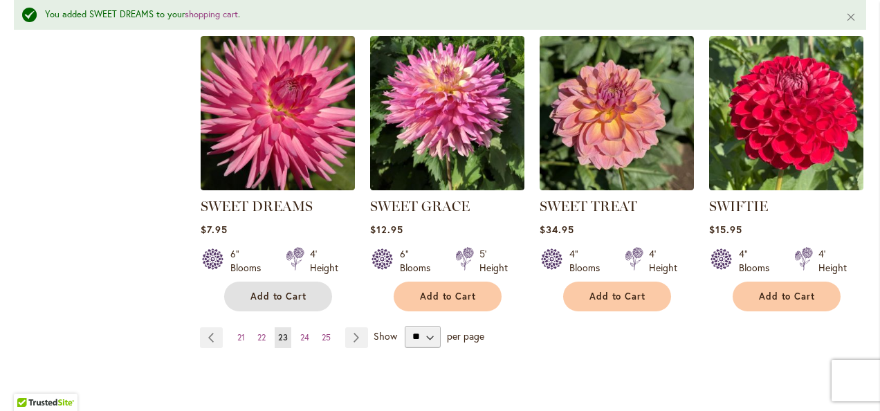
scroll to position [1254, 0]
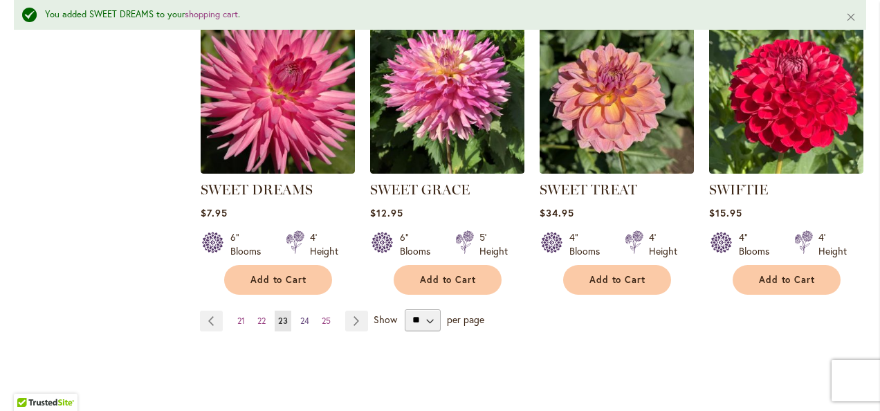
click at [305, 316] on span "24" at bounding box center [304, 321] width 9 height 10
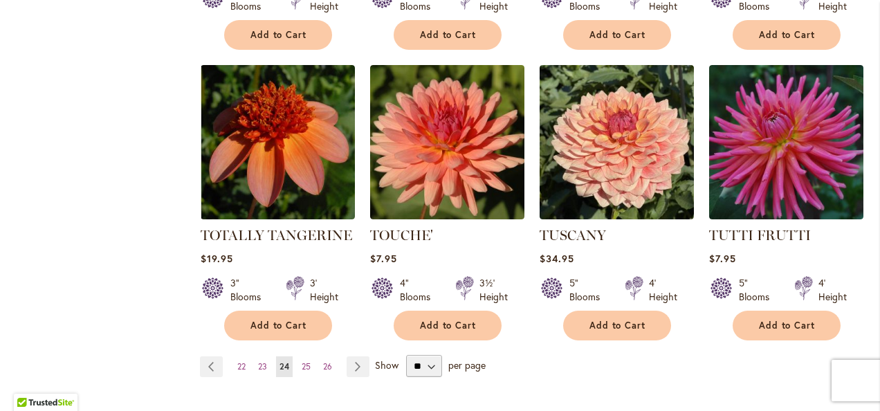
scroll to position [1179, 0]
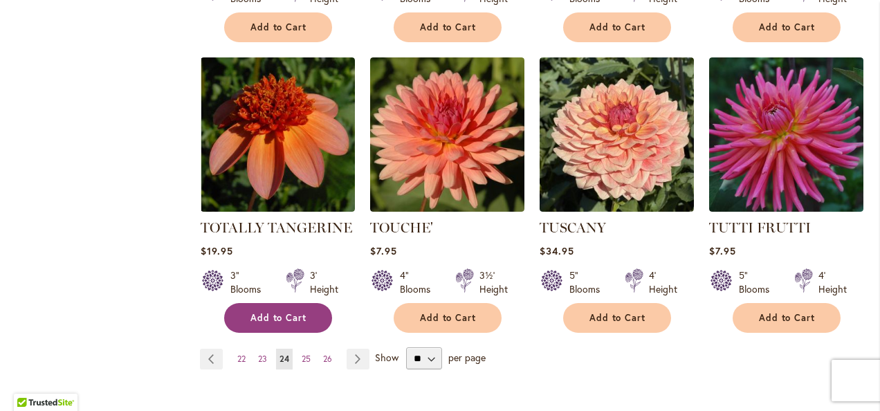
click at [278, 303] on button "Add to Cart" at bounding box center [278, 318] width 108 height 30
click at [303, 354] on span "25" at bounding box center [306, 359] width 9 height 10
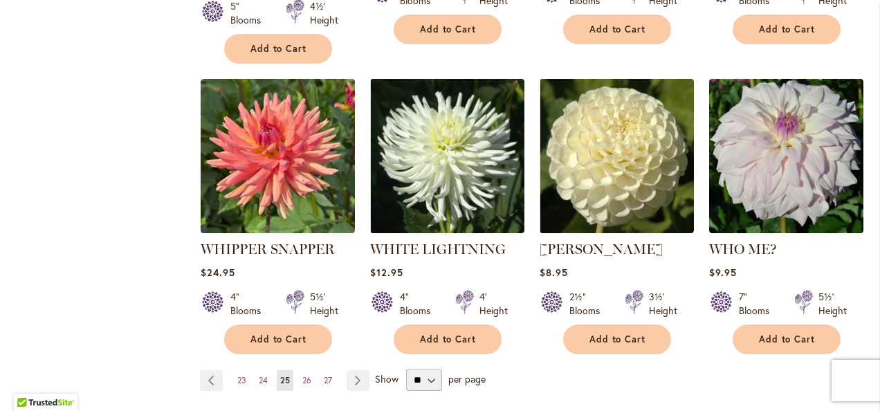
scroll to position [1229, 0]
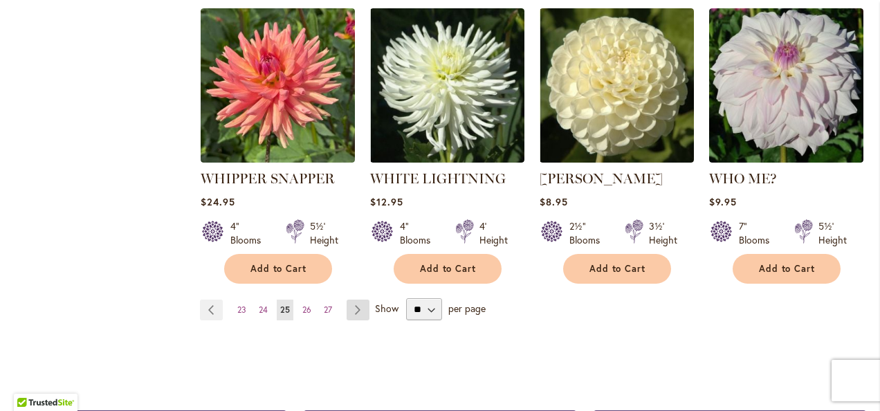
click at [356, 300] on link "Page Next" at bounding box center [358, 310] width 23 height 21
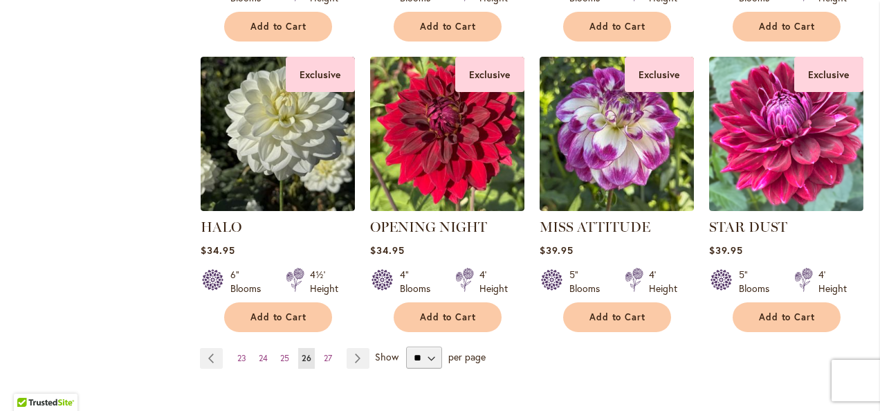
scroll to position [1169, 0]
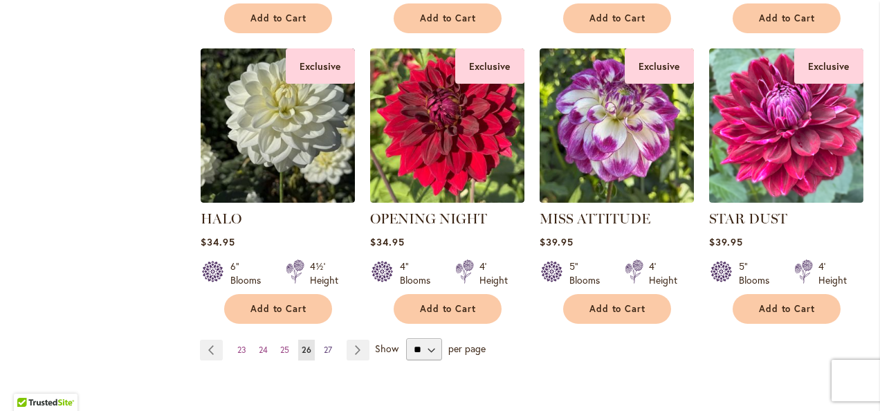
click at [327, 351] on span "27" at bounding box center [328, 350] width 8 height 10
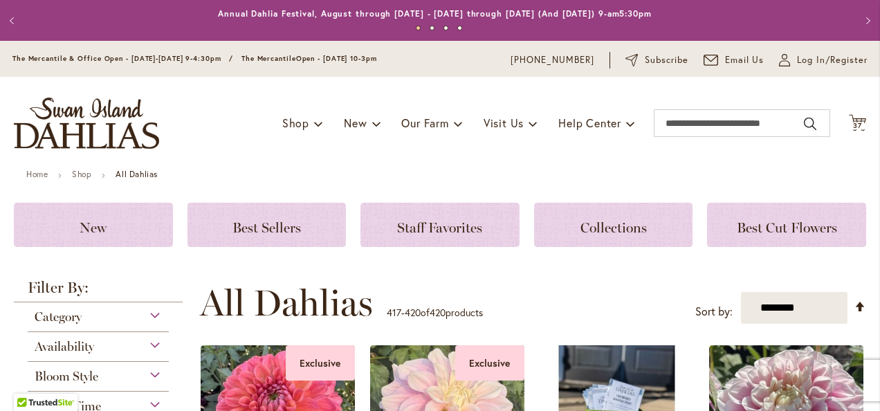
scroll to position [344, 0]
